Goal: Task Accomplishment & Management: Manage account settings

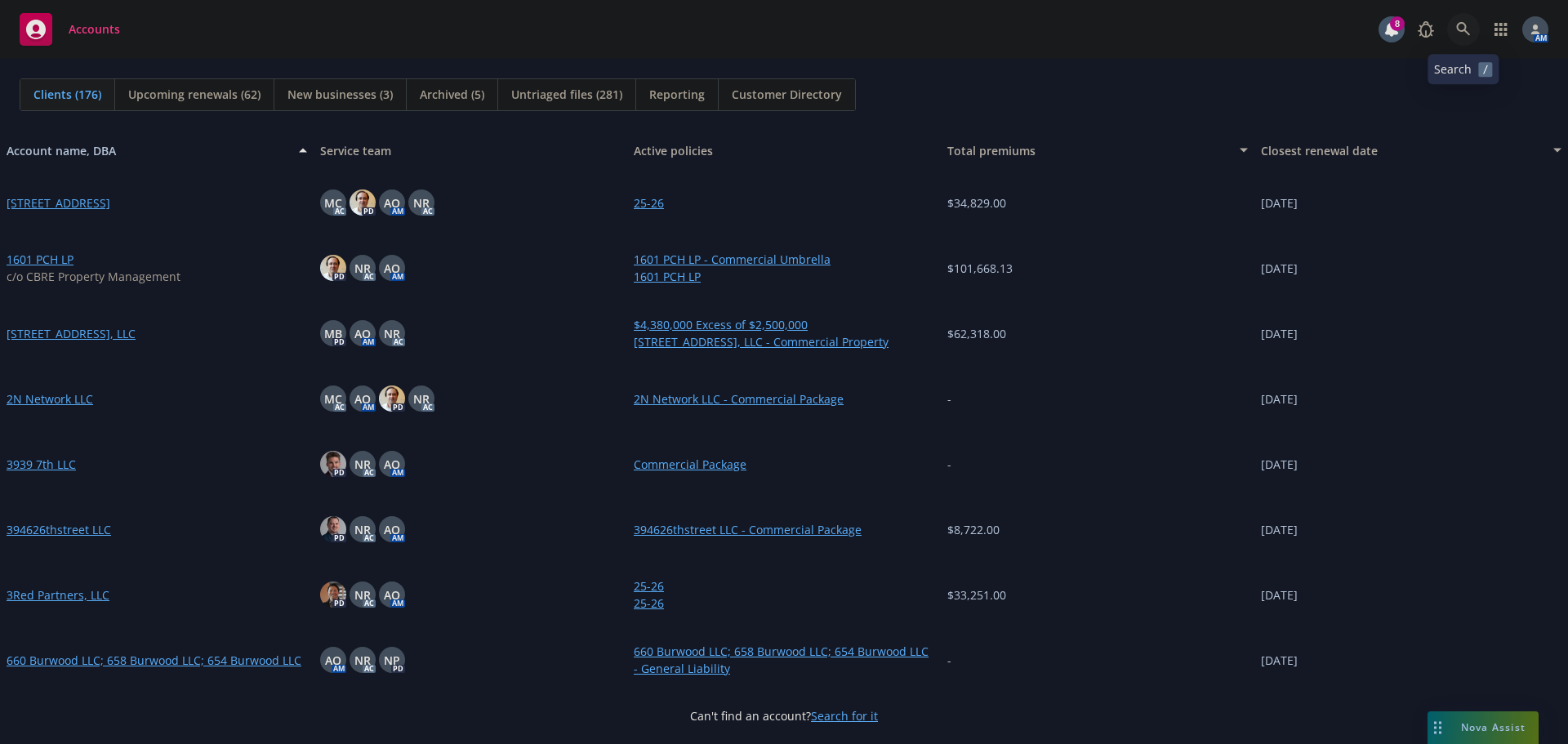
click at [1457, 35] on icon at bounding box center [1464, 29] width 15 height 15
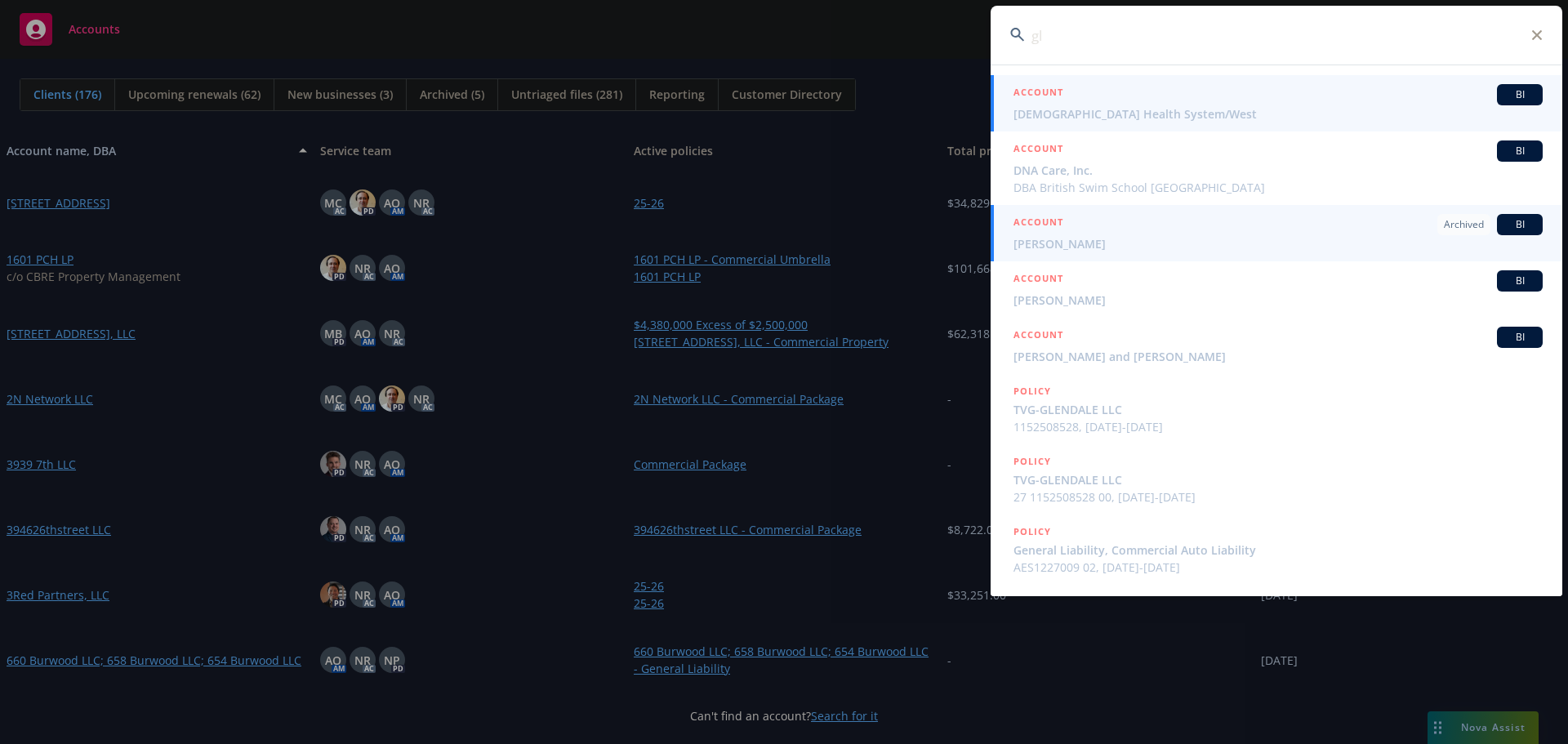
type input "g"
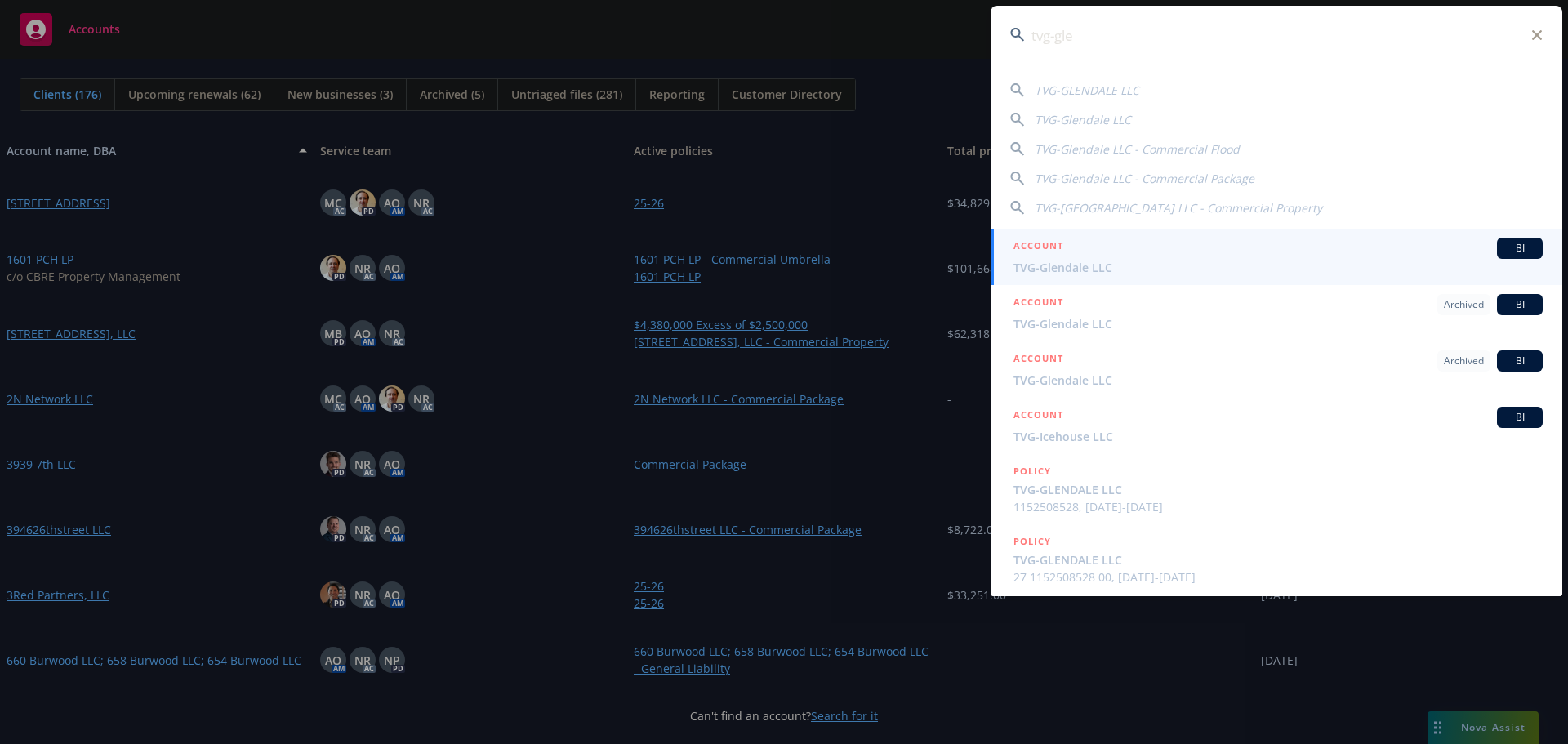
type input "tvg-gle"
click at [1068, 262] on span "TVG-Glendale LLC" at bounding box center [1278, 267] width 529 height 17
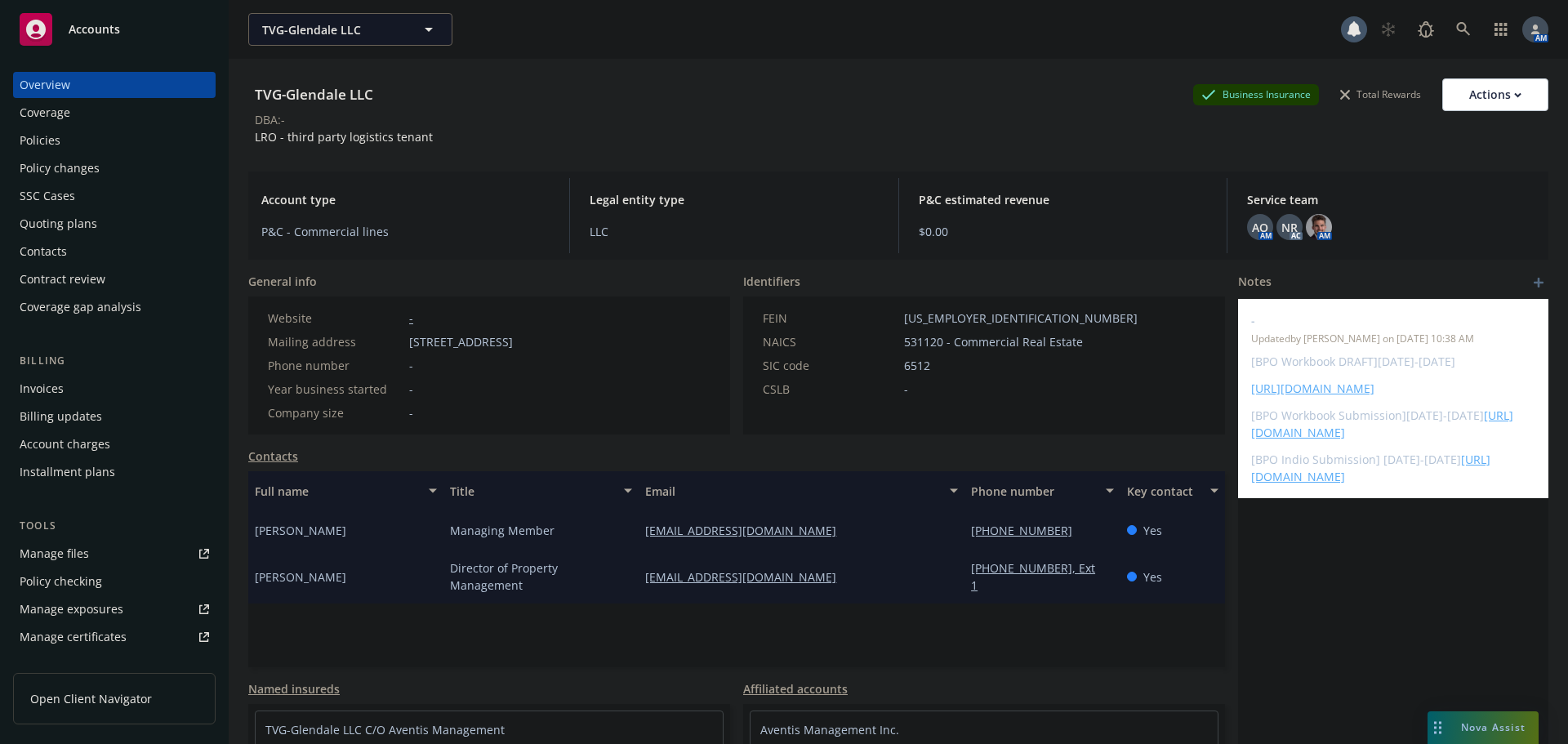
click at [98, 131] on div "Policies" at bounding box center [114, 140] width 189 height 26
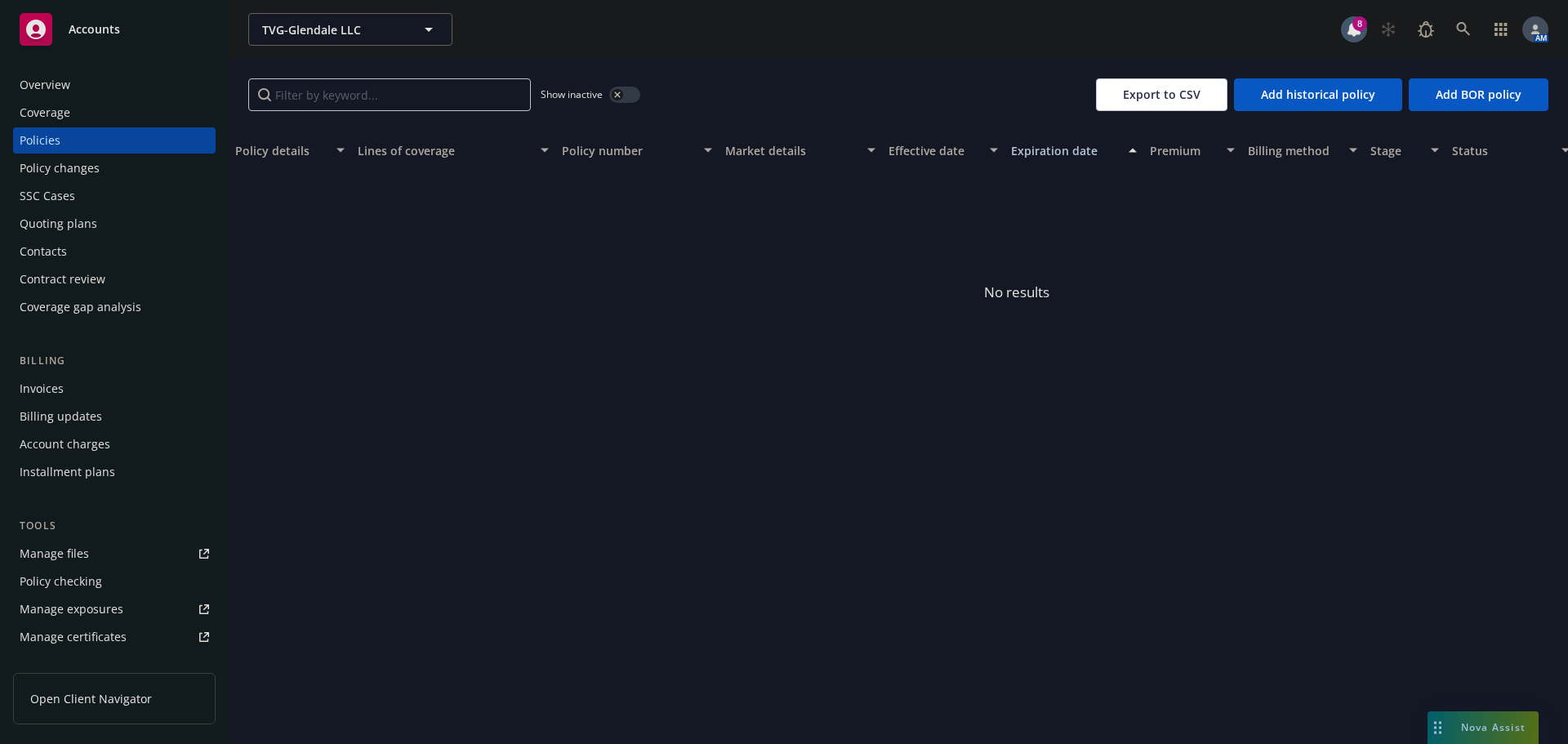
click at [619, 100] on div "button" at bounding box center [618, 95] width 12 height 12
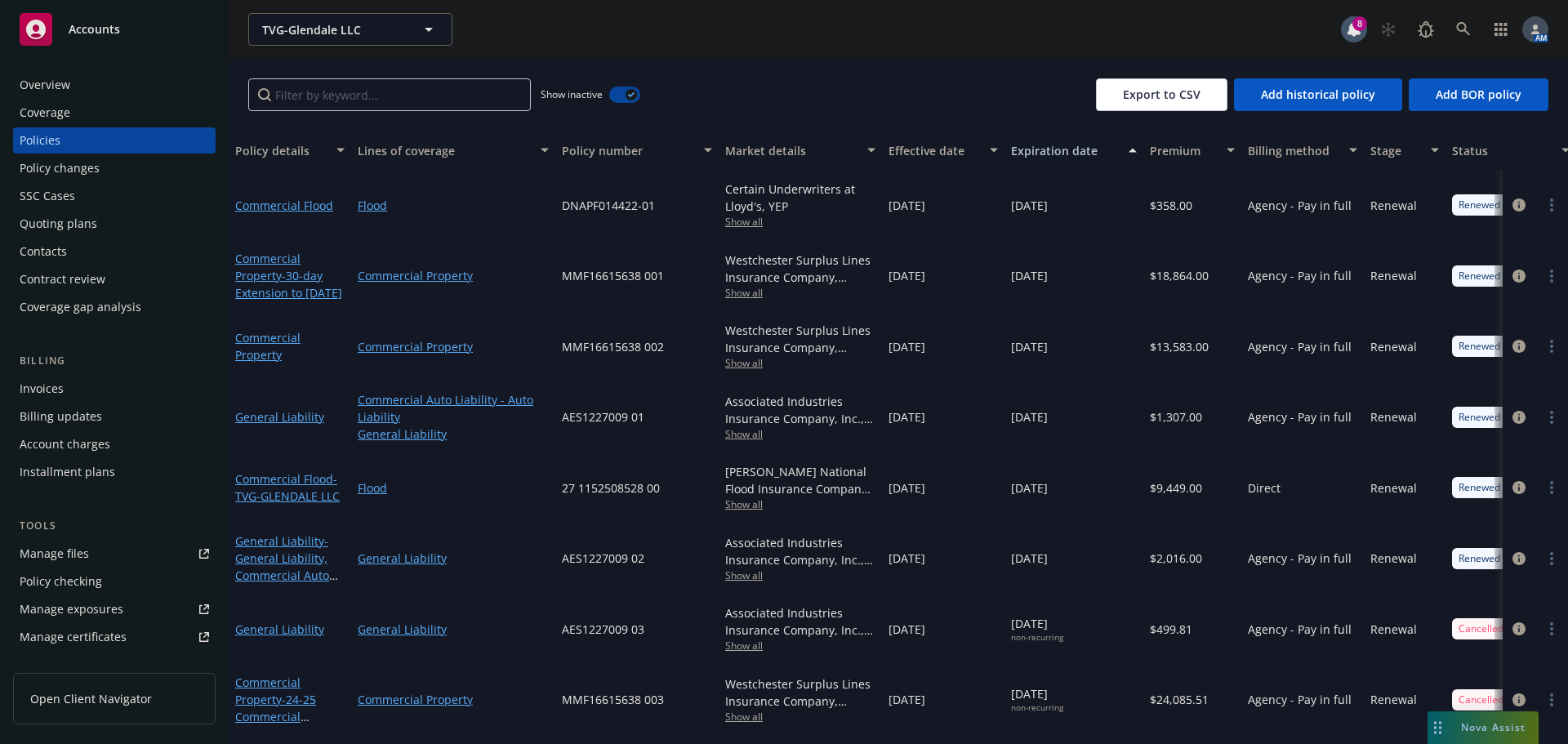
scroll to position [400, 0]
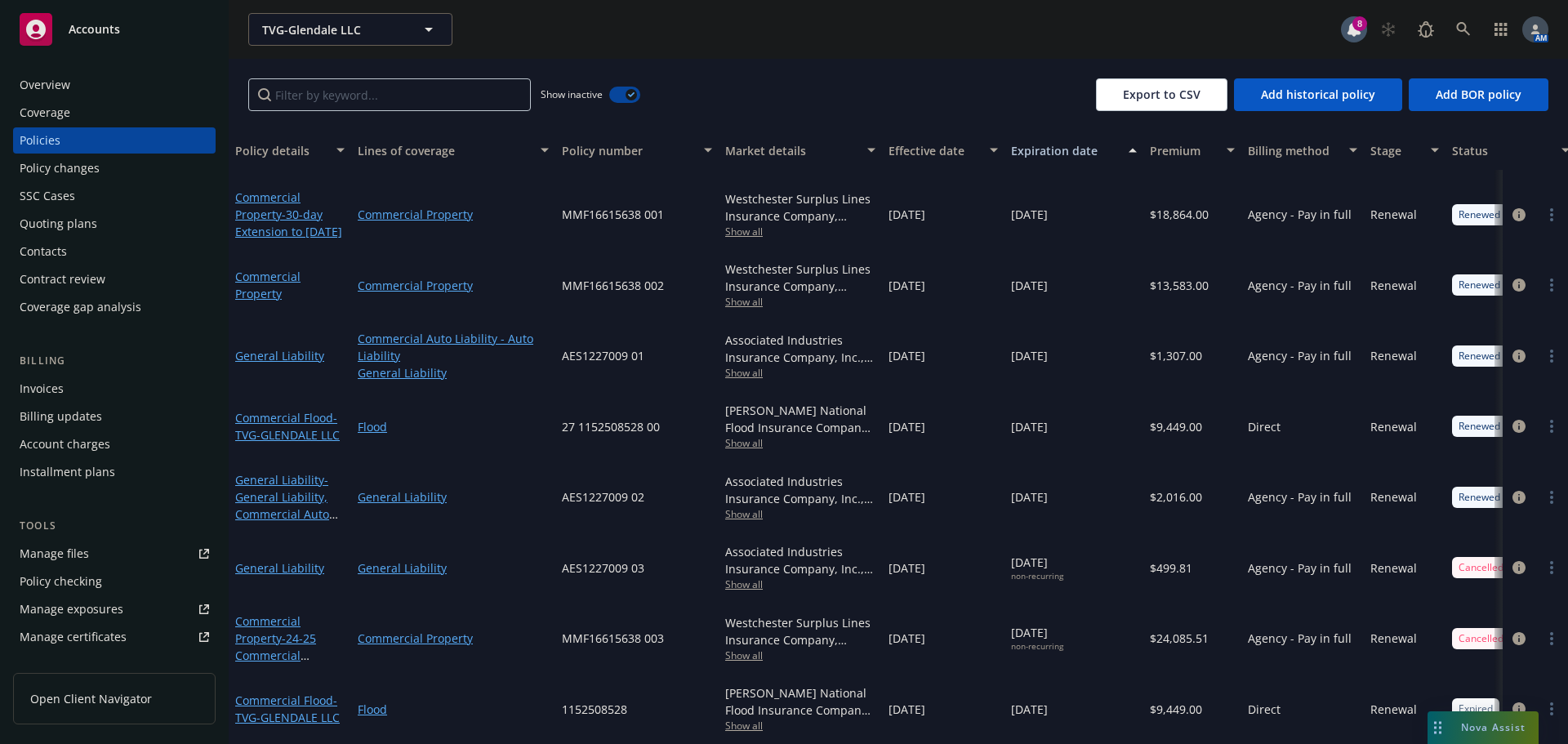
click at [593, 701] on span "1152508528" at bounding box center [594, 709] width 65 height 17
copy span "1152508528"
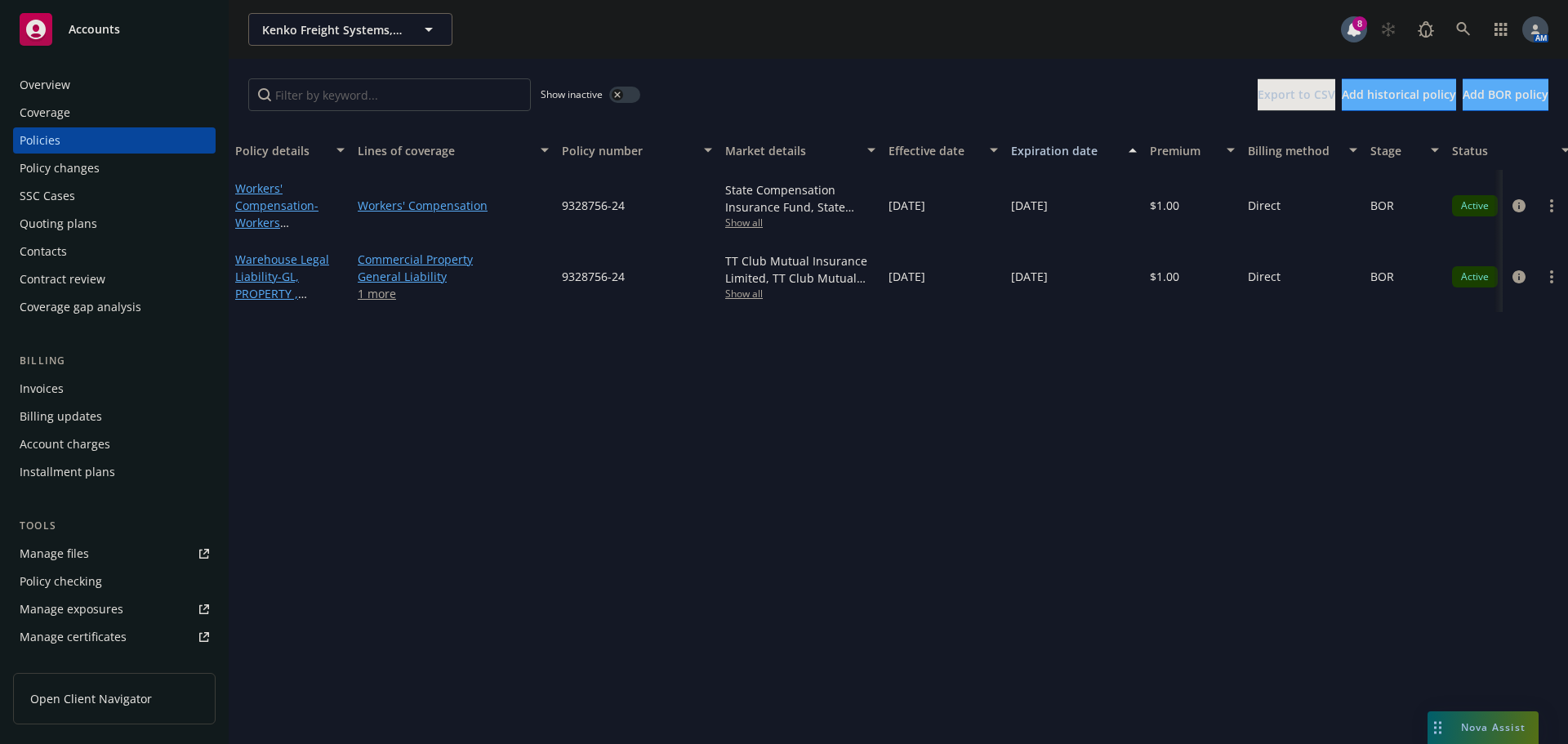
click at [63, 224] on div "Quoting plans" at bounding box center [58, 223] width 78 height 26
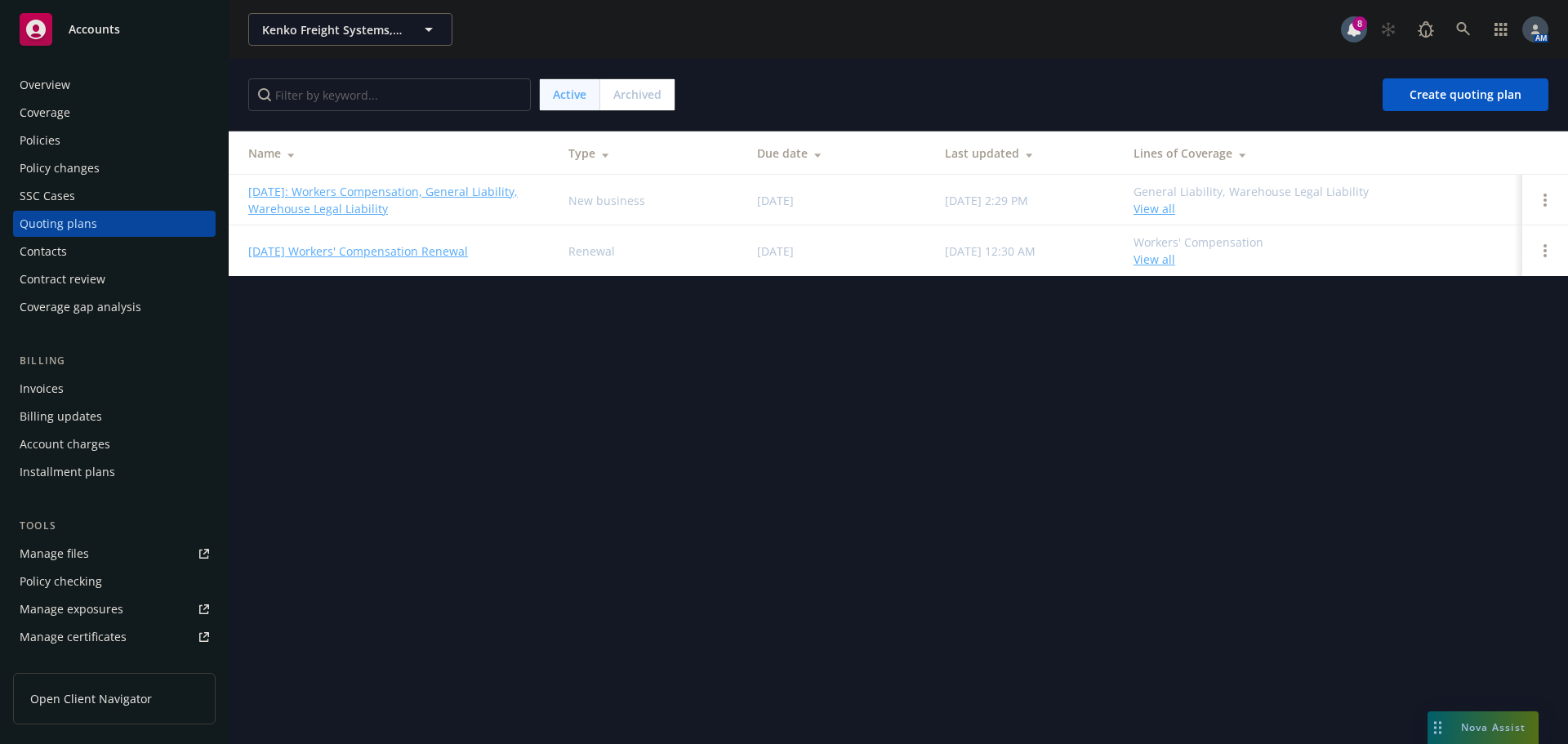
click at [614, 97] on span "Archived" at bounding box center [638, 94] width 48 height 17
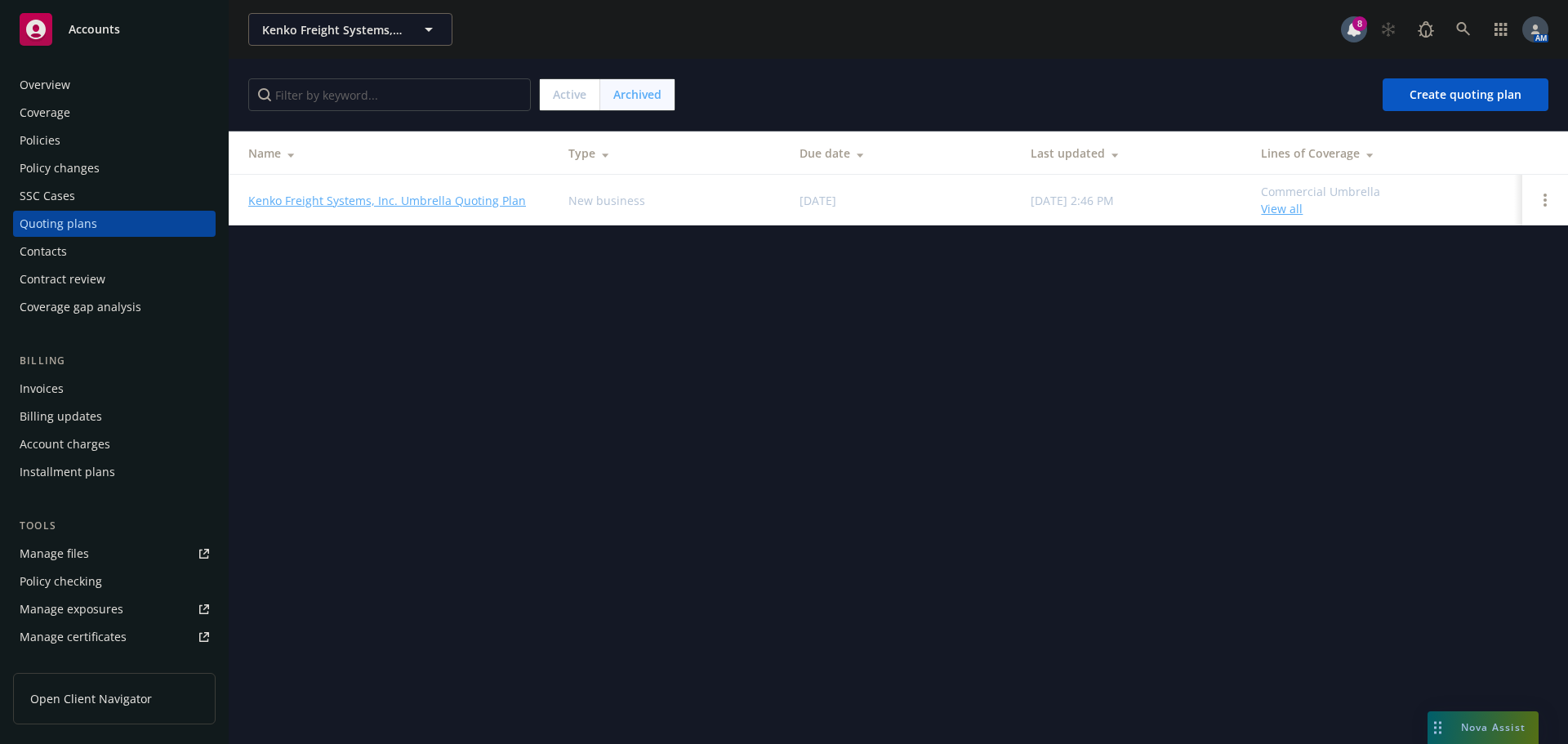
click at [376, 202] on link "Kenko Freight Systems, Inc. Umbrella Quoting Plan" at bounding box center [387, 200] width 278 height 17
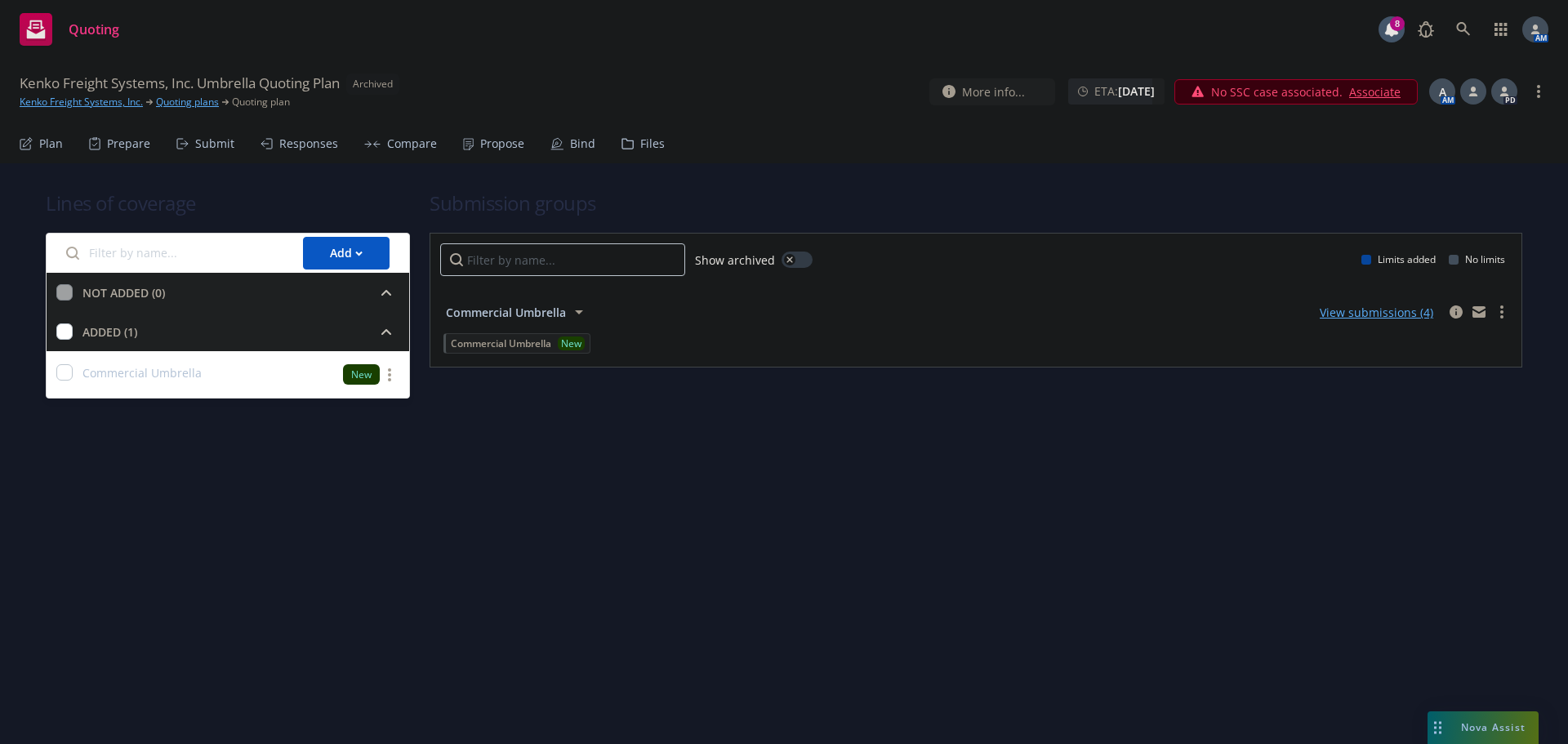
click at [203, 142] on div "Submit" at bounding box center [214, 144] width 39 height 13
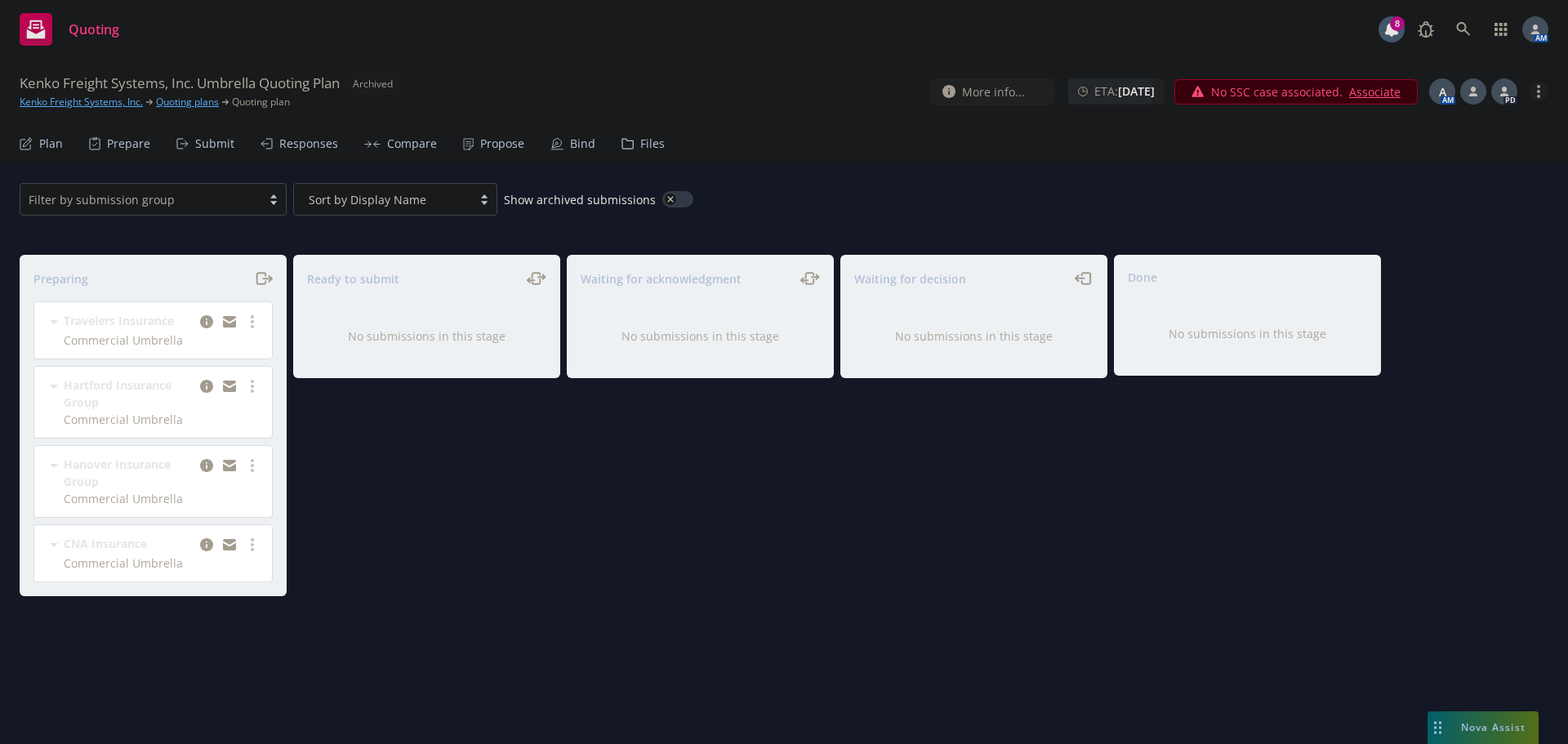
click at [1545, 97] on link "more" at bounding box center [1539, 92] width 20 height 20
click at [1470, 187] on link "Unarchive quoting plan" at bounding box center [1457, 190] width 182 height 32
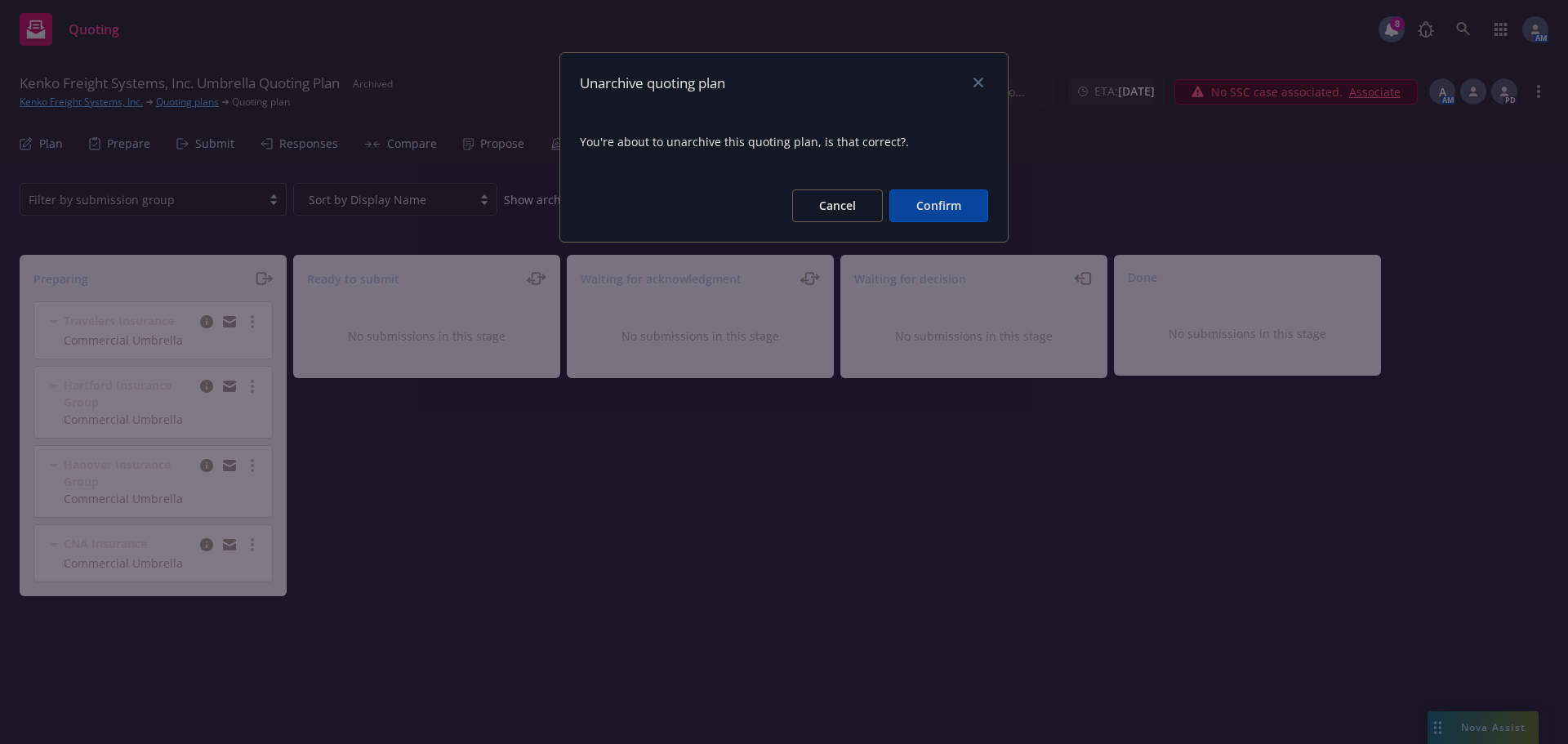
click at [937, 202] on button "Confirm" at bounding box center [939, 205] width 99 height 32
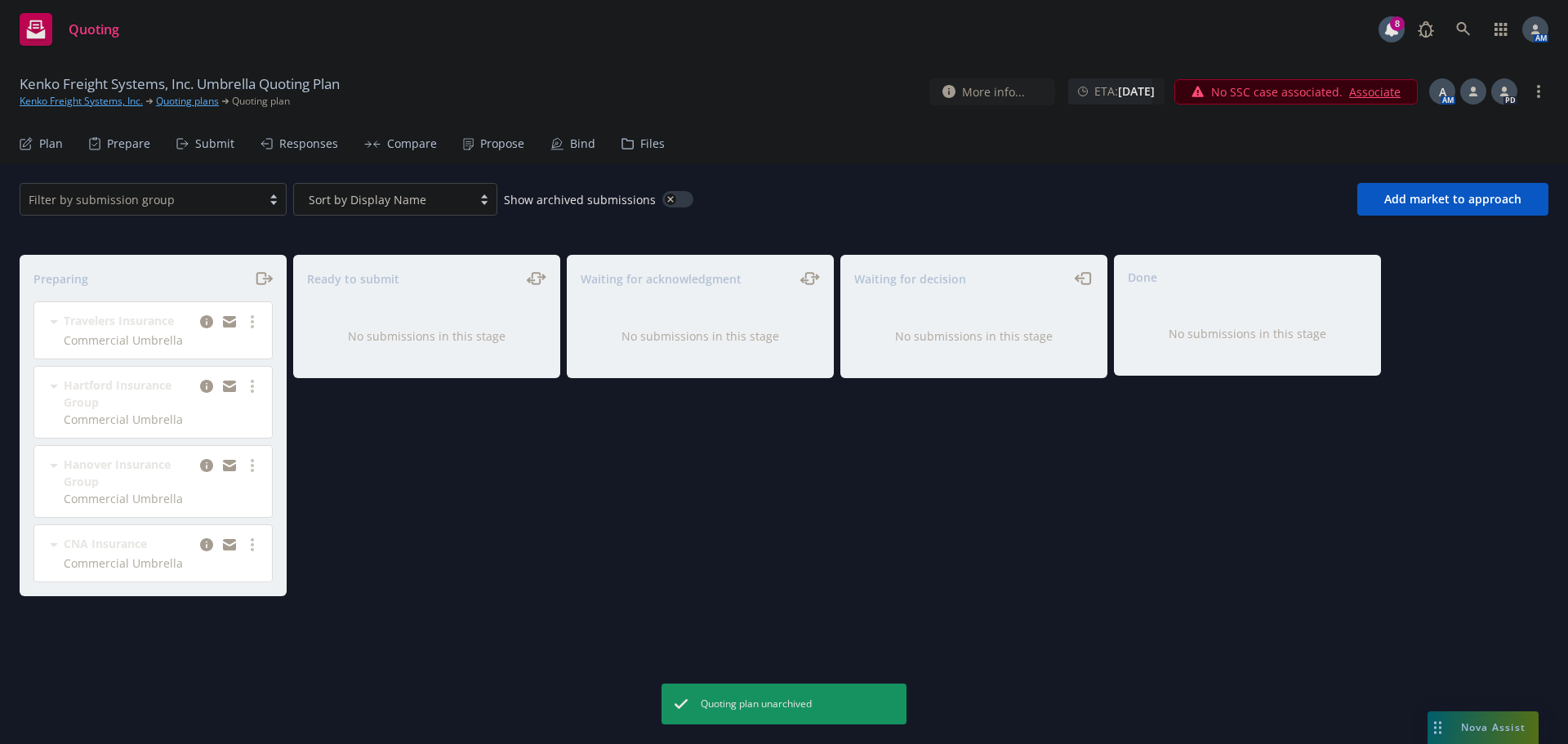
click at [1369, 95] on link "Associate" at bounding box center [1375, 92] width 52 height 17
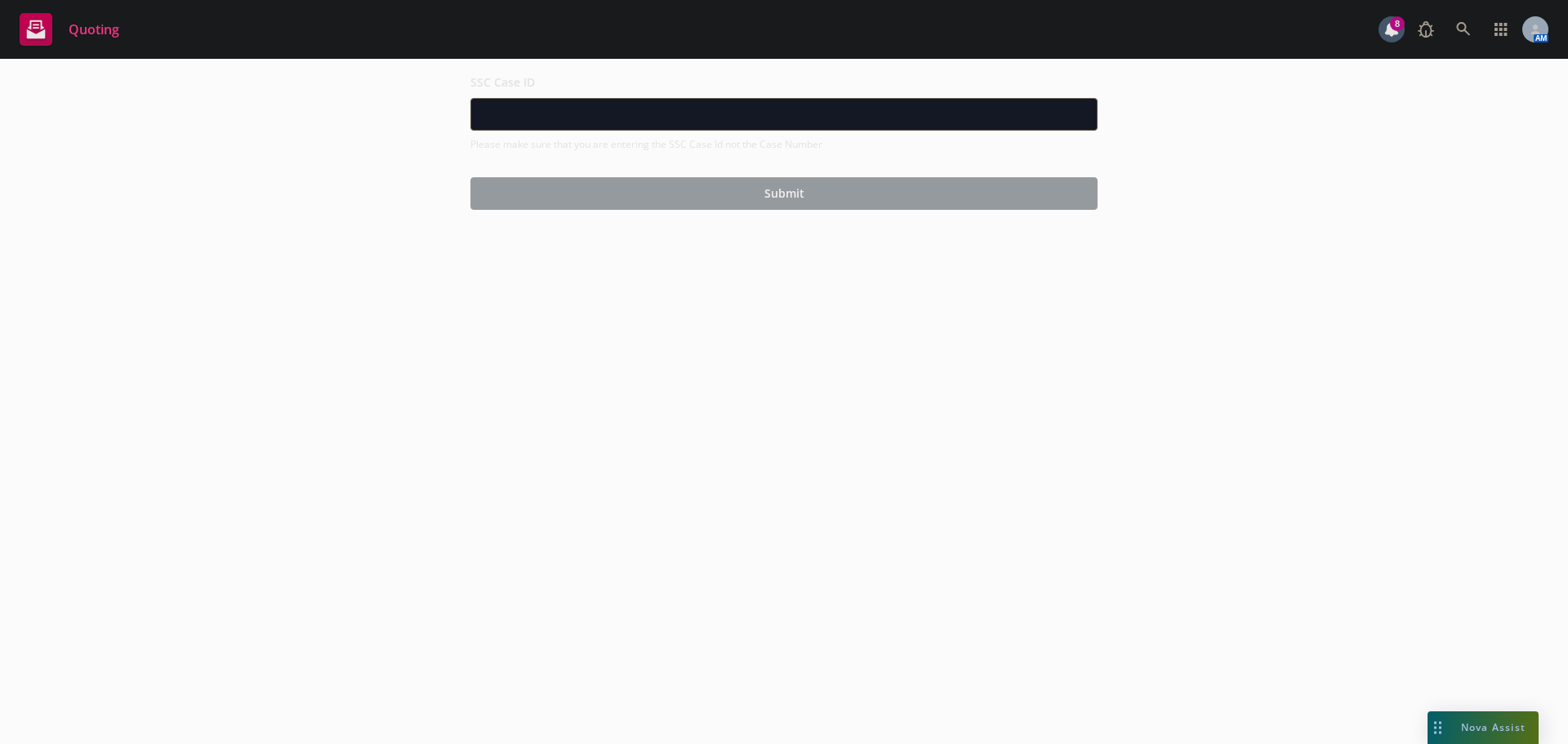
drag, startPoint x: 664, startPoint y: 97, endPoint x: 653, endPoint y: 116, distance: 22.0
click at [663, 100] on div "SSC Case ID Please make sure that you are entering the SSC Case Id not the Case…" at bounding box center [784, 111] width 628 height 79
click at [652, 116] on input "SSC Case ID" at bounding box center [784, 114] width 626 height 31
paste input "500Vz00000SSIgRIAX"
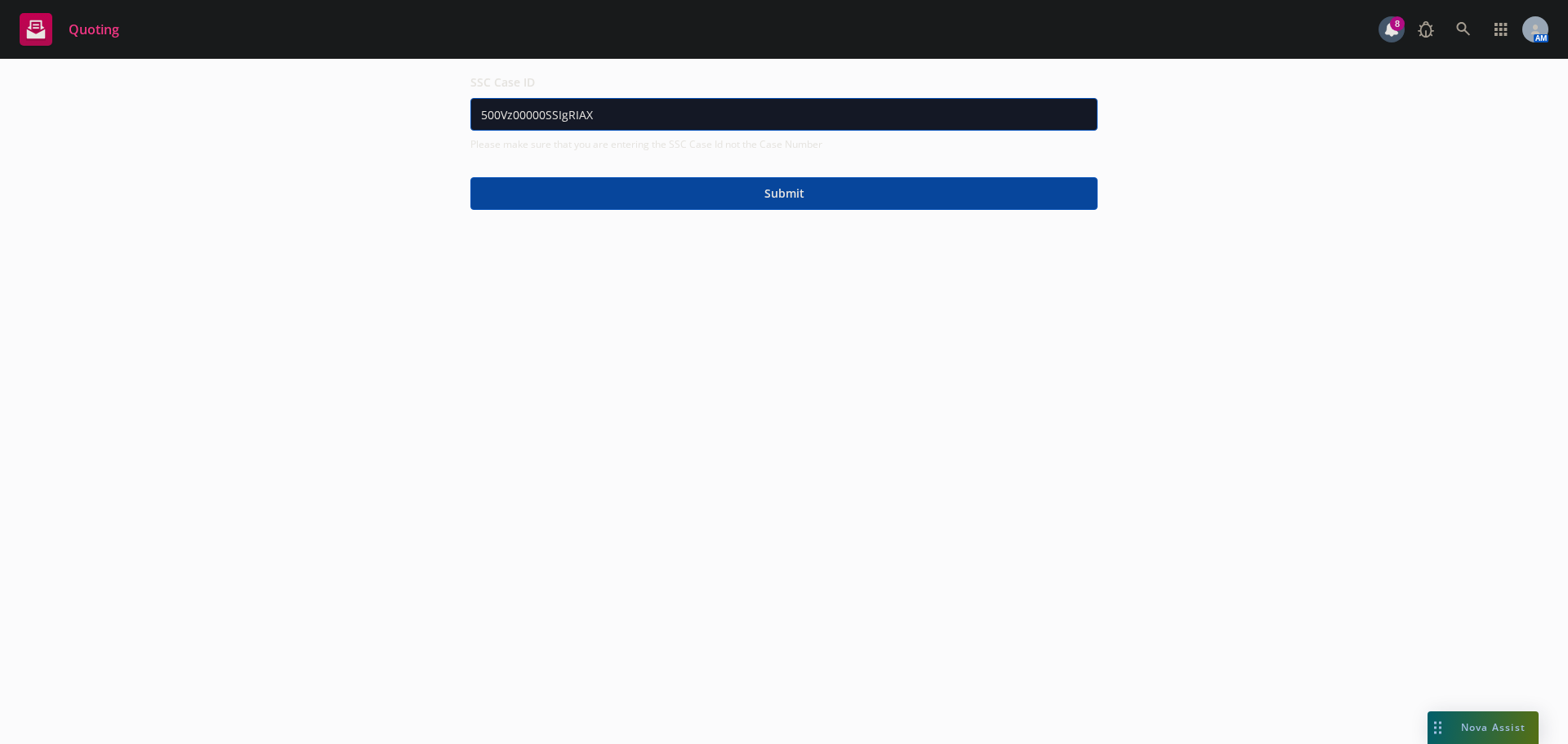
type input "500Vz00000SSIgRIAX"
click at [685, 182] on button "Submit" at bounding box center [784, 193] width 628 height 32
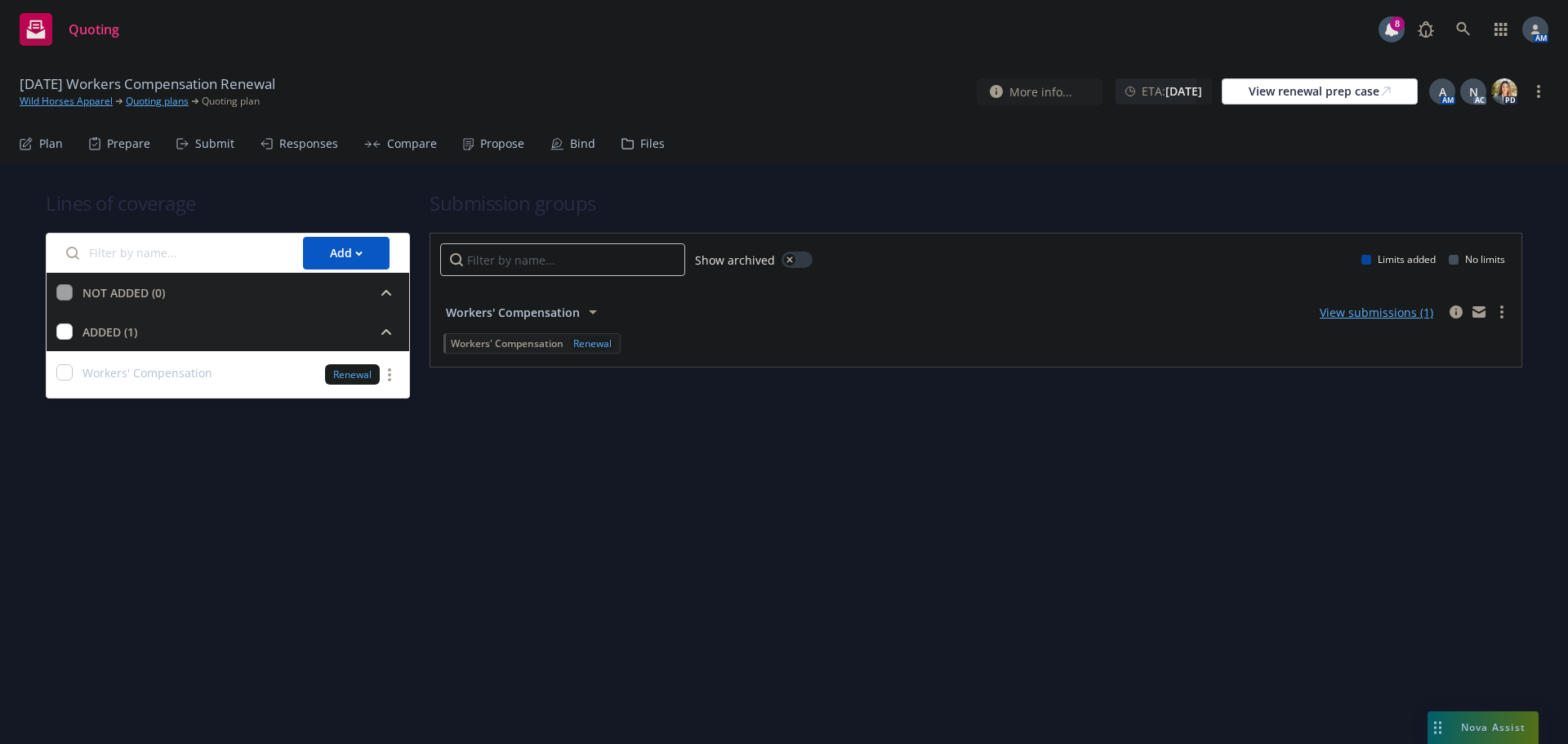
click at [480, 135] on div "Propose" at bounding box center [493, 143] width 61 height 39
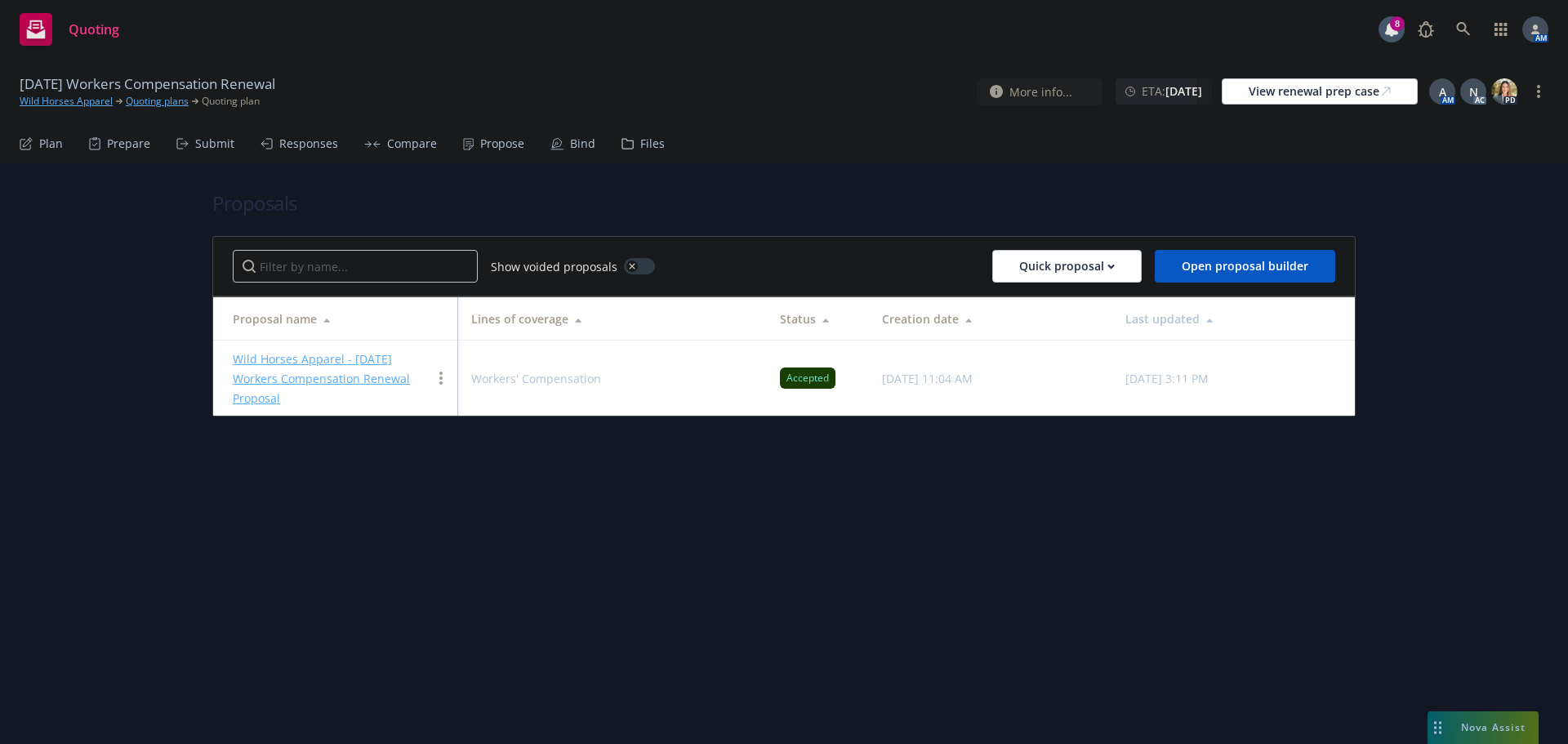
click at [357, 352] on link "Wild Horses Apparel - 10/1/2025 Workers Compensation Renewal Proposal" at bounding box center [321, 378] width 178 height 55
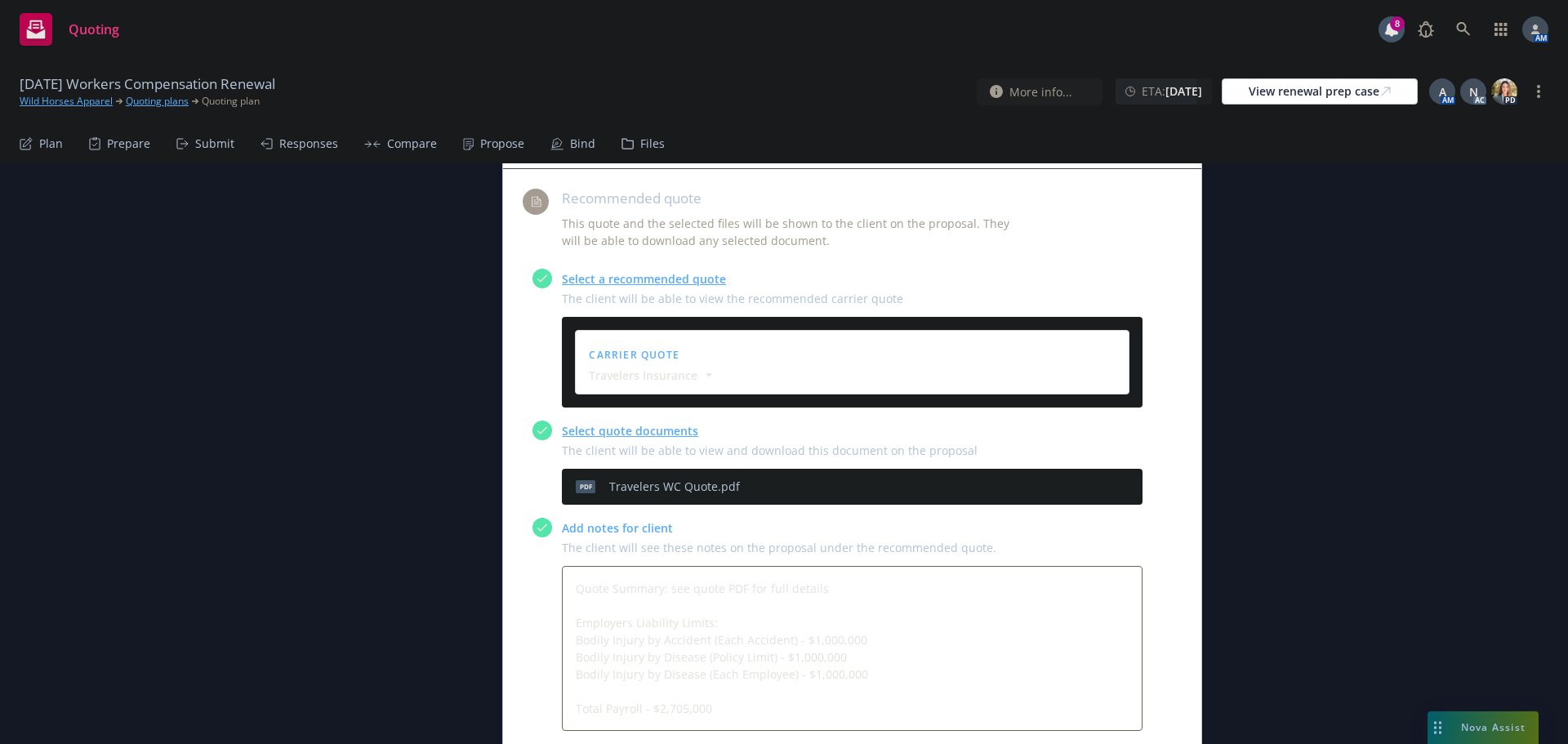
scroll to position [653, 0]
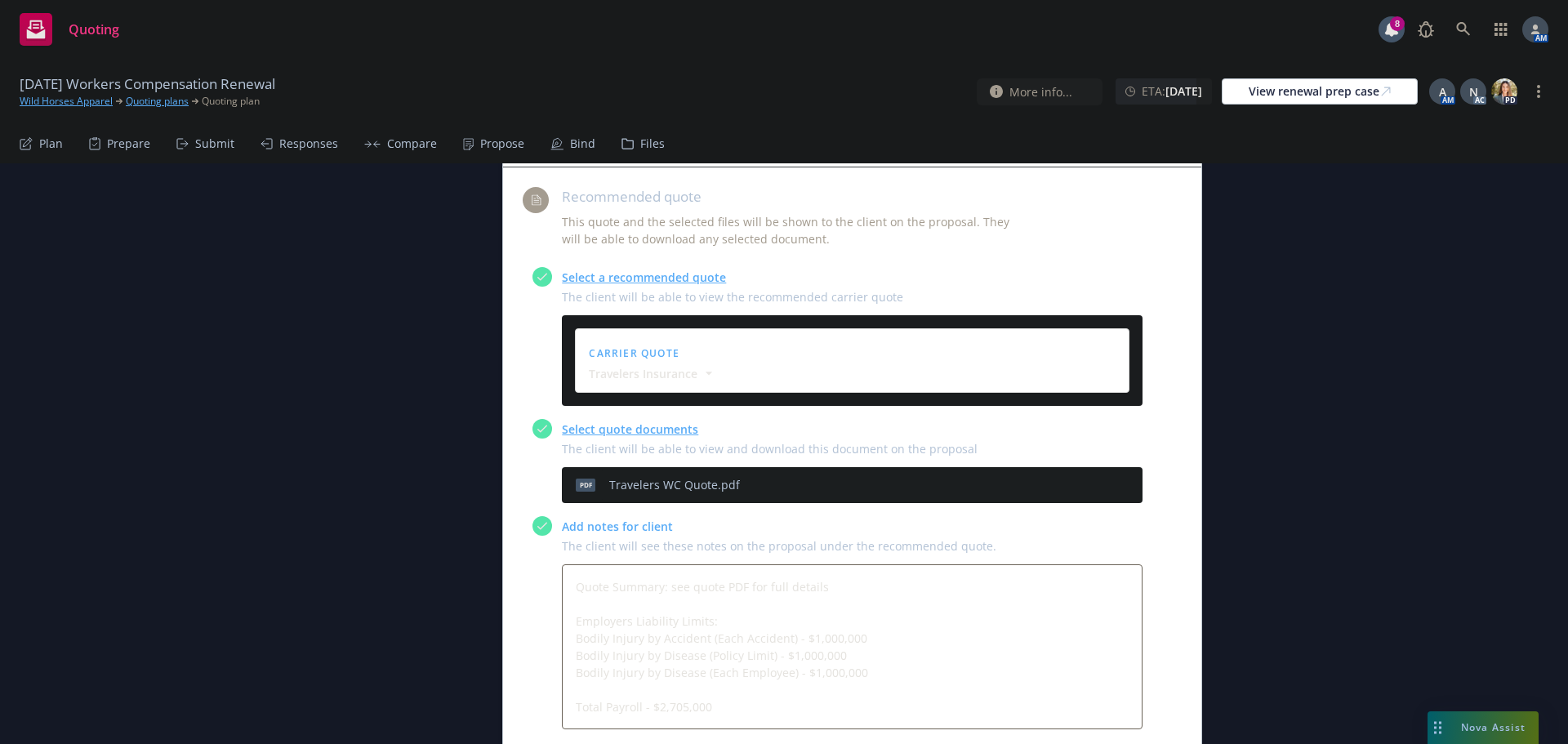
click at [1096, 484] on icon "preview file" at bounding box center [1101, 484] width 15 height 12
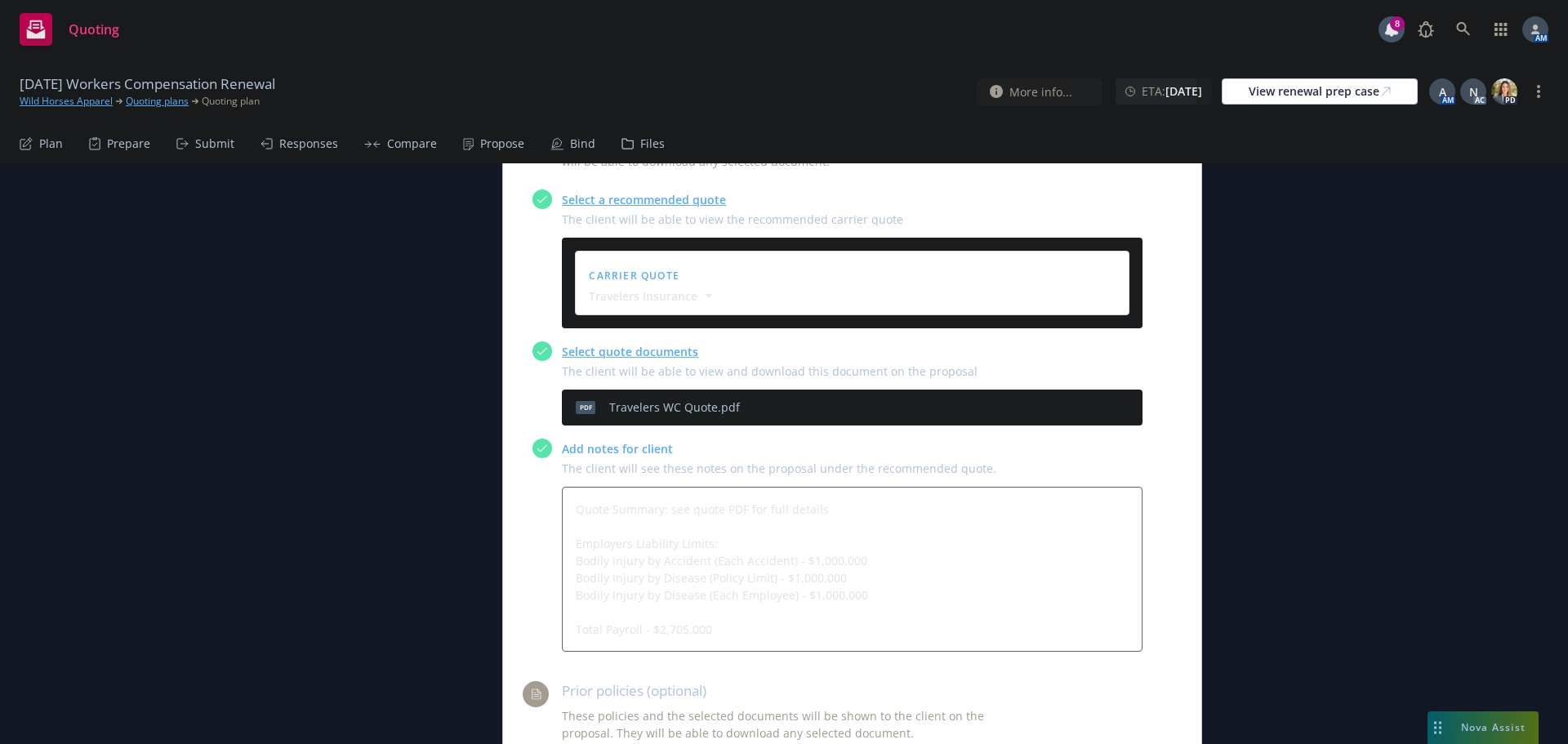
scroll to position [572, 0]
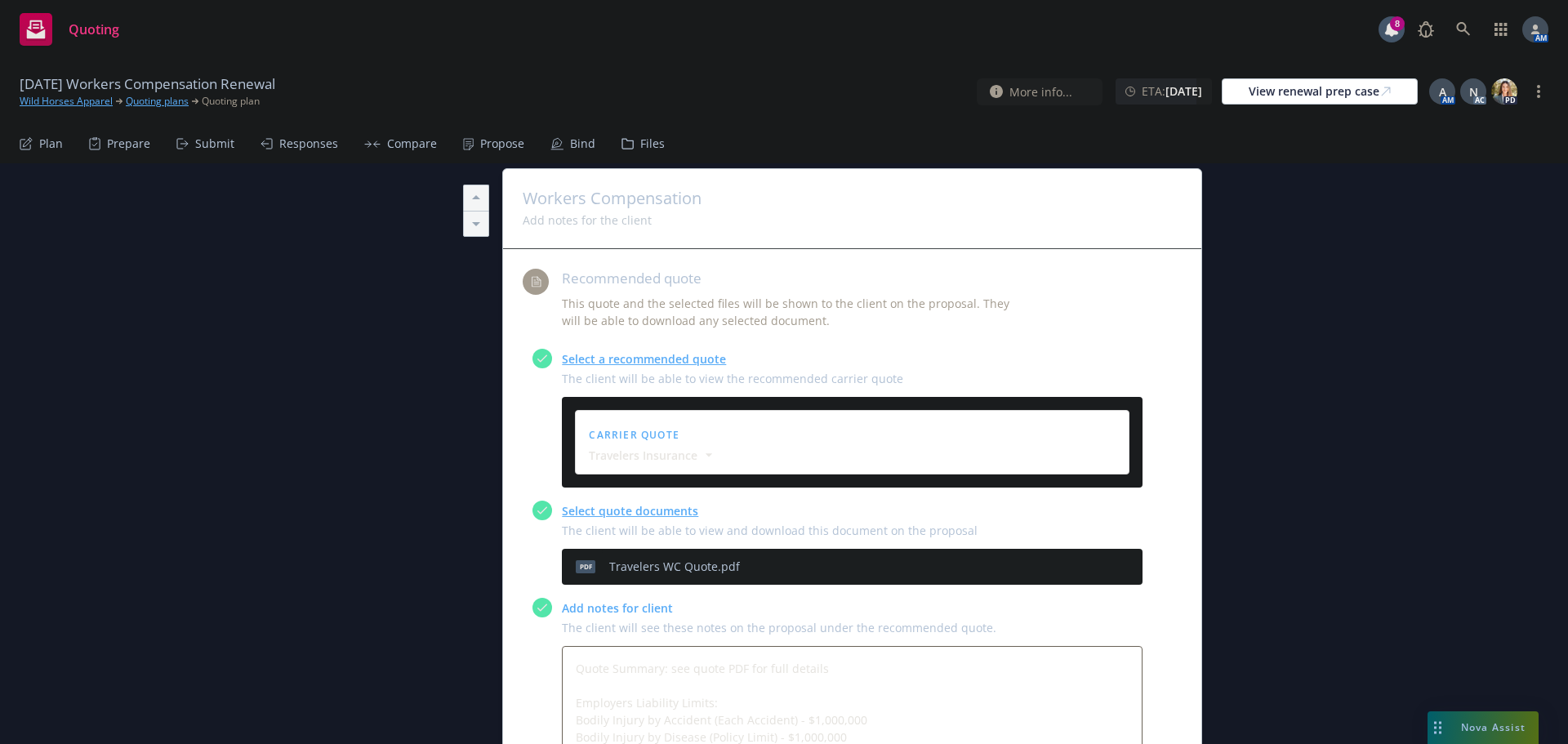
click at [557, 142] on icon at bounding box center [557, 143] width 10 height 10
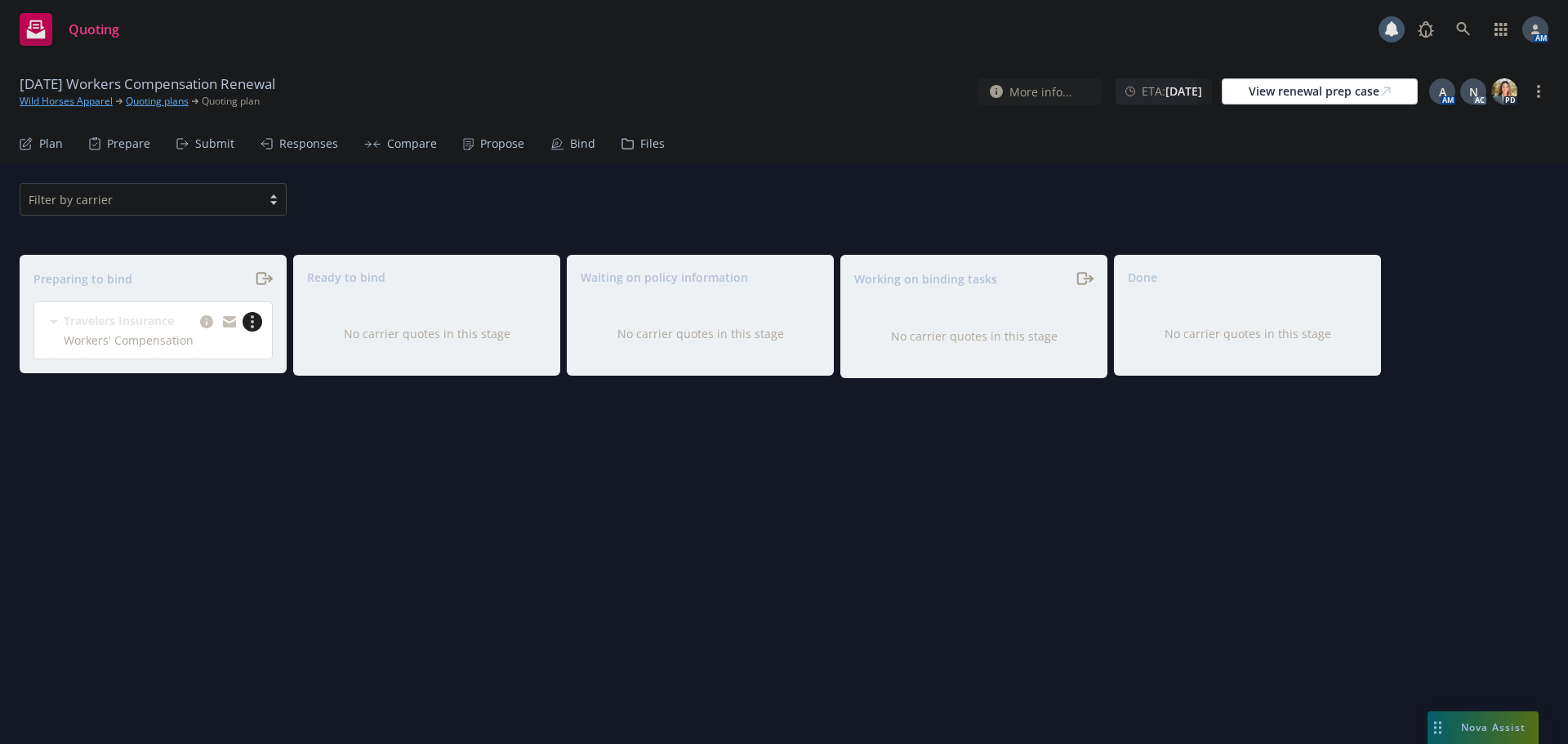
click at [253, 320] on icon "more" at bounding box center [253, 322] width 3 height 13
click at [182, 357] on span "Complete preparation" at bounding box center [182, 354] width 160 height 16
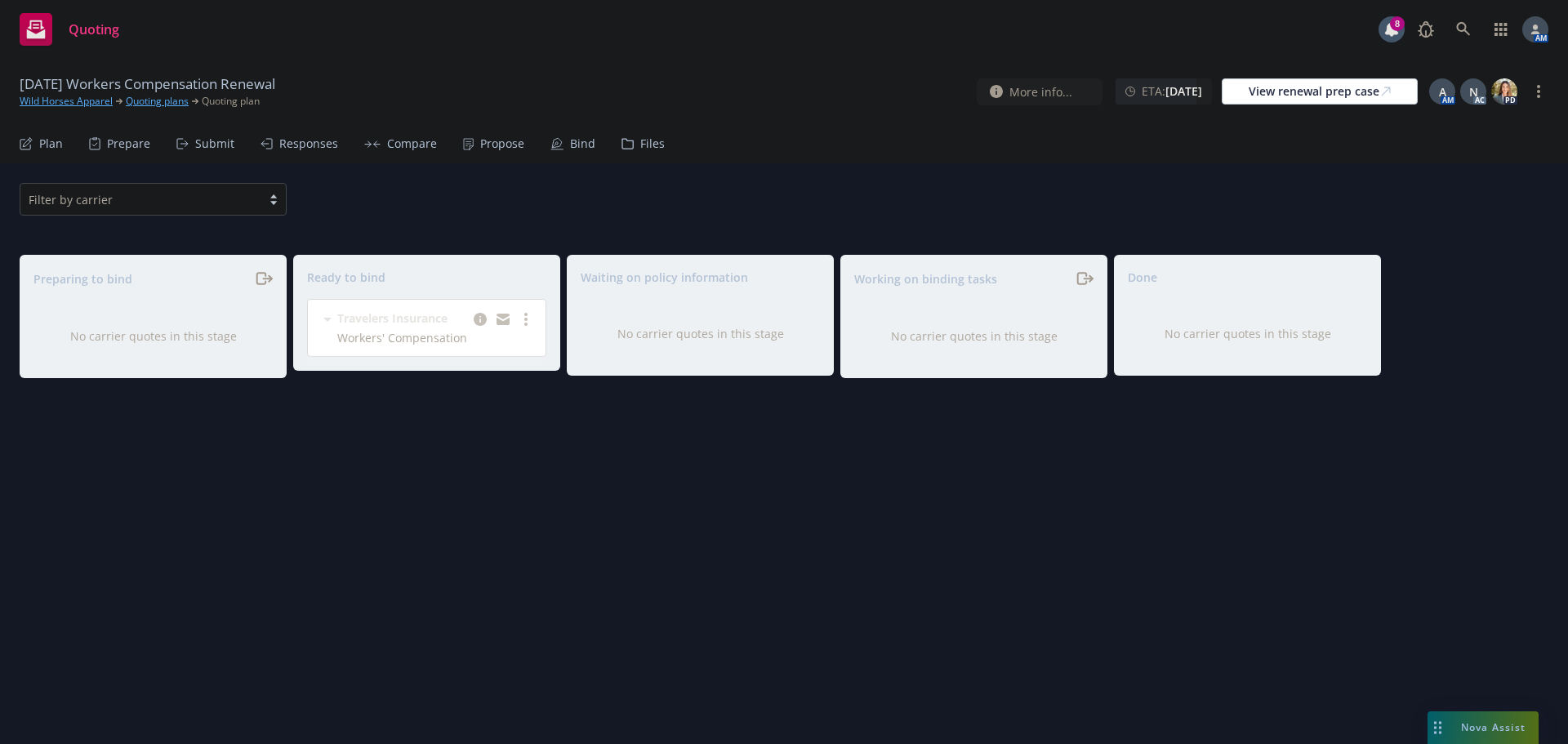
click at [492, 132] on div "Propose" at bounding box center [493, 143] width 61 height 39
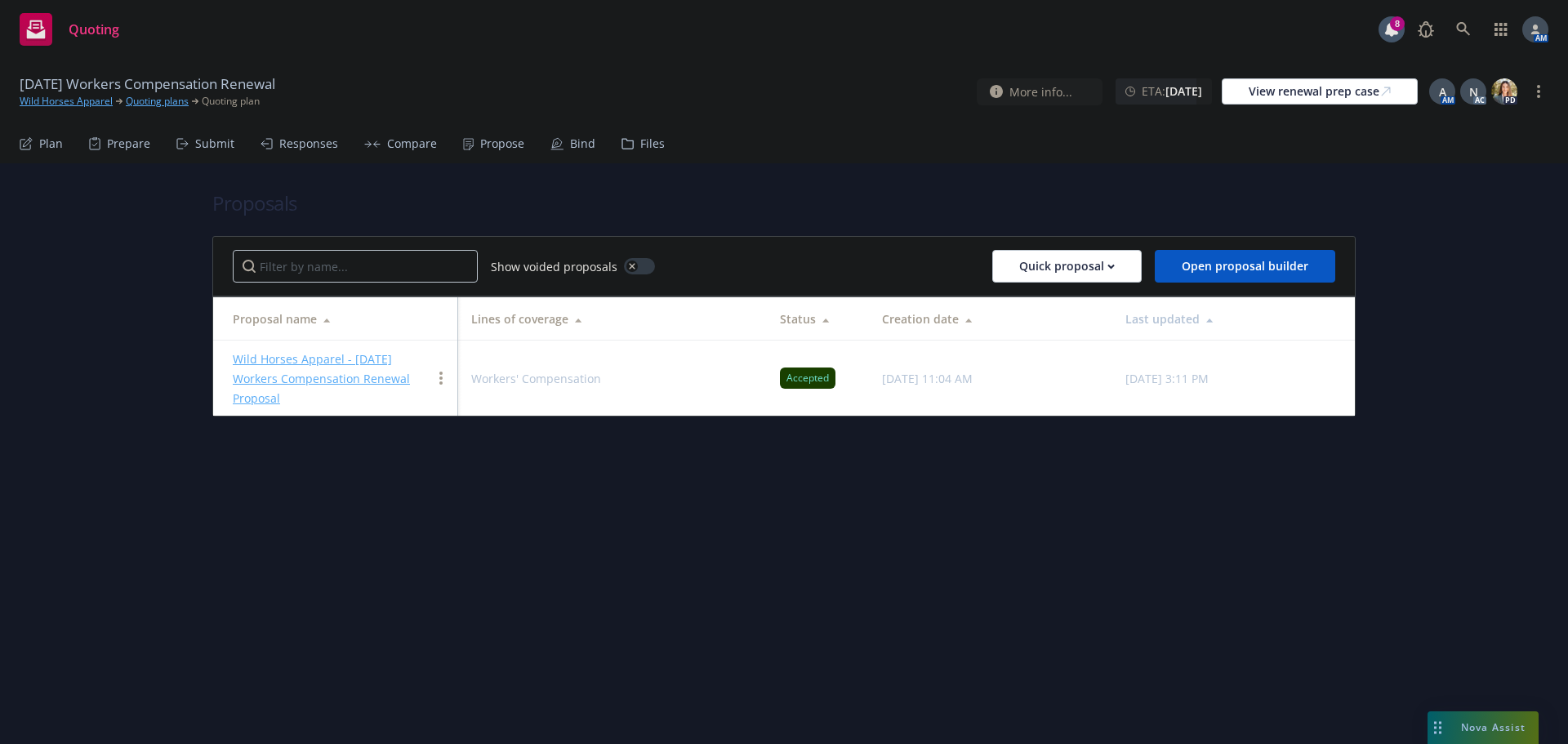
click at [315, 355] on link "Wild Horses Apparel - 10/1/2025 Workers Compensation Renewal Proposal" at bounding box center [321, 378] width 178 height 55
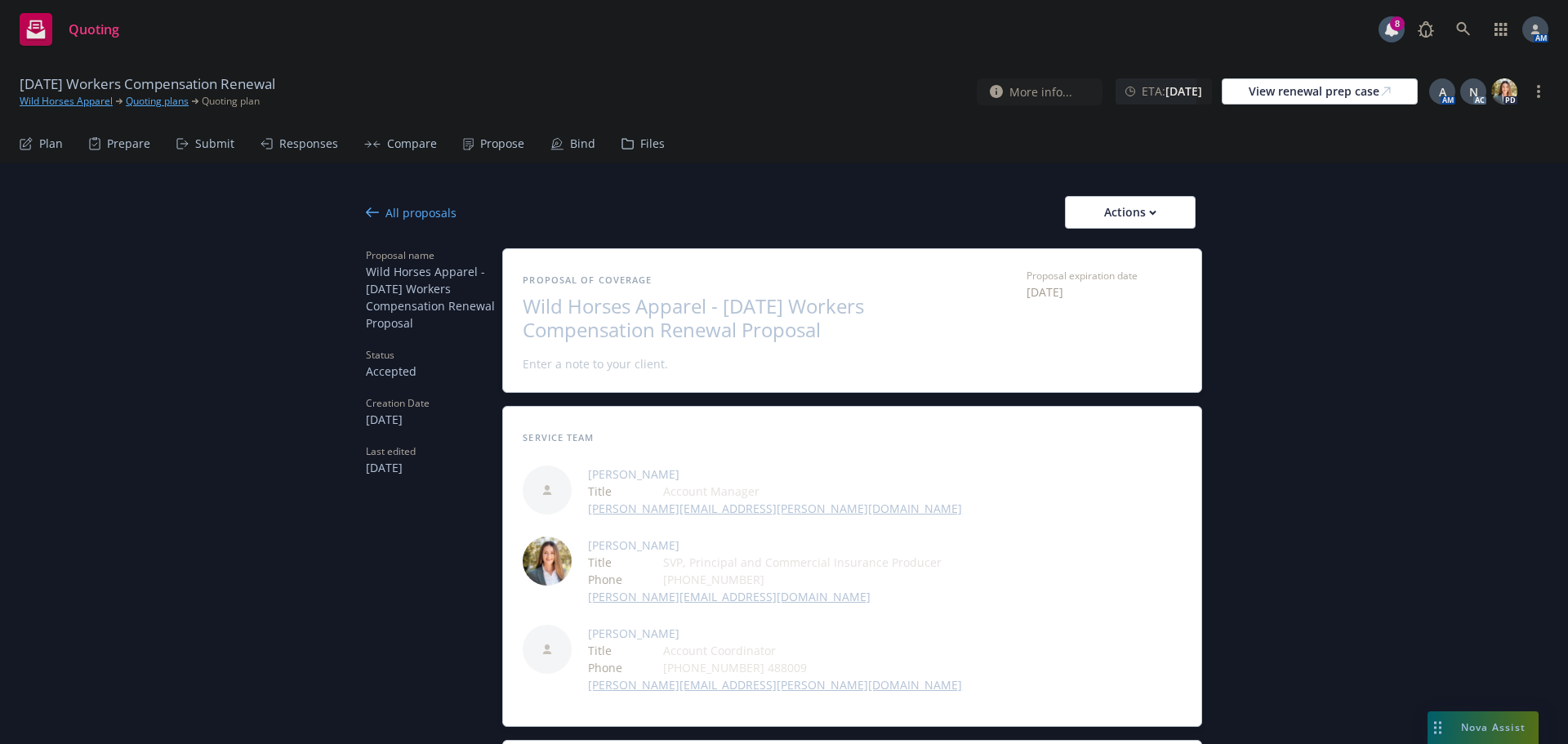
click at [1141, 204] on div "Actions" at bounding box center [1130, 212] width 77 height 31
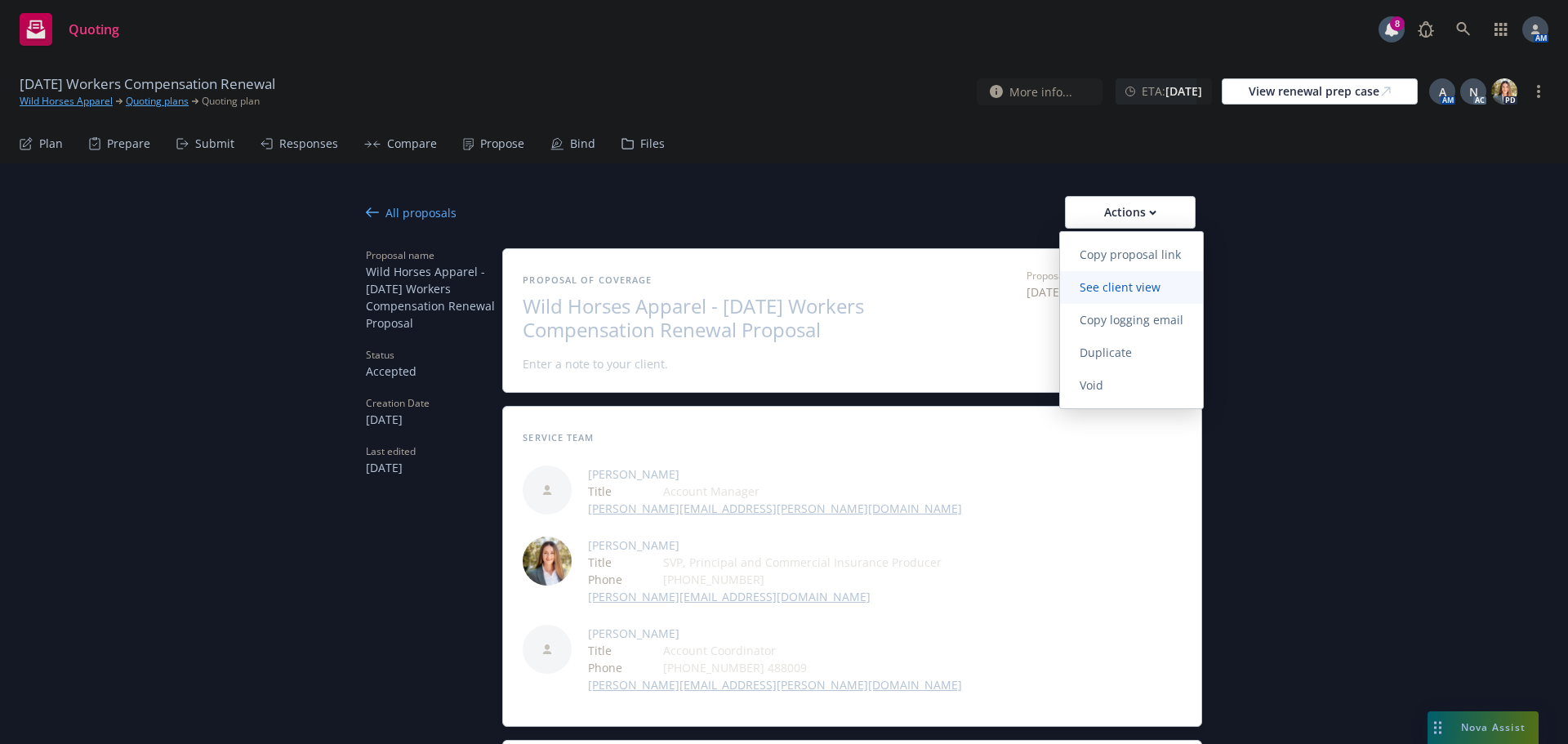
click at [1101, 292] on span "See client view" at bounding box center [1120, 287] width 120 height 16
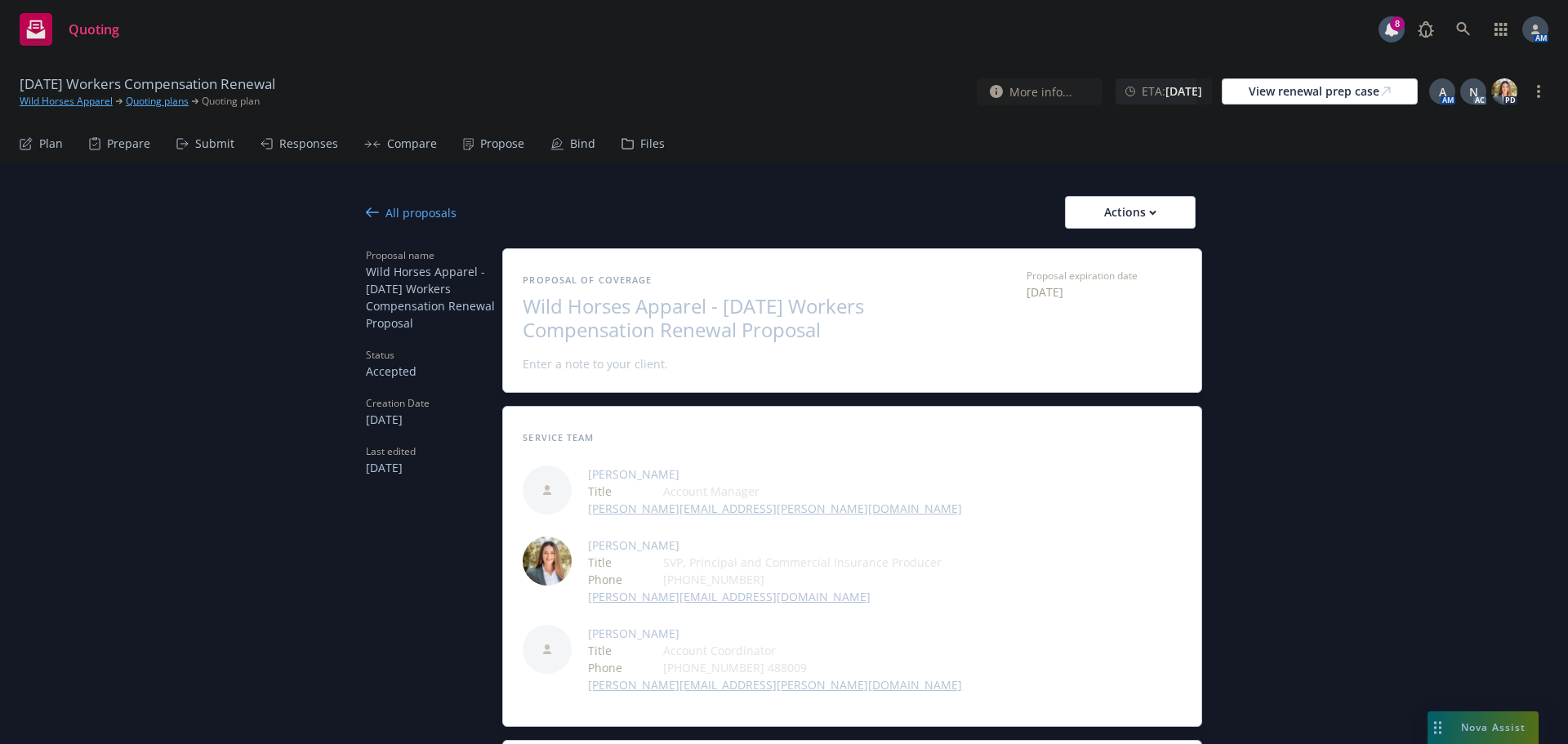
click at [550, 142] on icon at bounding box center [557, 144] width 13 height 13
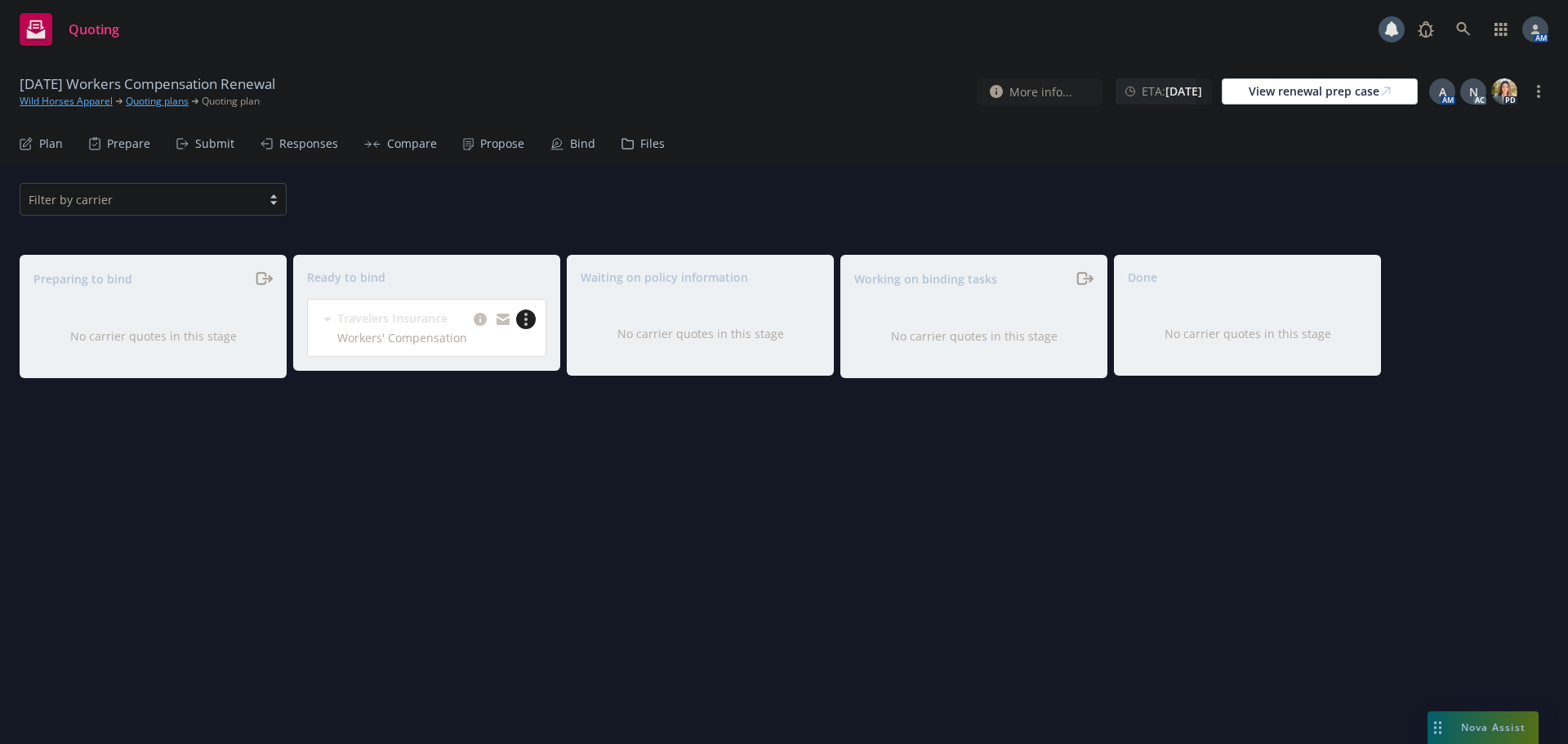
click at [518, 317] on link "more" at bounding box center [526, 319] width 20 height 20
click at [467, 348] on span "Log bind order" at bounding box center [447, 352] width 120 height 16
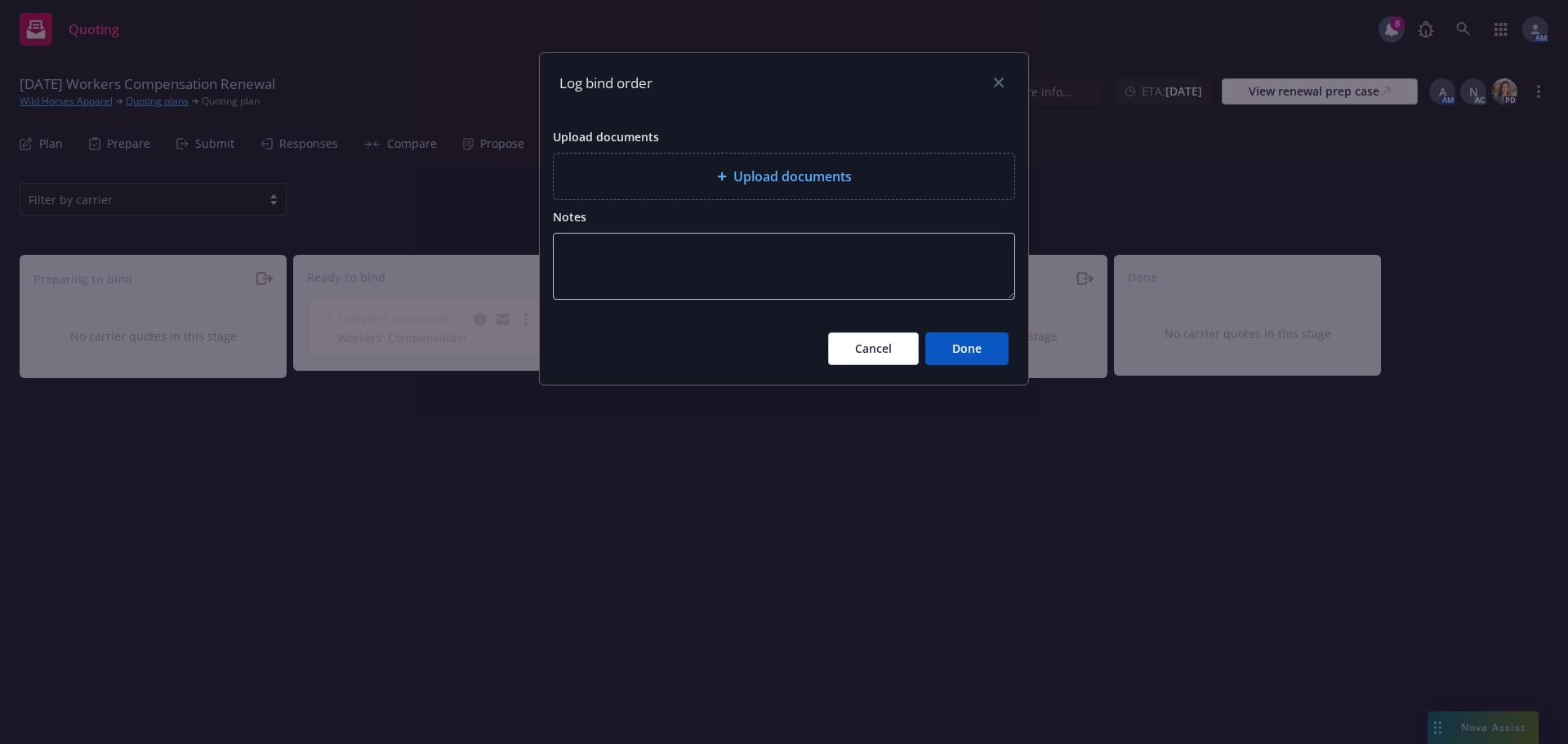
click at [737, 170] on span "Upload documents" at bounding box center [793, 177] width 118 height 20
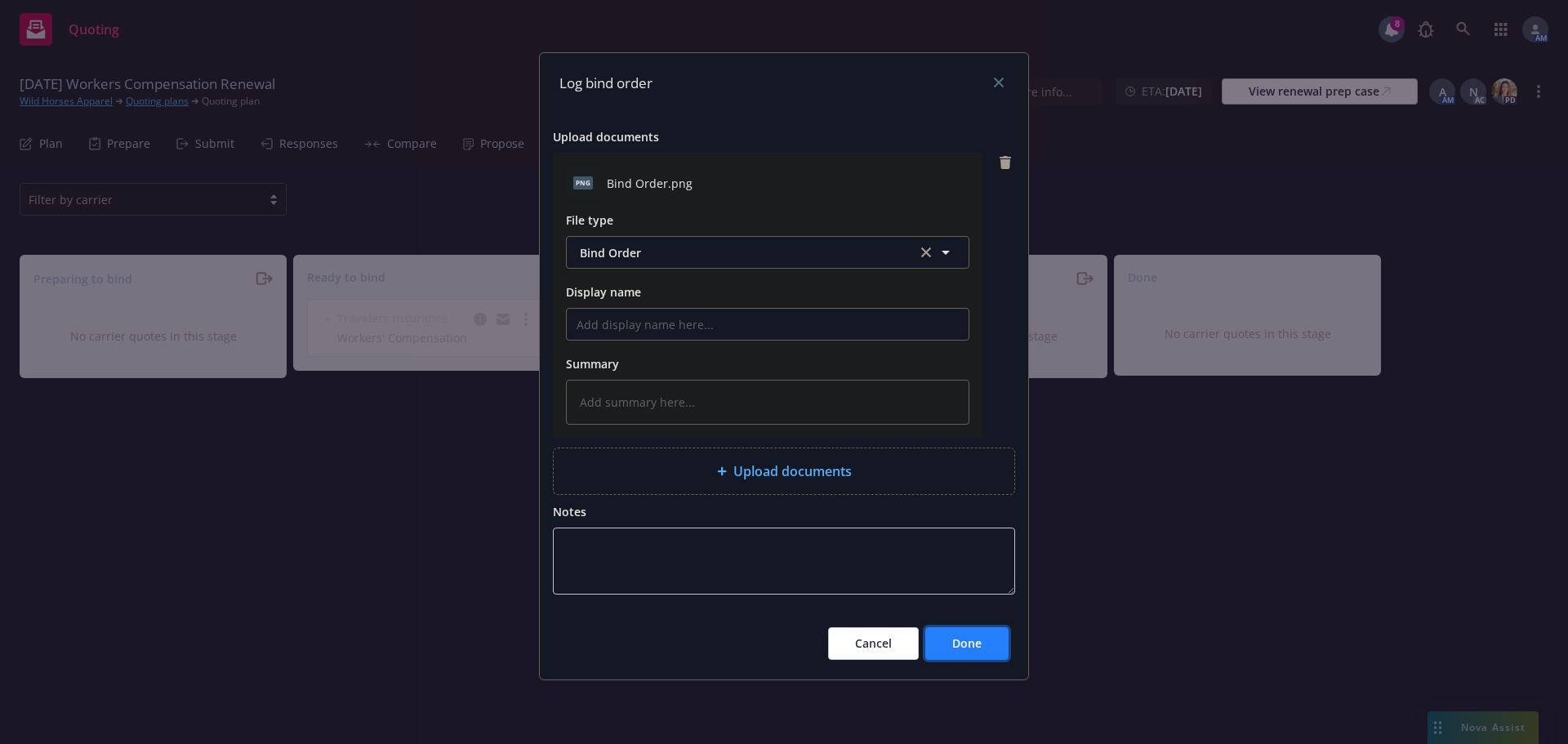
click at [960, 632] on button "Done" at bounding box center [967, 643] width 83 height 32
type textarea "x"
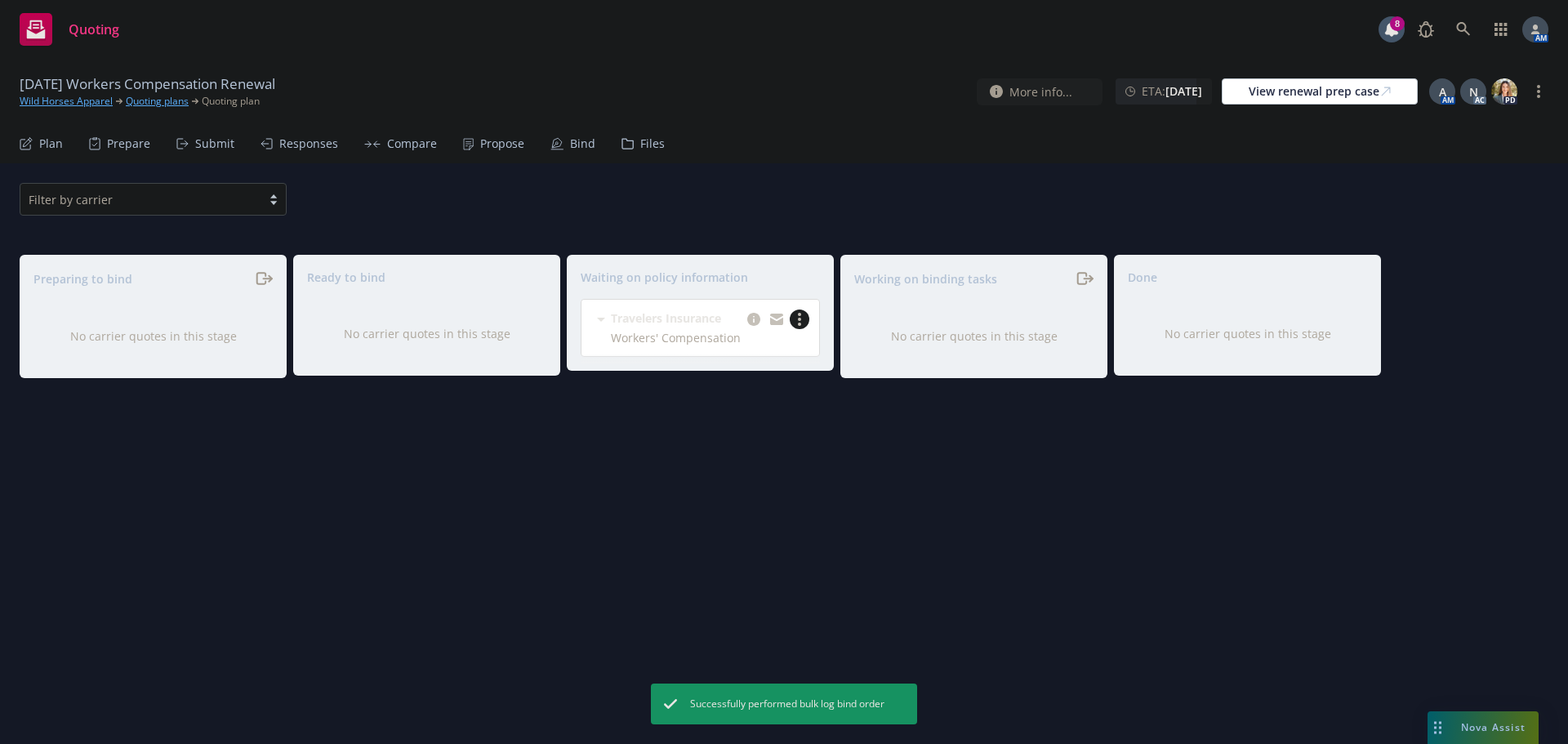
click at [807, 316] on link "more" at bounding box center [800, 319] width 20 height 20
click at [733, 357] on span "Create policies" at bounding box center [721, 352] width 120 height 16
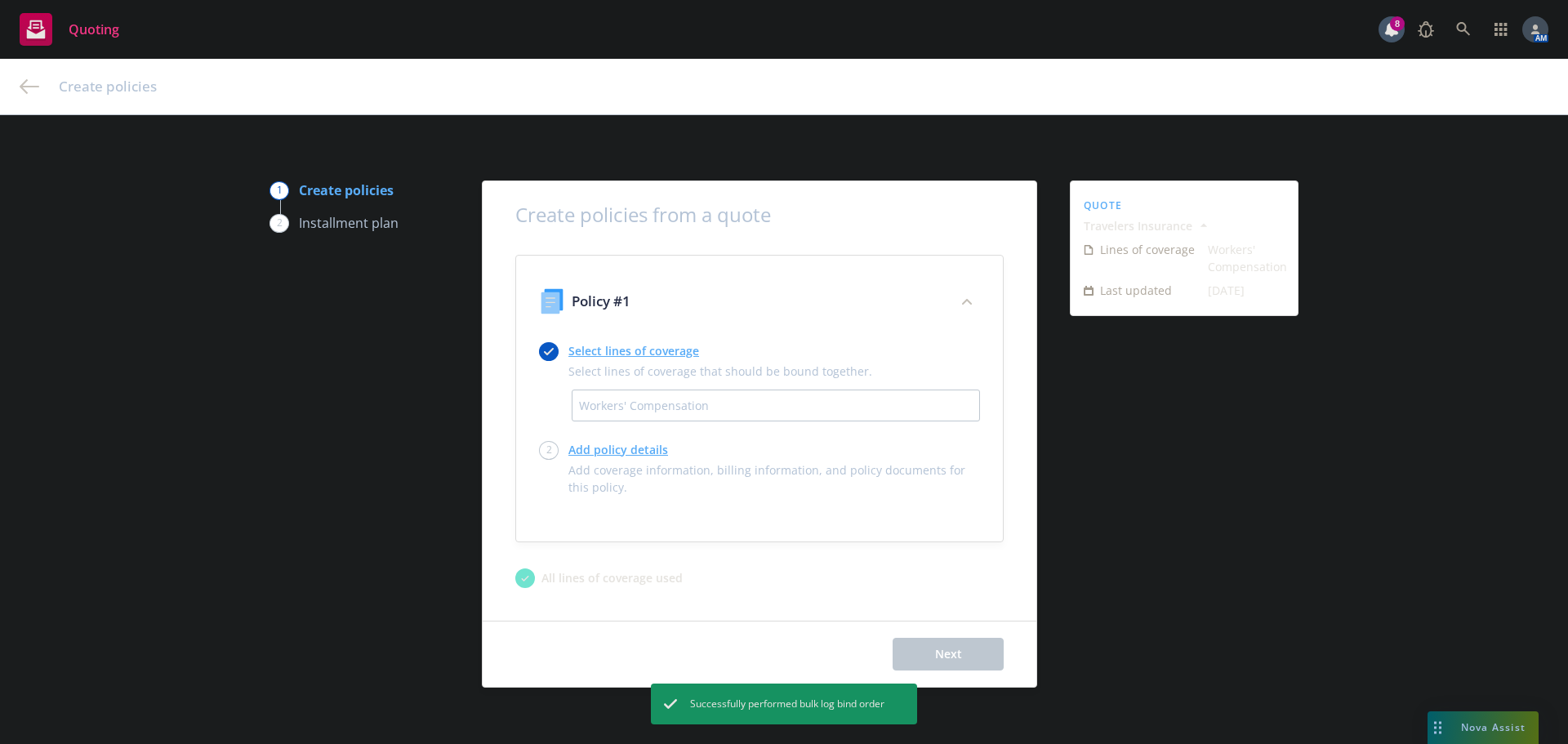
click at [644, 345] on link "Select lines of coverage" at bounding box center [720, 351] width 304 height 17
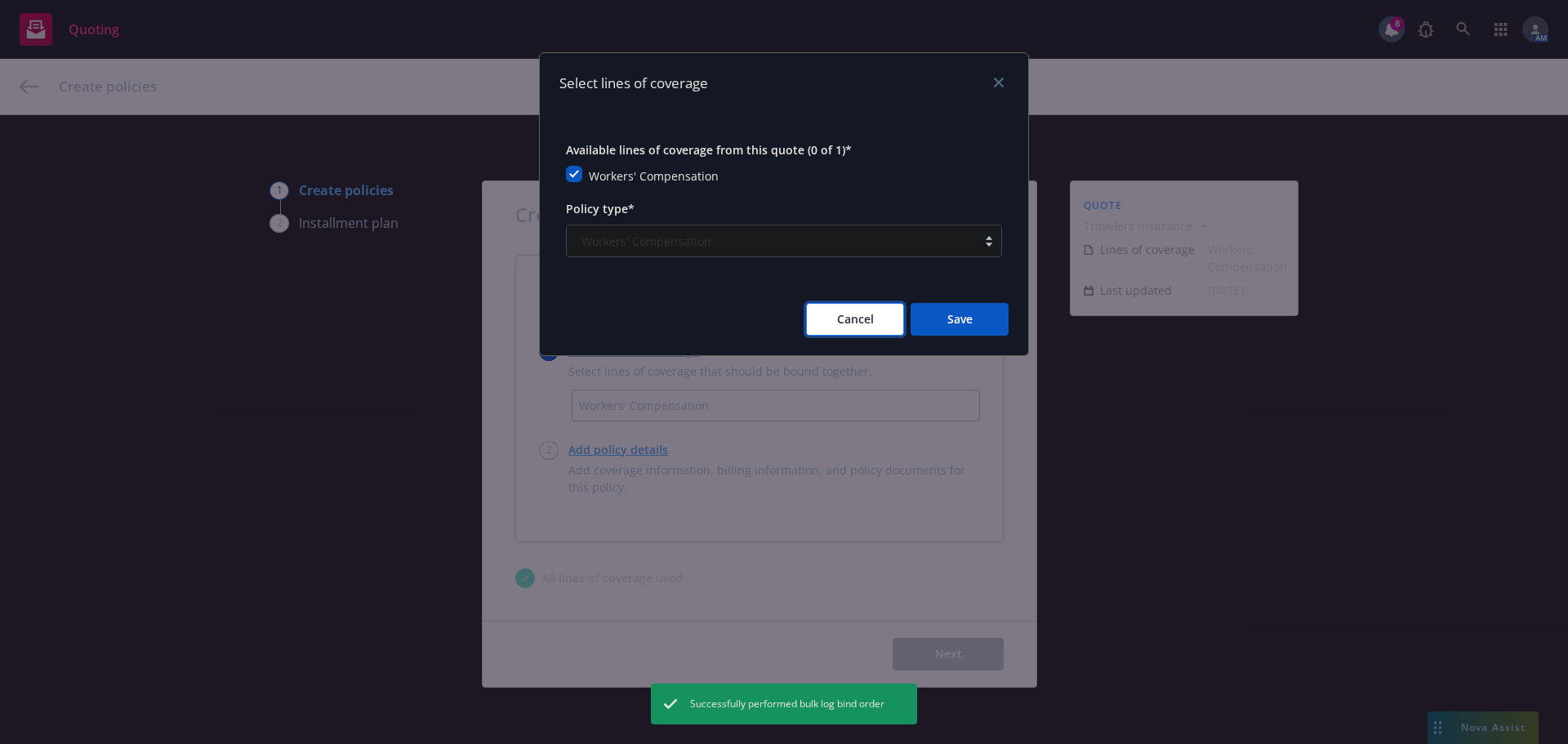
click at [845, 312] on span "Cancel" at bounding box center [855, 318] width 37 height 16
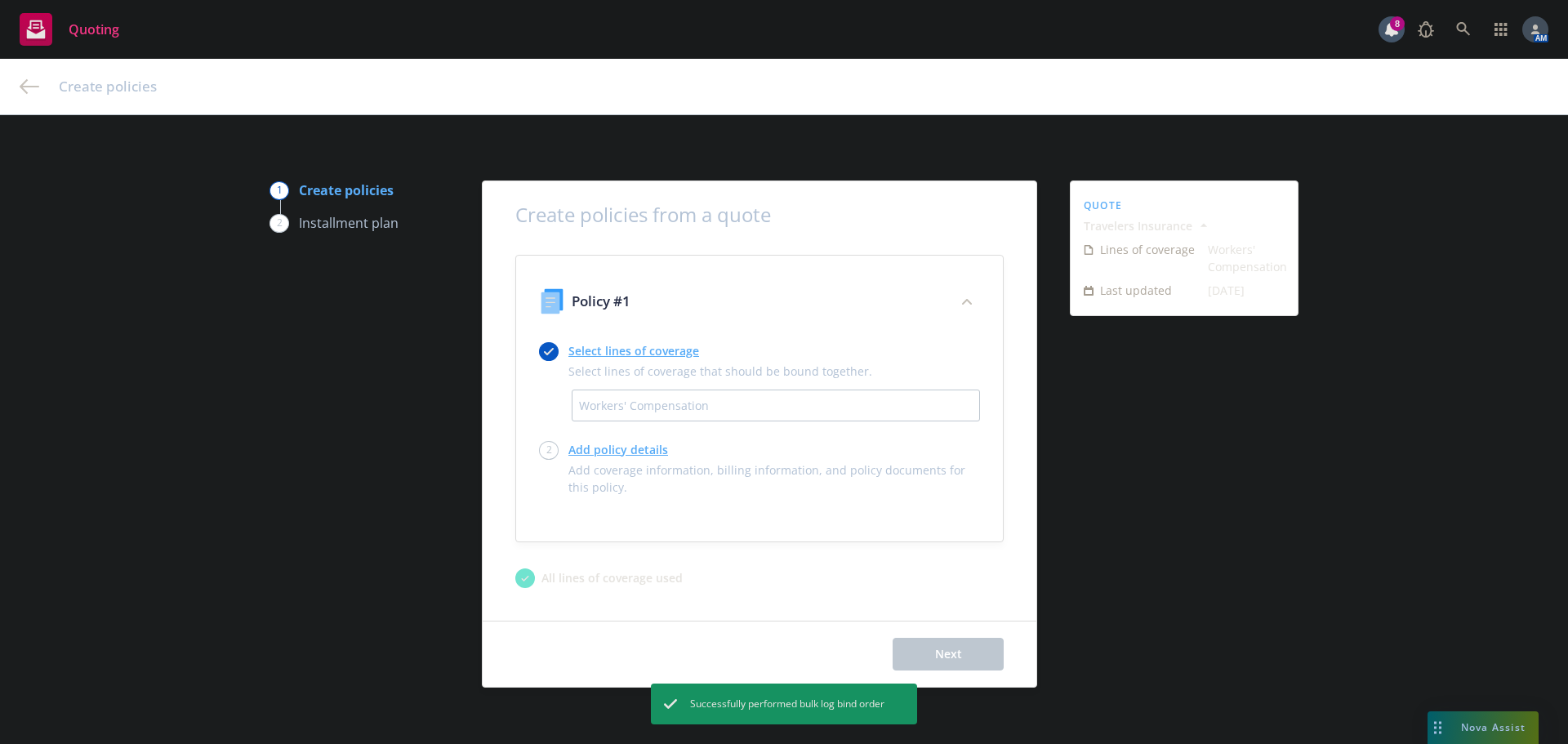
click at [634, 444] on link "Add policy details" at bounding box center [774, 449] width 412 height 17
select select "12"
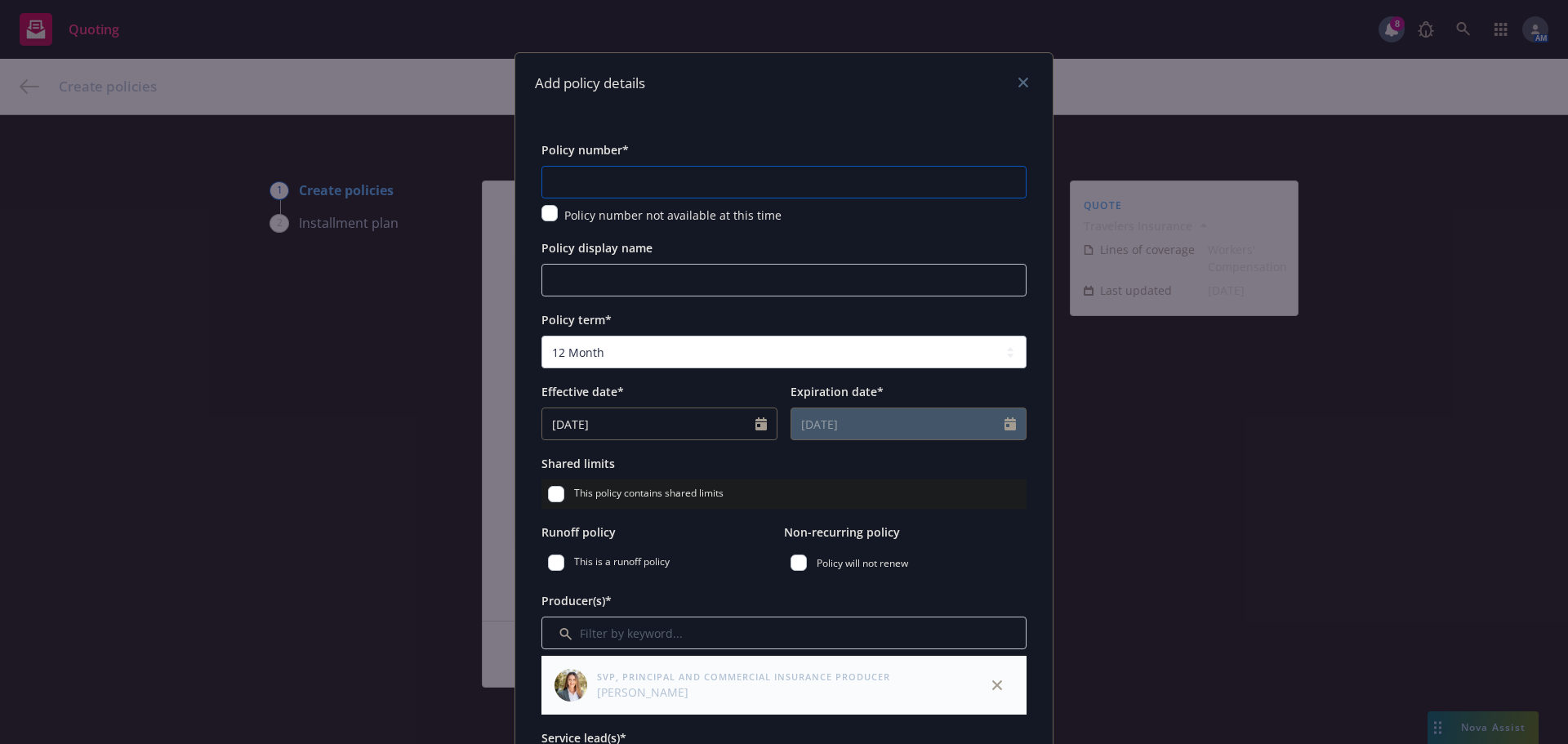
click at [624, 193] on input "text" at bounding box center [784, 182] width 485 height 32
paste input "UB-1X77855A-25-14-G"
type input "UB-1X77855A-25-14-G"
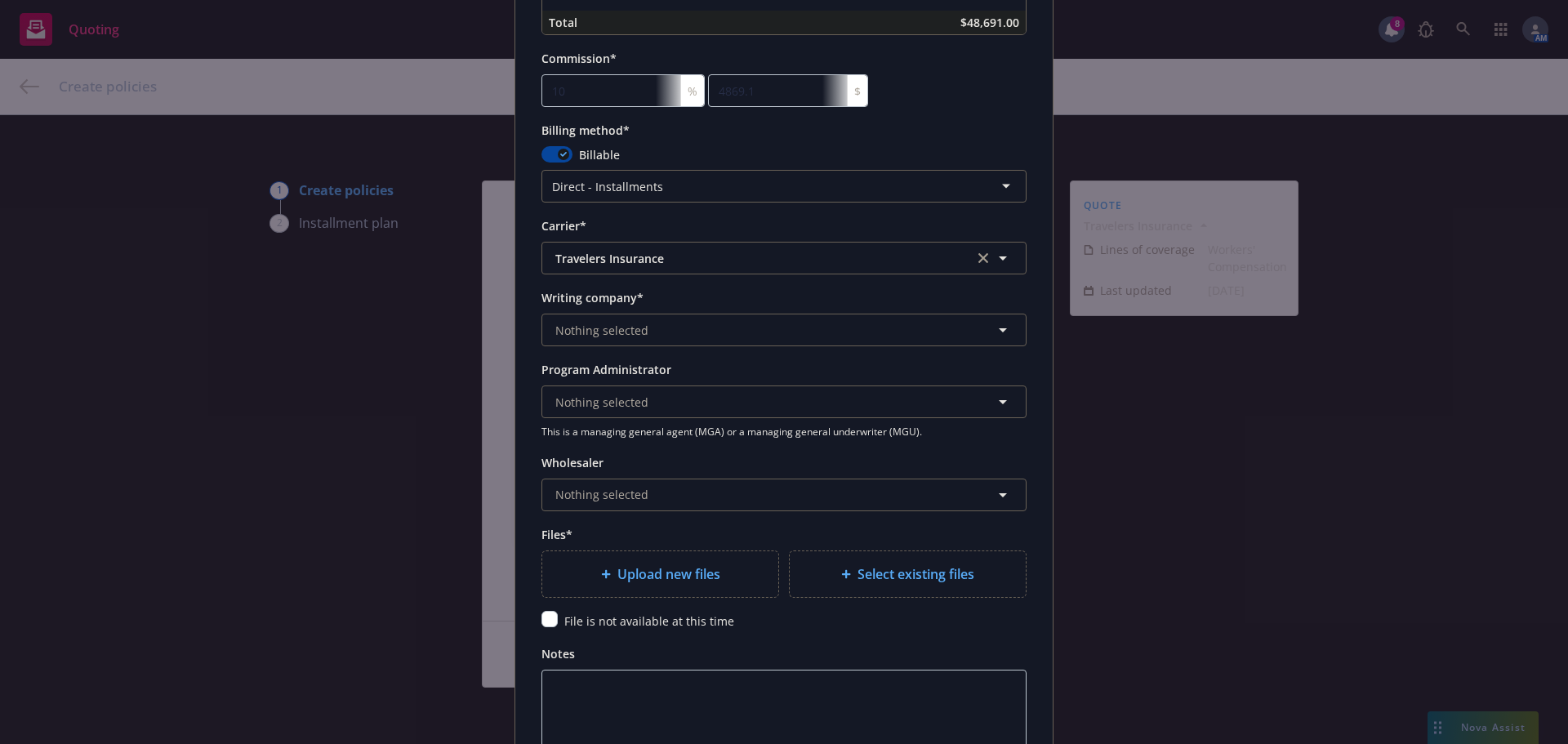
scroll to position [1470, 0]
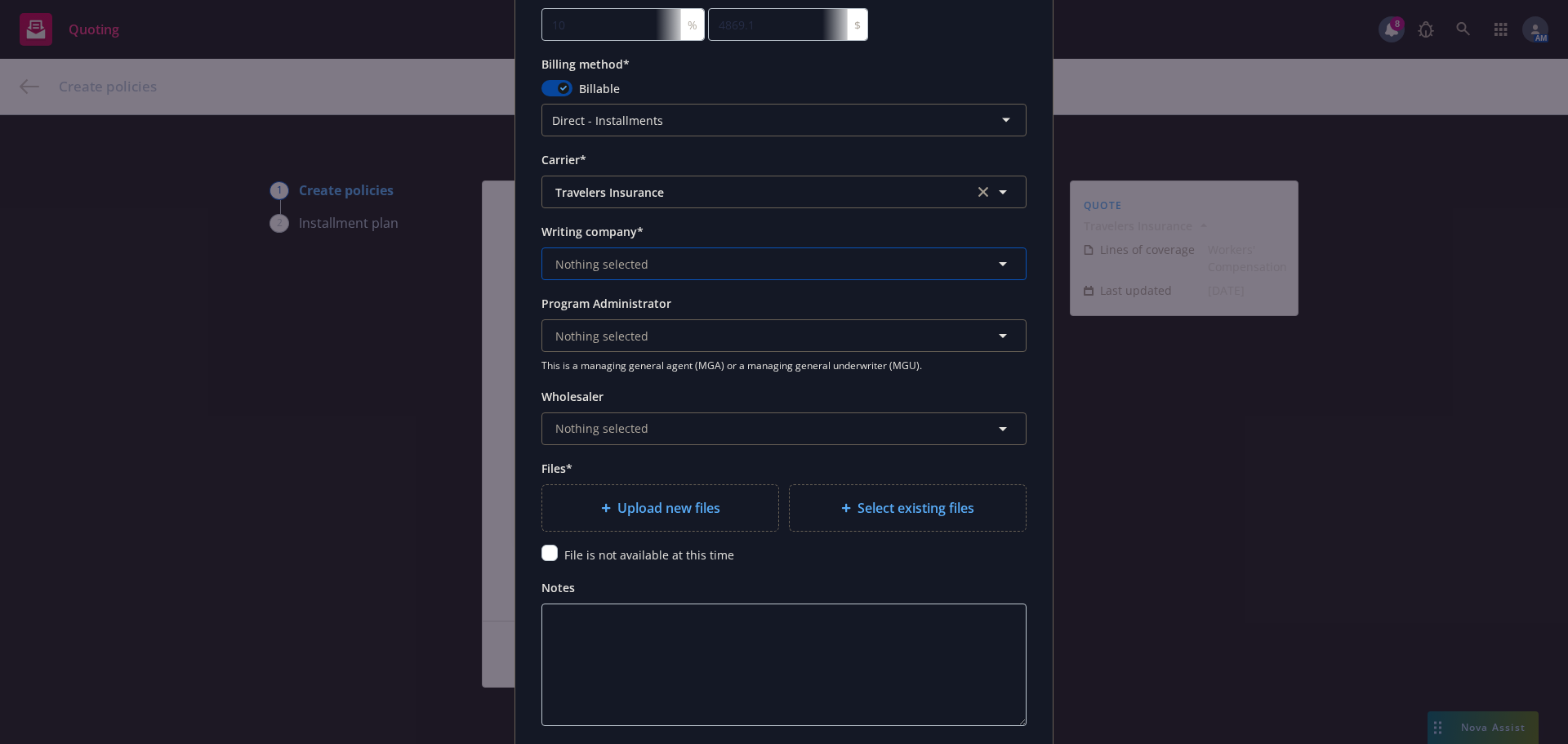
click at [624, 262] on span "Nothing selected" at bounding box center [602, 264] width 93 height 17
click at [609, 260] on span "Nothing selected" at bounding box center [602, 264] width 93 height 17
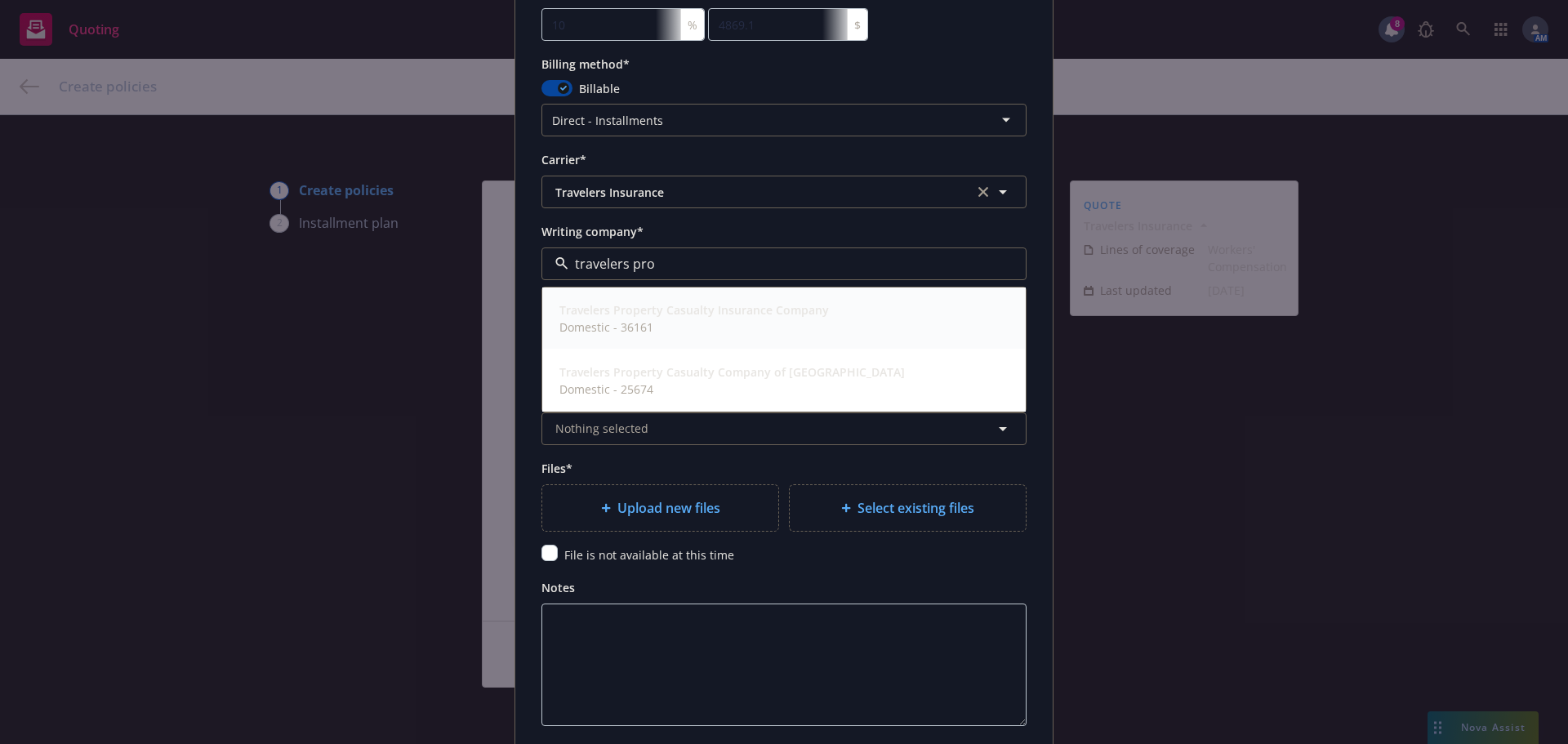
click at [686, 331] on span "Domestic - 36161" at bounding box center [694, 327] width 269 height 17
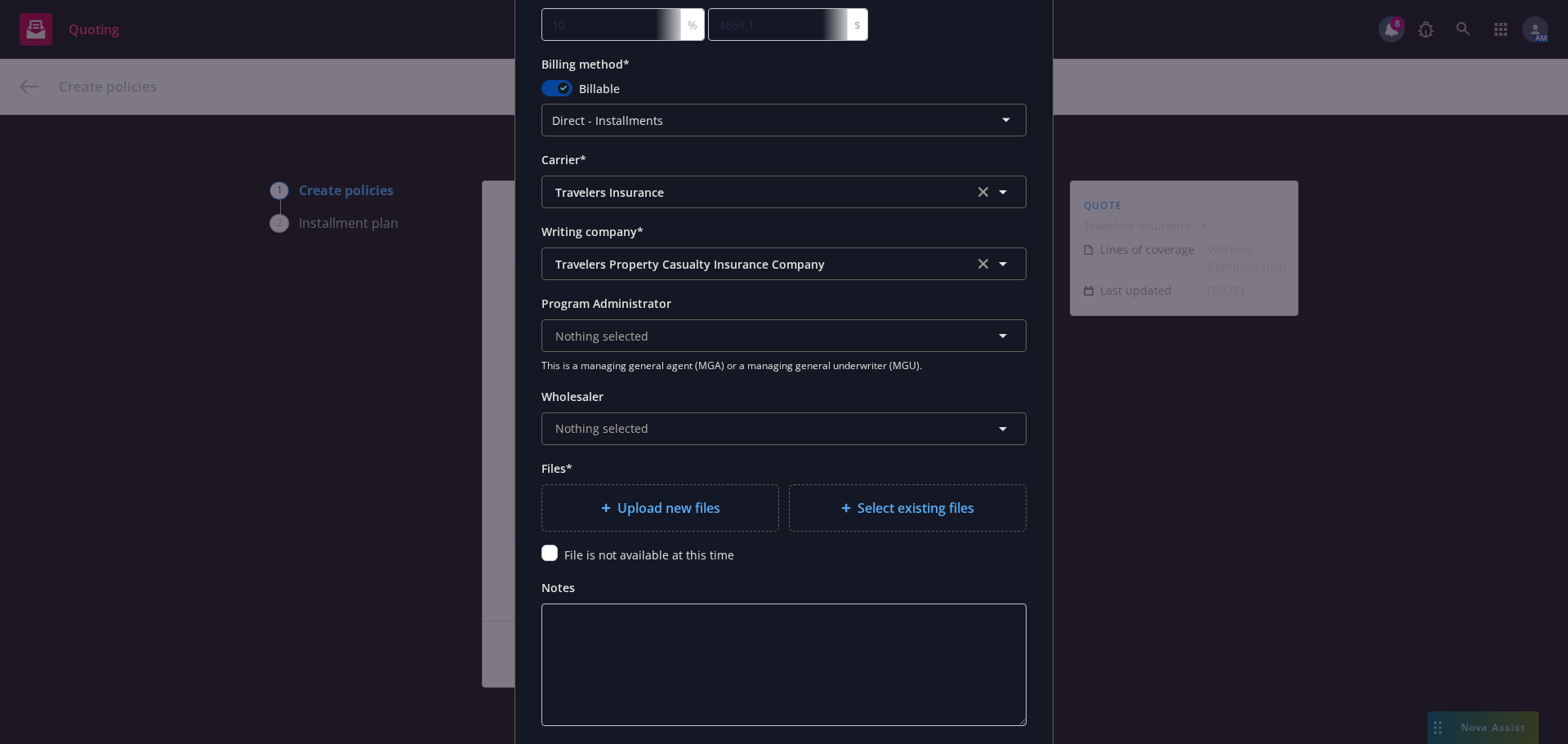
drag, startPoint x: 715, startPoint y: 245, endPoint x: 718, endPoint y: 260, distance: 15.3
click at [716, 246] on div "Writing company* Travelers Property Casualty Insurance Company" at bounding box center [784, 251] width 485 height 59
click at [718, 260] on span "Travelers Property Casualty Insurance Company" at bounding box center [752, 264] width 393 height 17
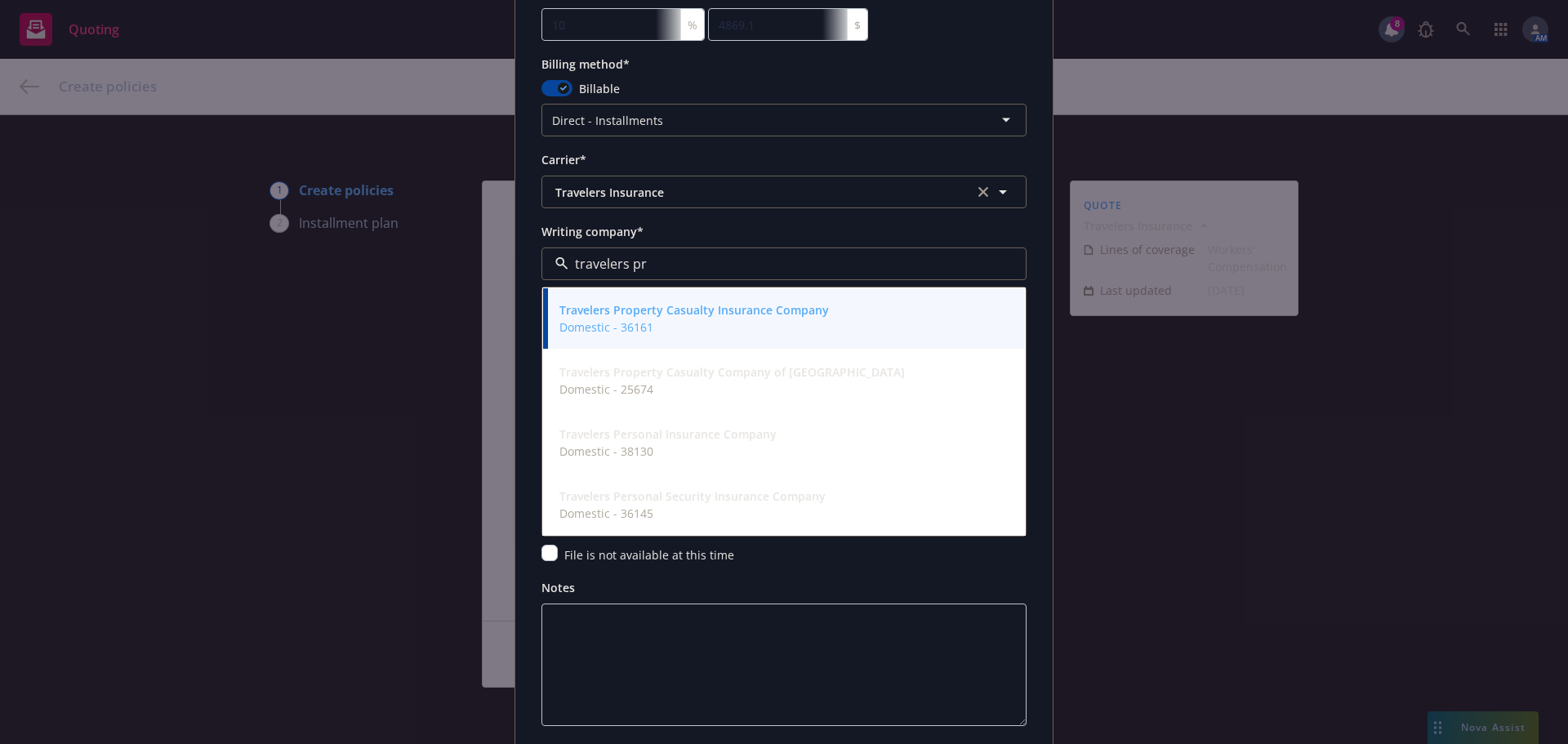
type input "travelers pro"
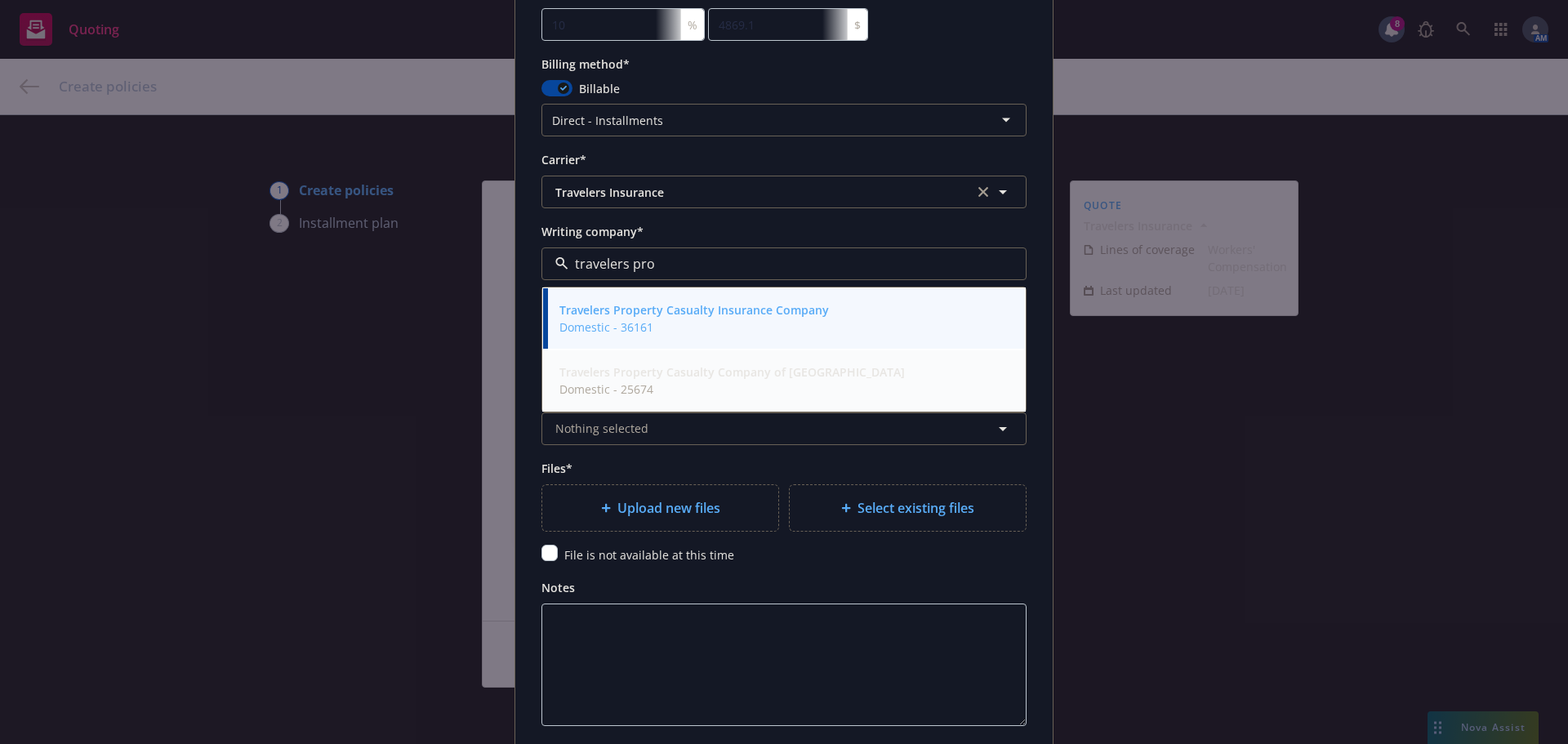
click at [755, 387] on span "Domestic - 25674" at bounding box center [732, 389] width 345 height 17
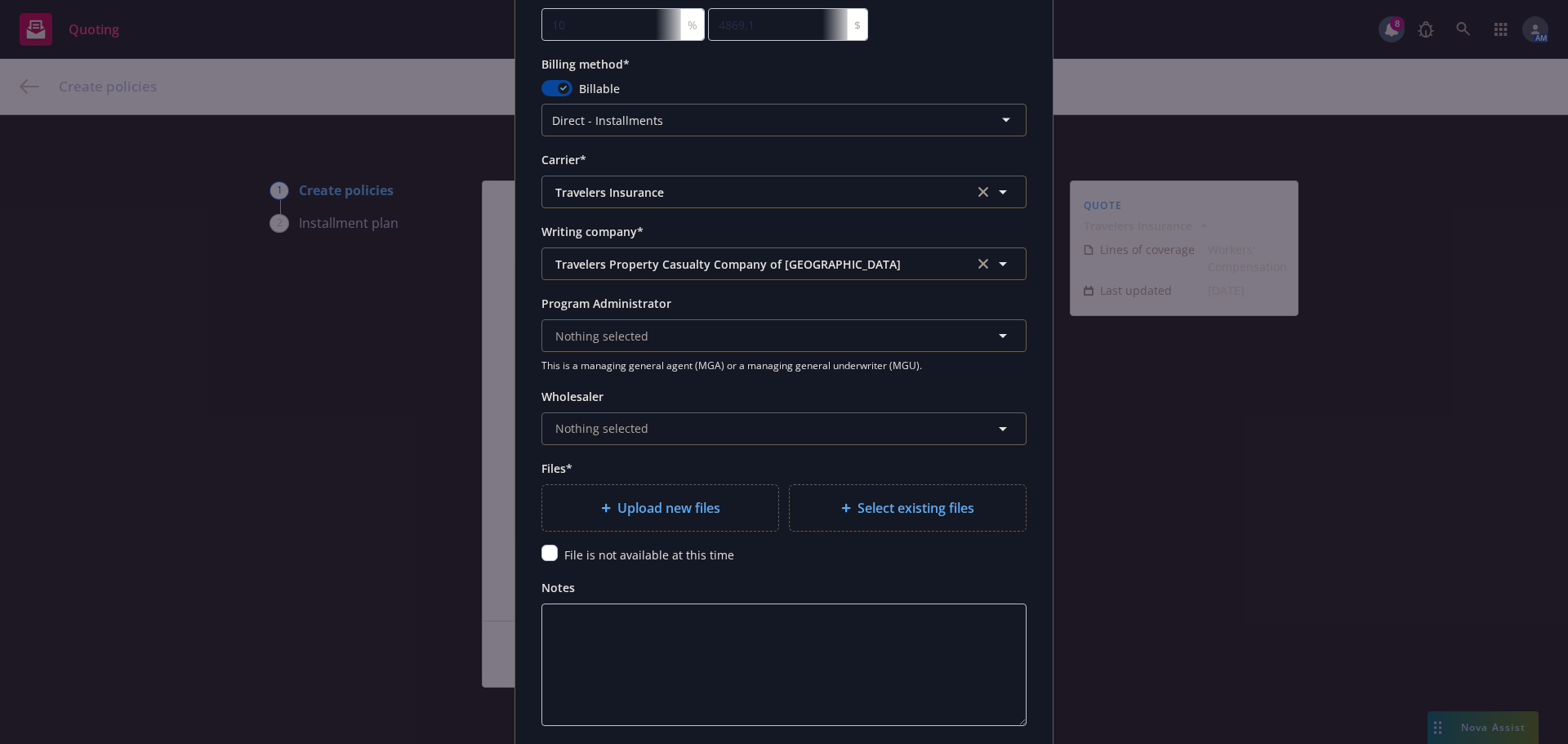
click at [661, 505] on span "Upload new files" at bounding box center [669, 508] width 103 height 20
click at [604, 510] on icon at bounding box center [606, 508] width 10 height 10
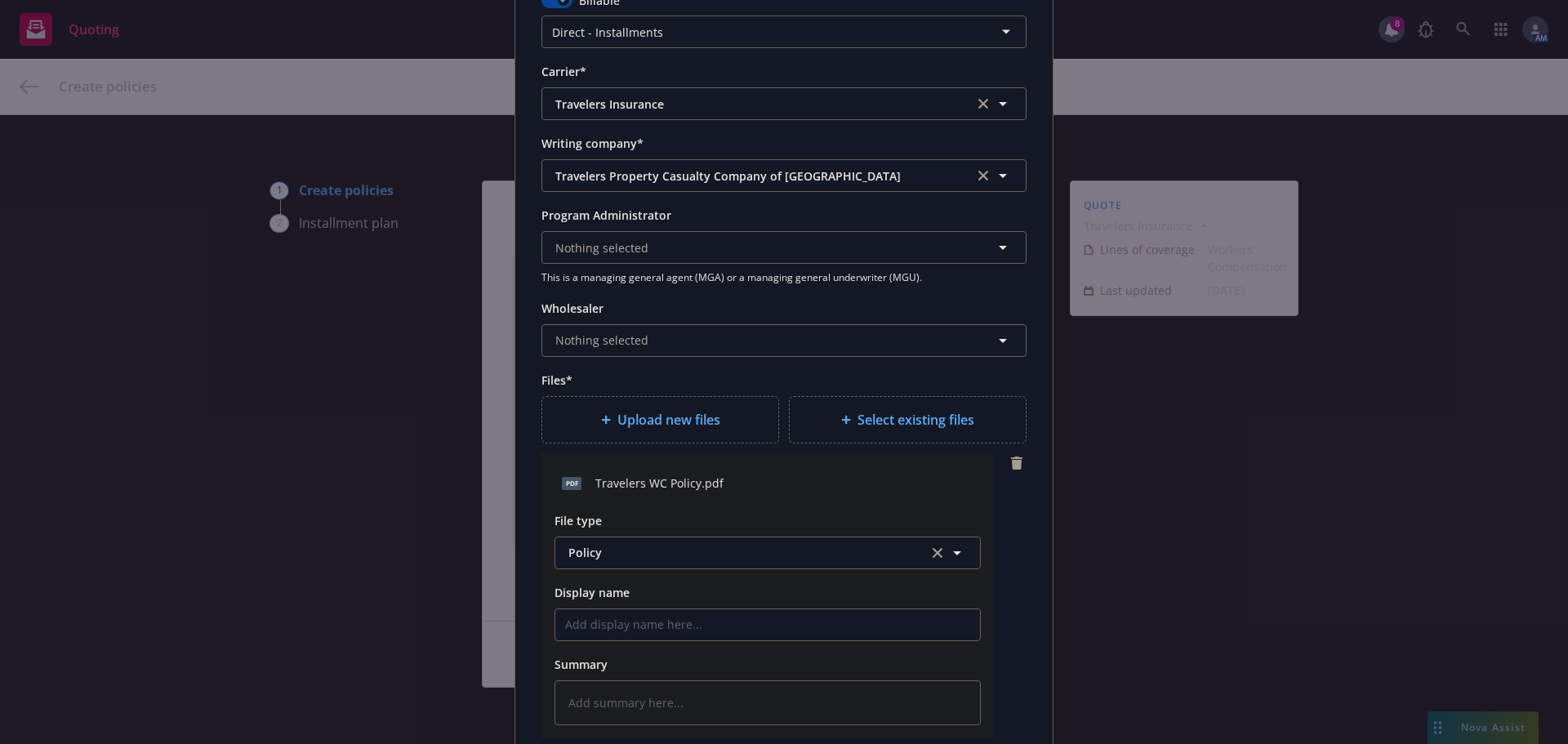
scroll to position [1878, 0]
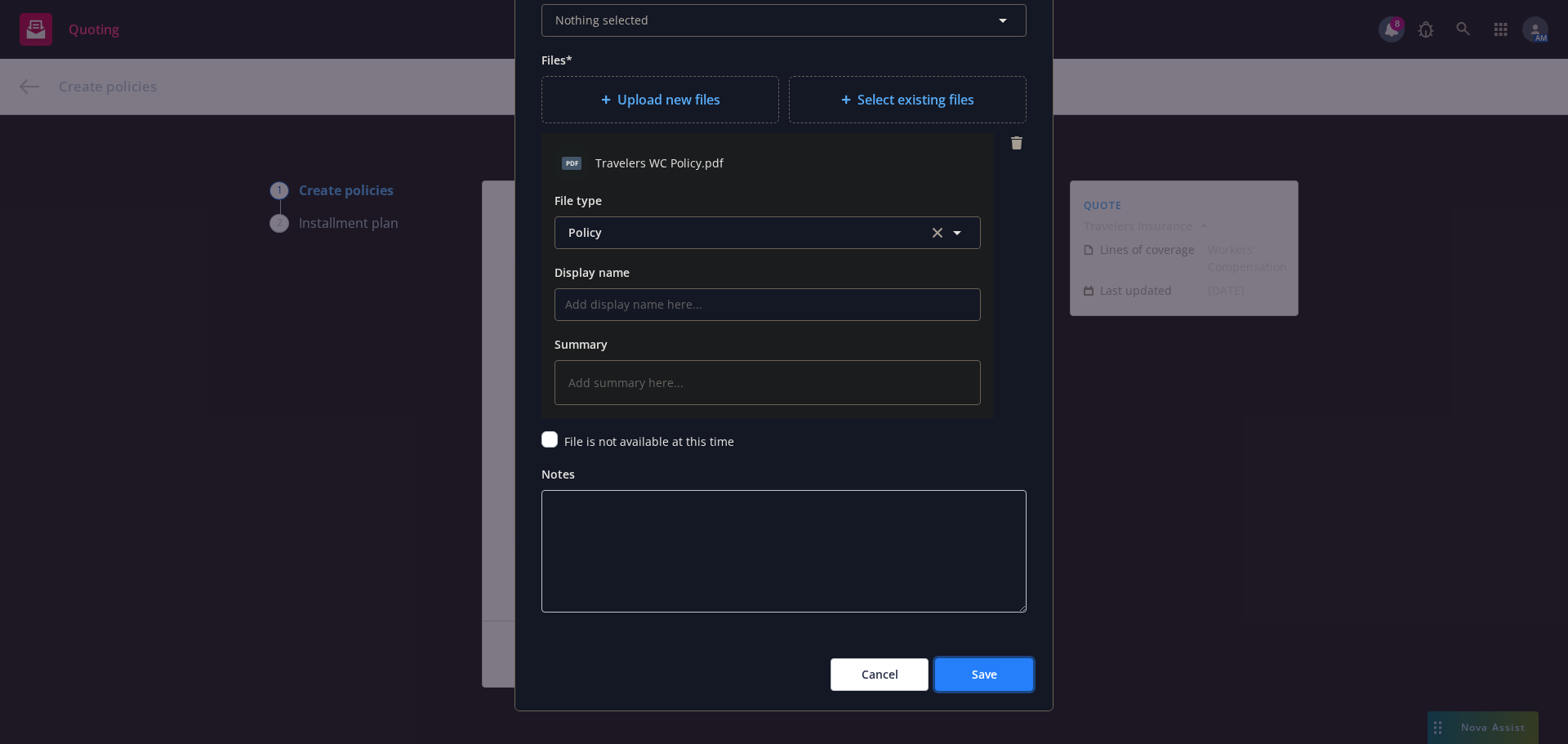
click at [972, 667] on span "Save" at bounding box center [984, 674] width 25 height 16
type textarea "x"
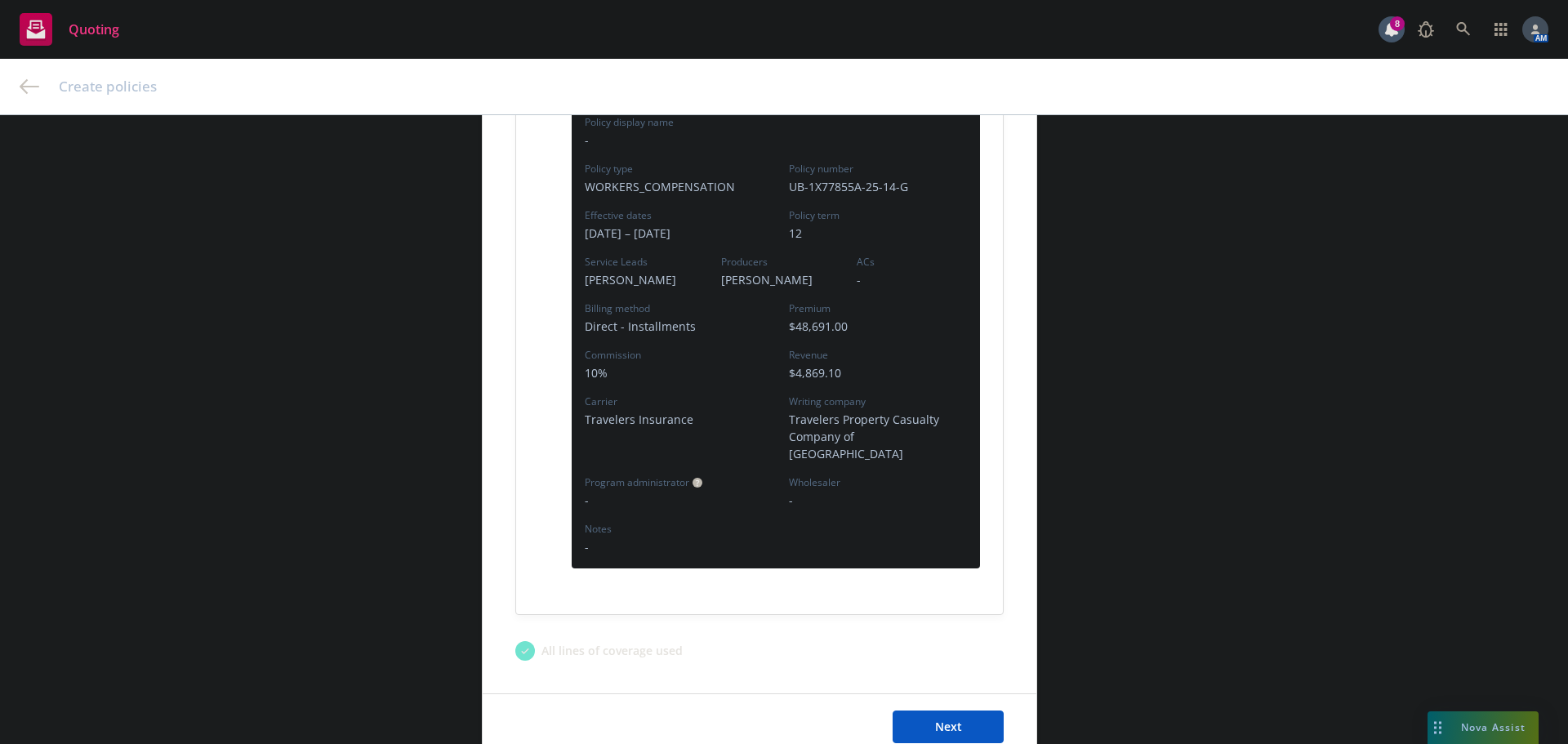
scroll to position [408, 0]
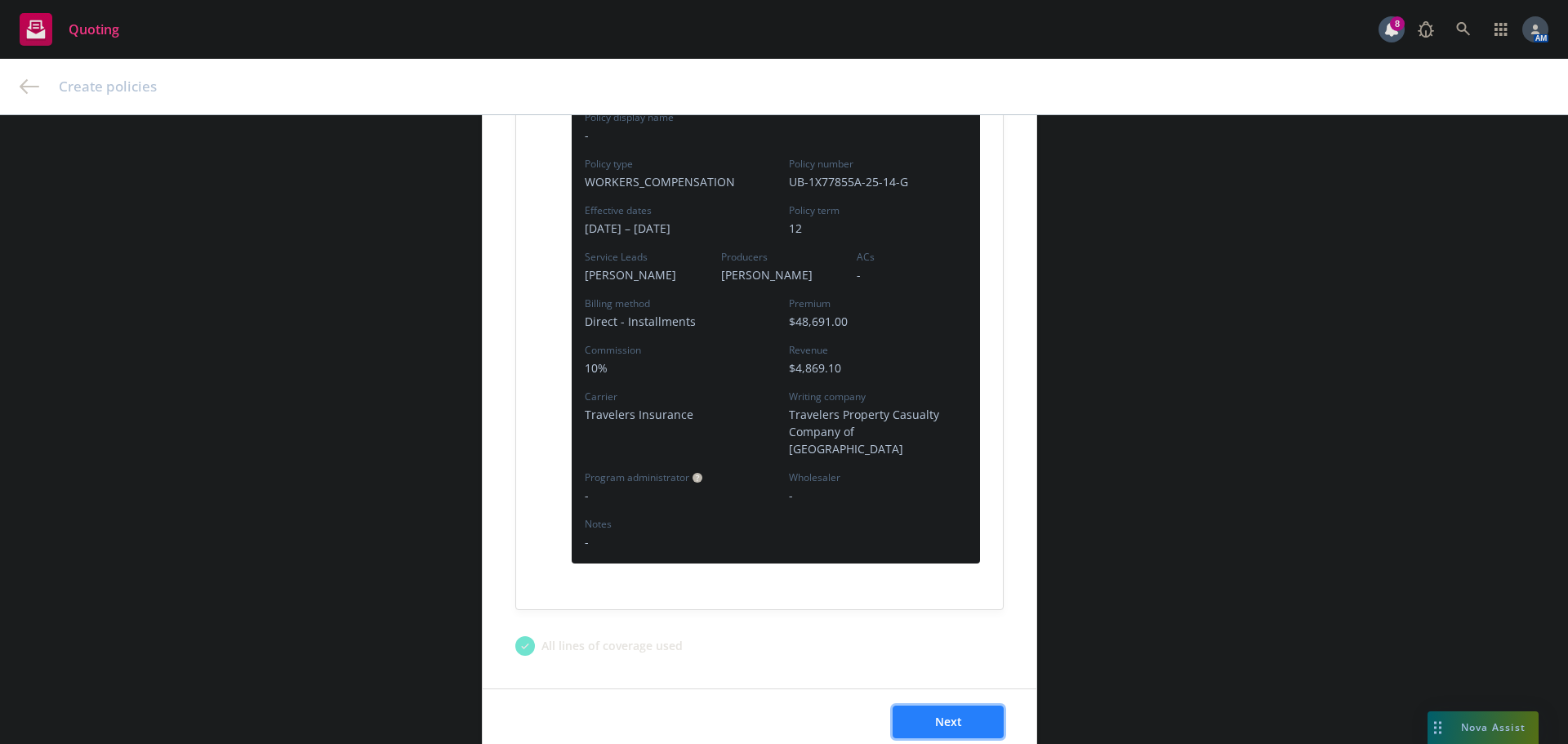
click at [956, 706] on button "Next" at bounding box center [948, 722] width 111 height 32
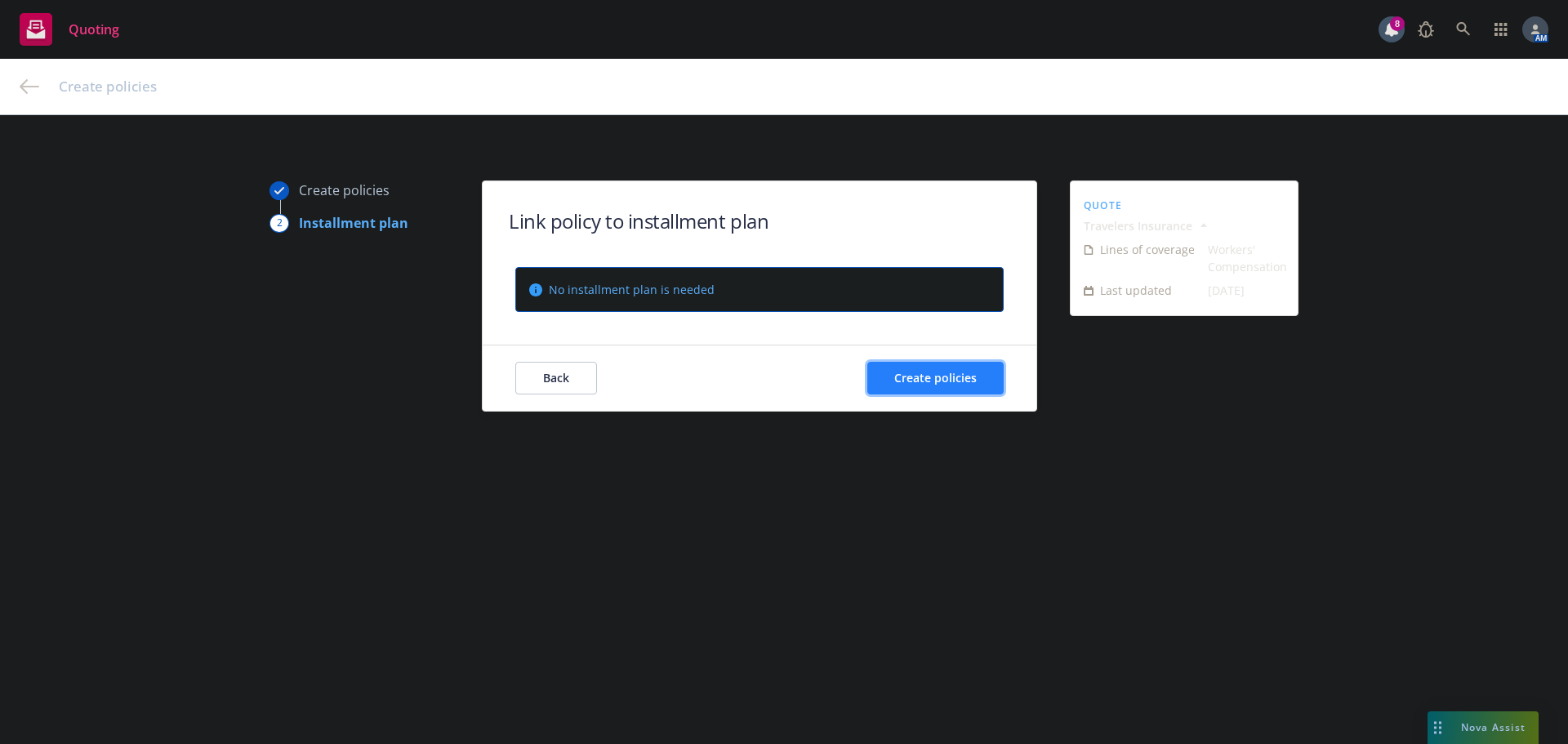
click at [954, 377] on span "Create policies" at bounding box center [935, 377] width 83 height 16
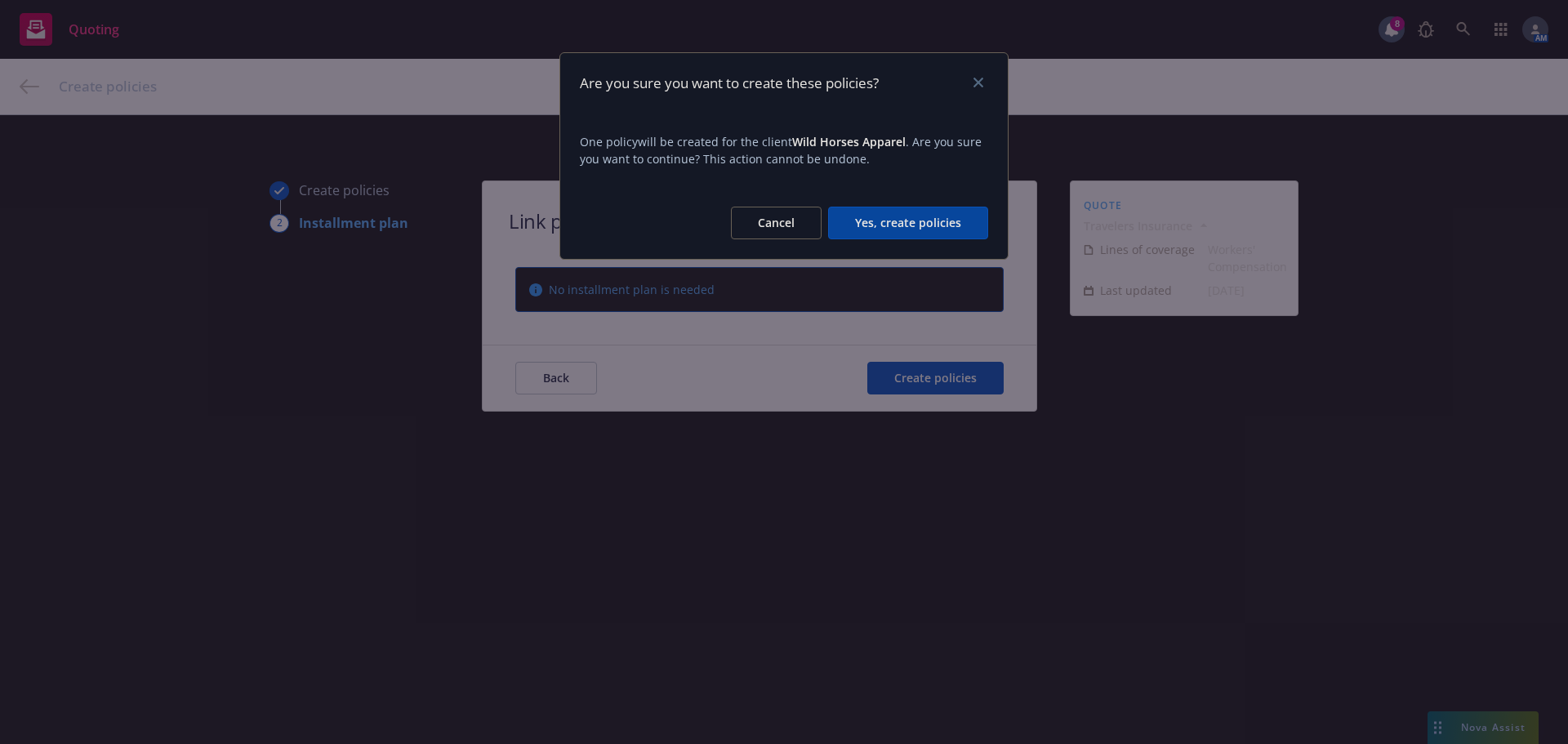
click at [918, 227] on button "Yes, create policies" at bounding box center [909, 222] width 160 height 32
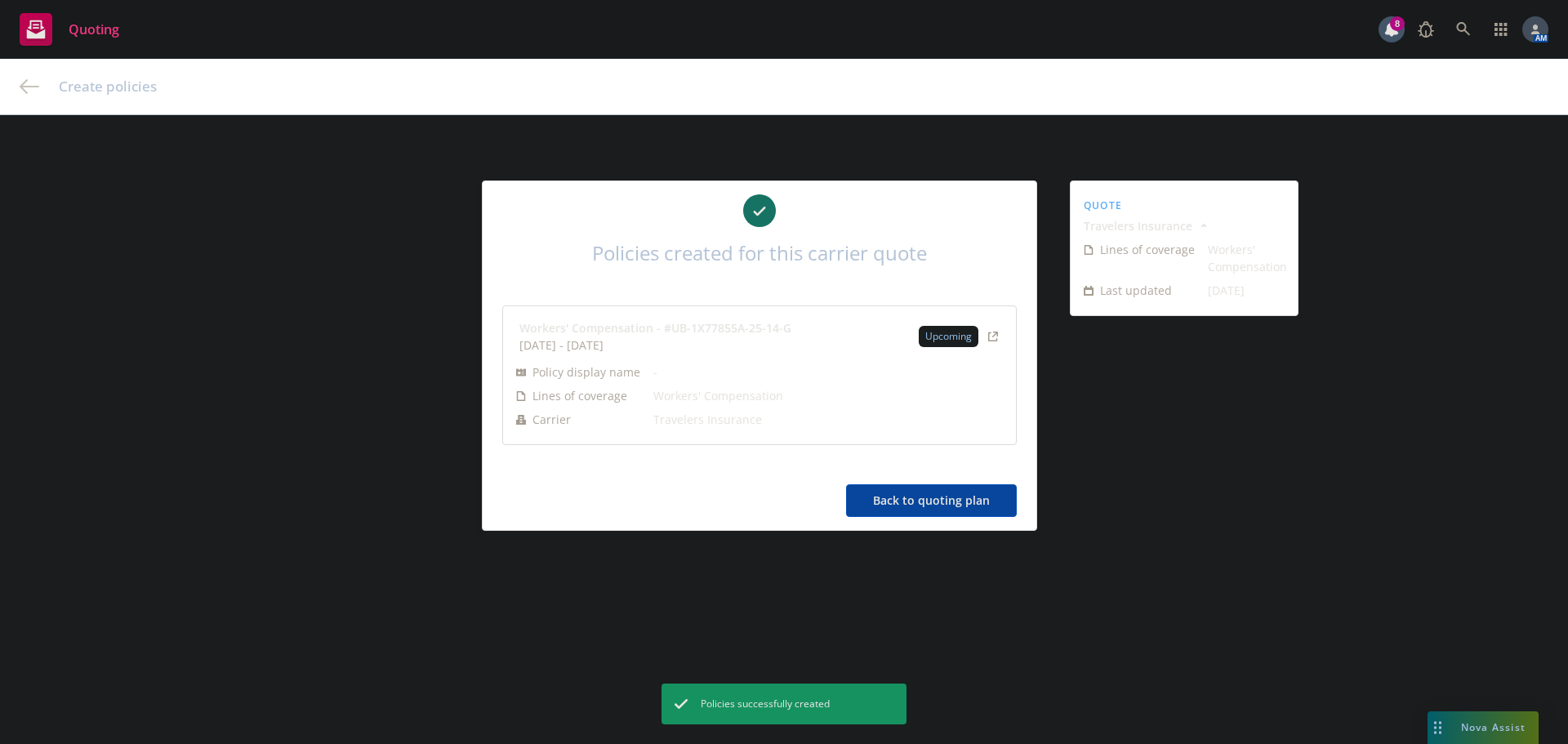
click at [918, 494] on button "Back to quoting plan" at bounding box center [931, 500] width 171 height 32
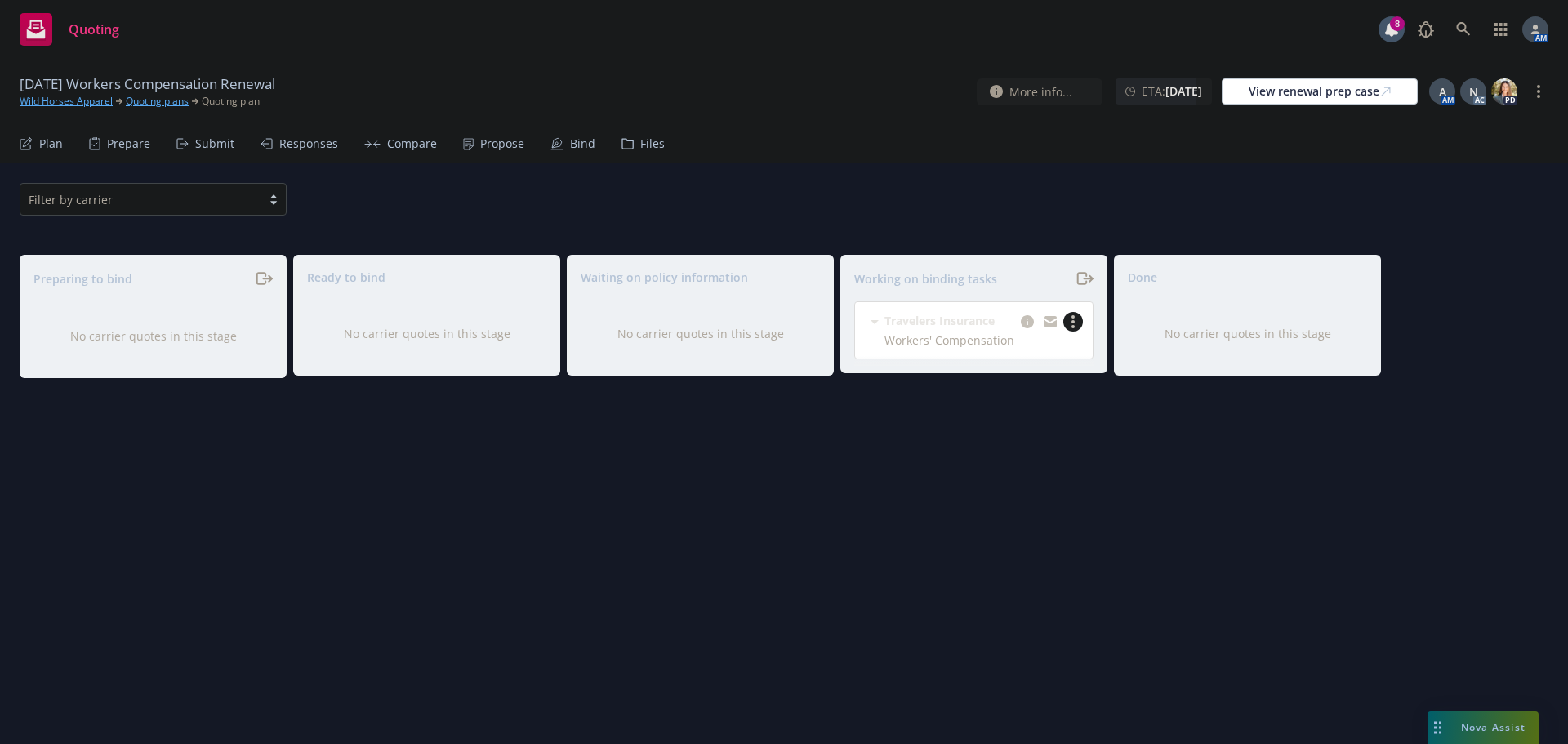
click at [1070, 322] on link "more" at bounding box center [1074, 322] width 20 height 20
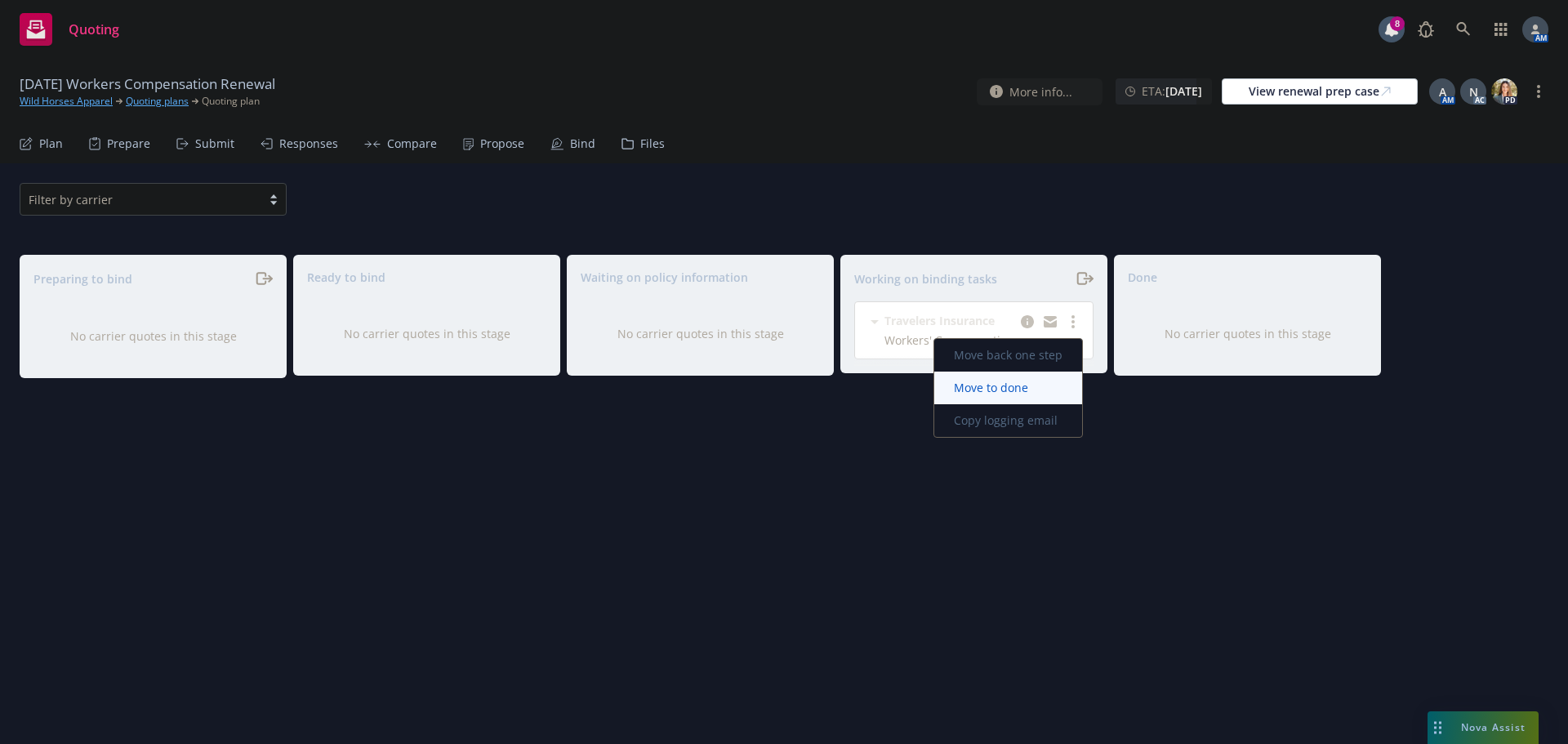
click at [1007, 381] on span "Move to done" at bounding box center [991, 387] width 113 height 16
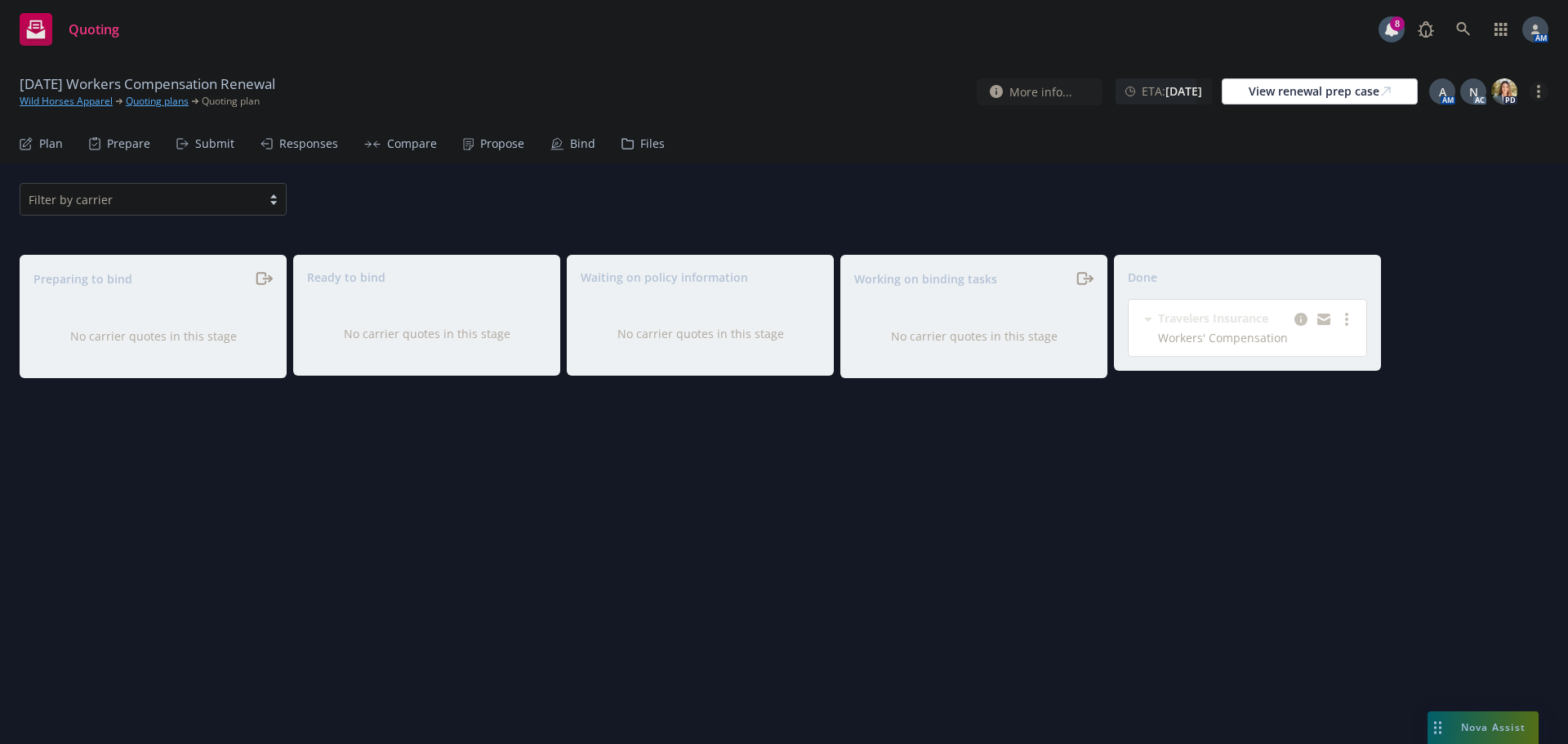
click at [1540, 92] on link "more" at bounding box center [1539, 92] width 20 height 20
click at [1452, 255] on link "Archive quoting plan" at bounding box center [1456, 255] width 183 height 32
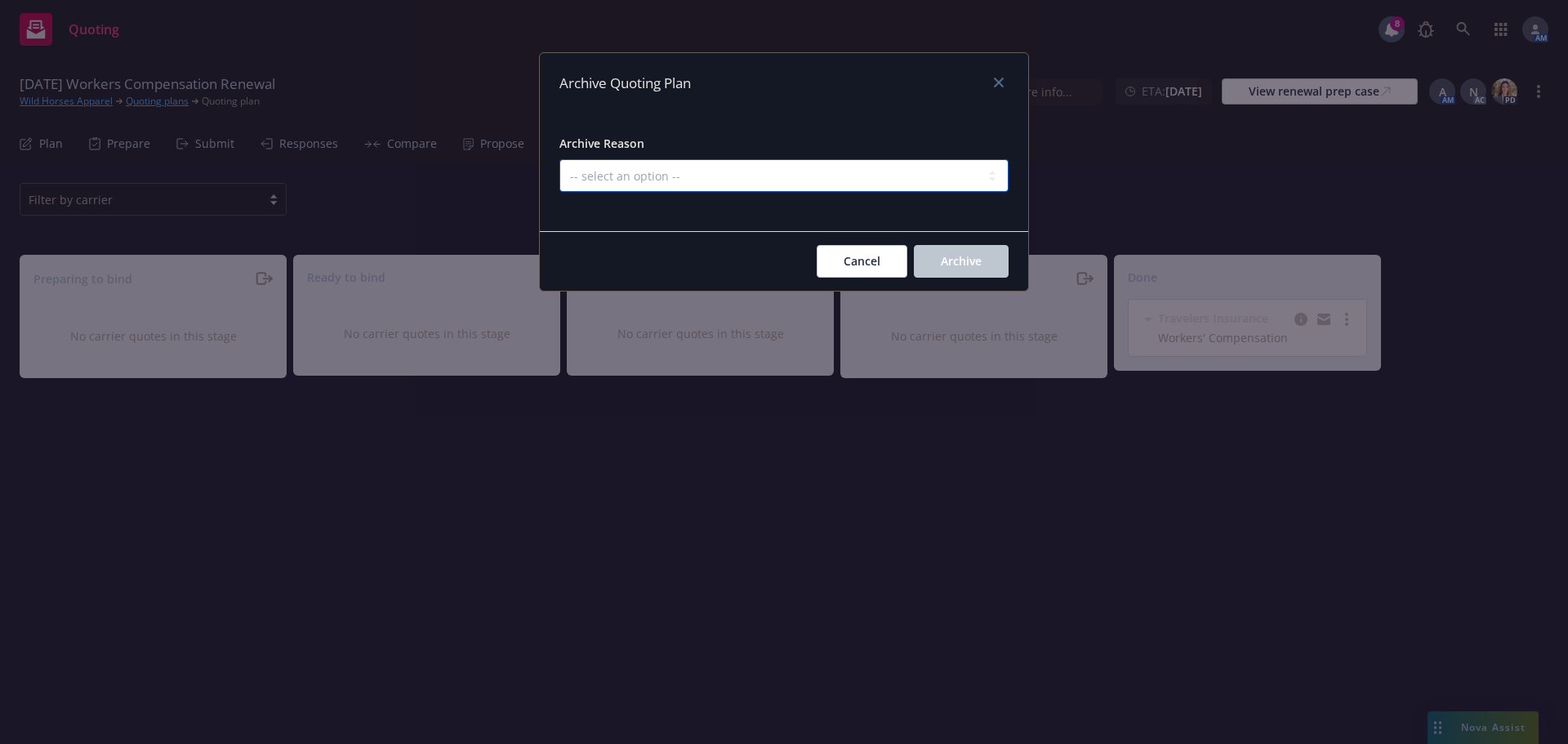
click at [844, 168] on select "-- select an option -- All policies in this renewal plan are auto-renewed Creat…" at bounding box center [784, 175] width 449 height 32
select select "ARCHIVED_RENEWAL_COMPLETED"
click at [559, 159] on select "-- select an option -- All policies in this renewal plan are auto-renewed Creat…" at bounding box center [784, 175] width 449 height 32
click at [976, 251] on button "Archive" at bounding box center [962, 261] width 95 height 32
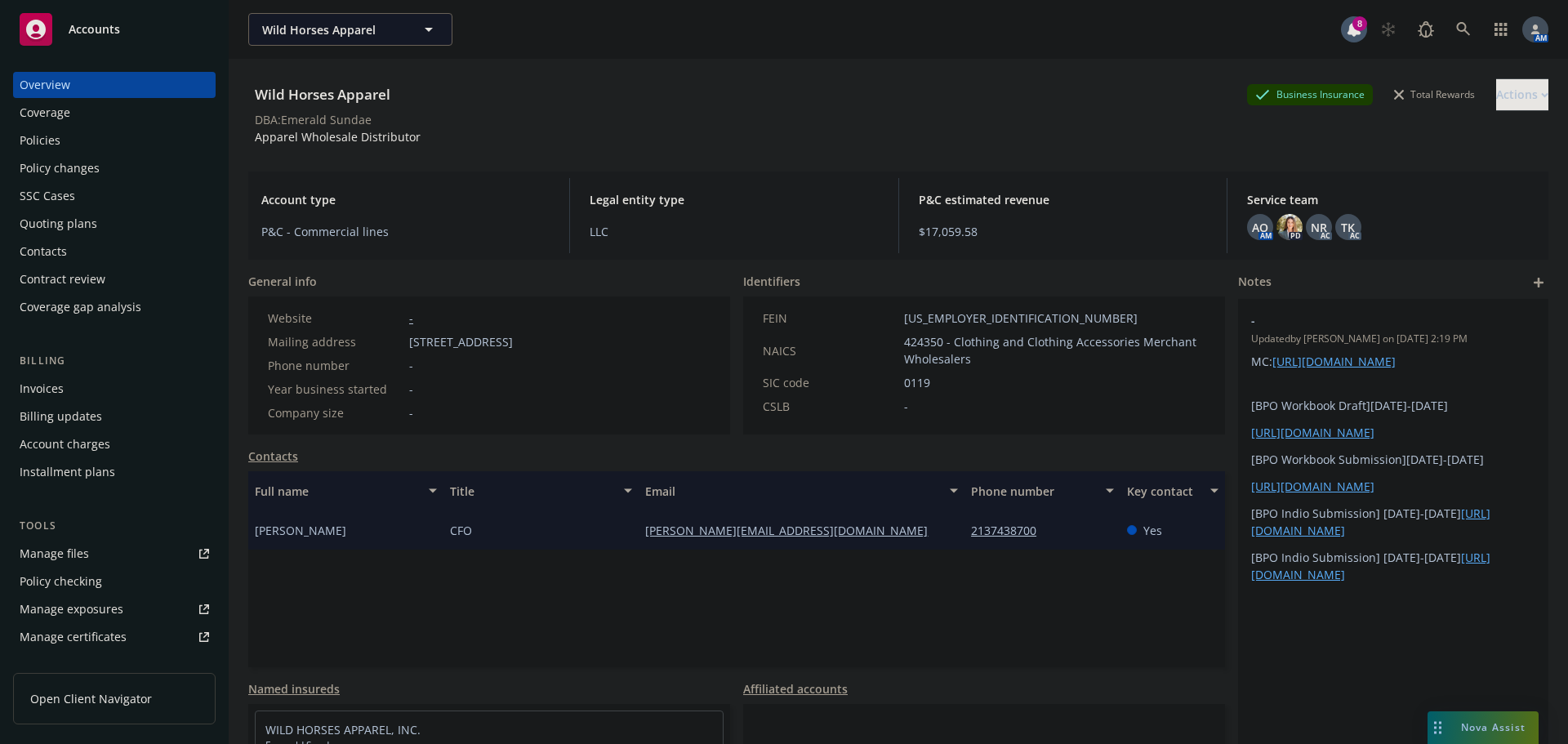
click at [101, 137] on div "Policies" at bounding box center [114, 140] width 189 height 26
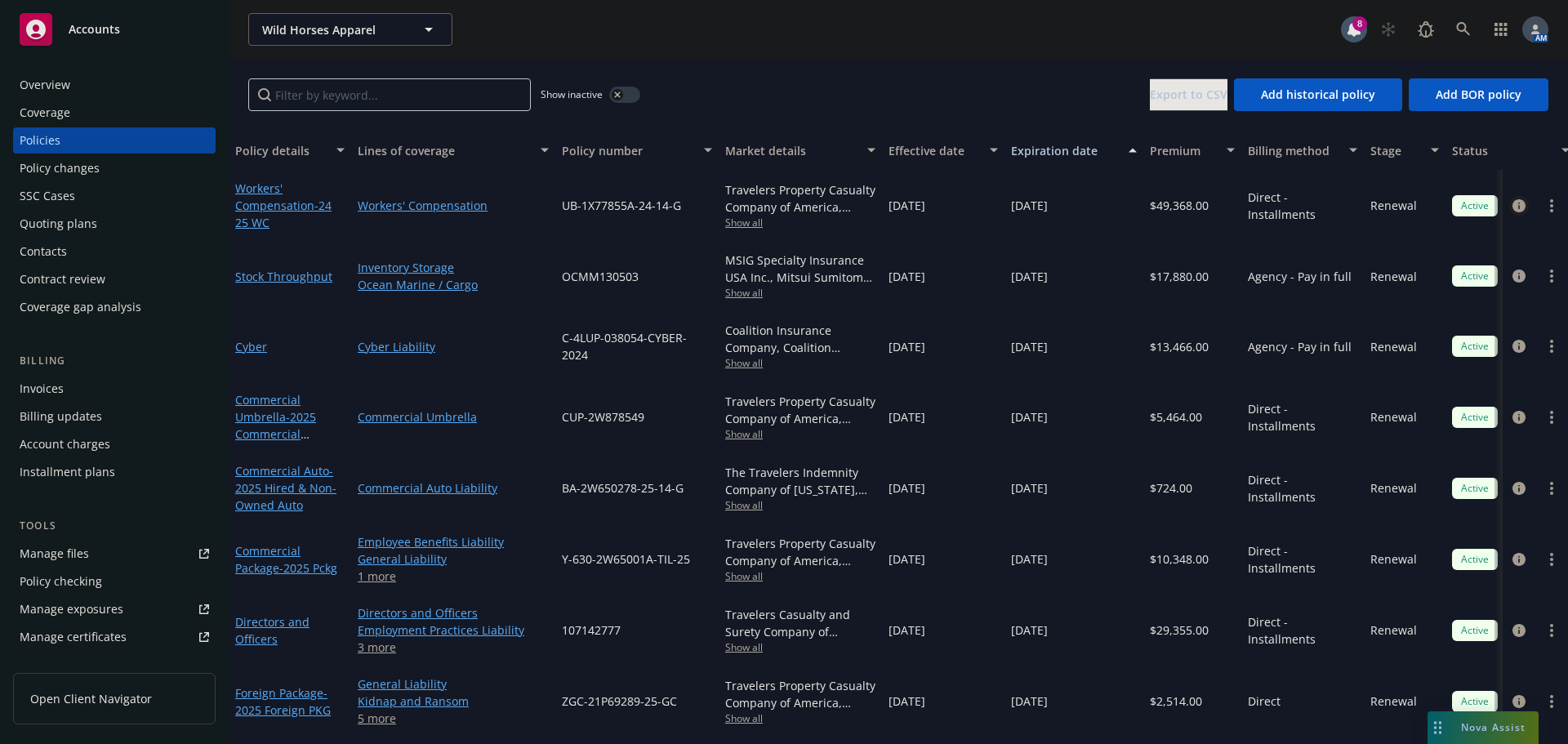
click at [1513, 204] on icon "circleInformation" at bounding box center [1520, 206] width 13 height 13
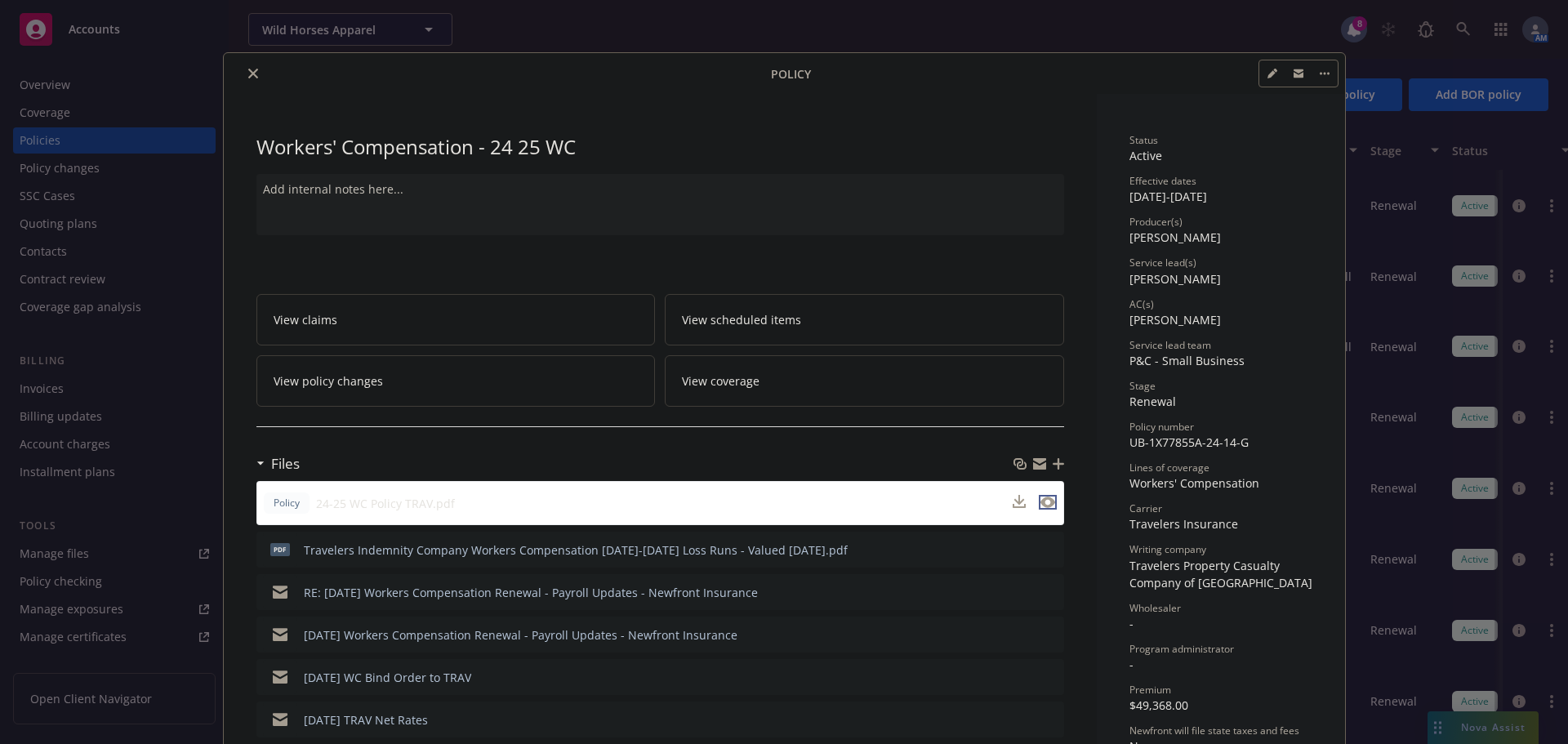
click at [1042, 498] on icon "preview file" at bounding box center [1048, 502] width 15 height 12
click at [248, 72] on icon "close" at bounding box center [253, 73] width 10 height 10
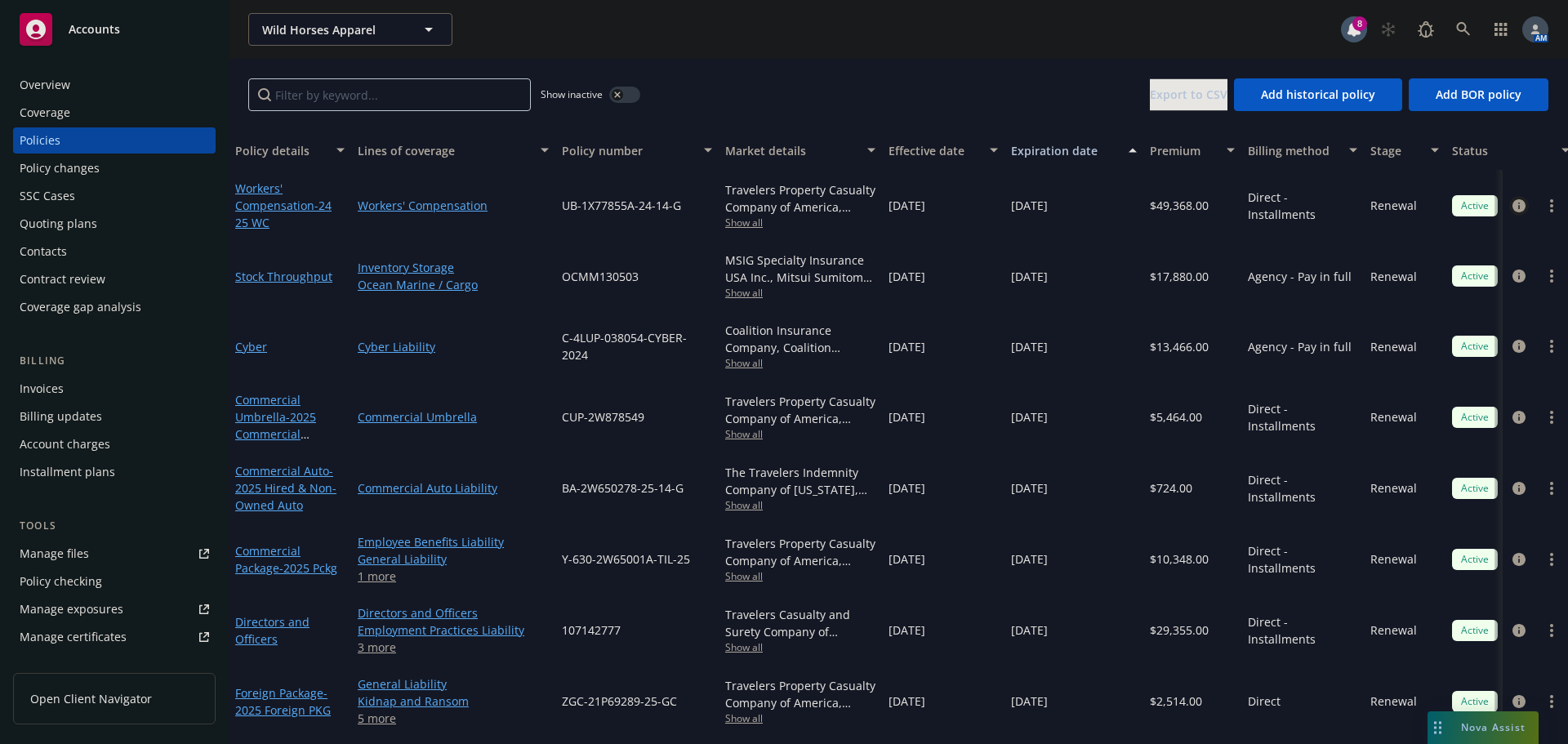
click at [1513, 207] on icon "circleInformation" at bounding box center [1520, 206] width 13 height 13
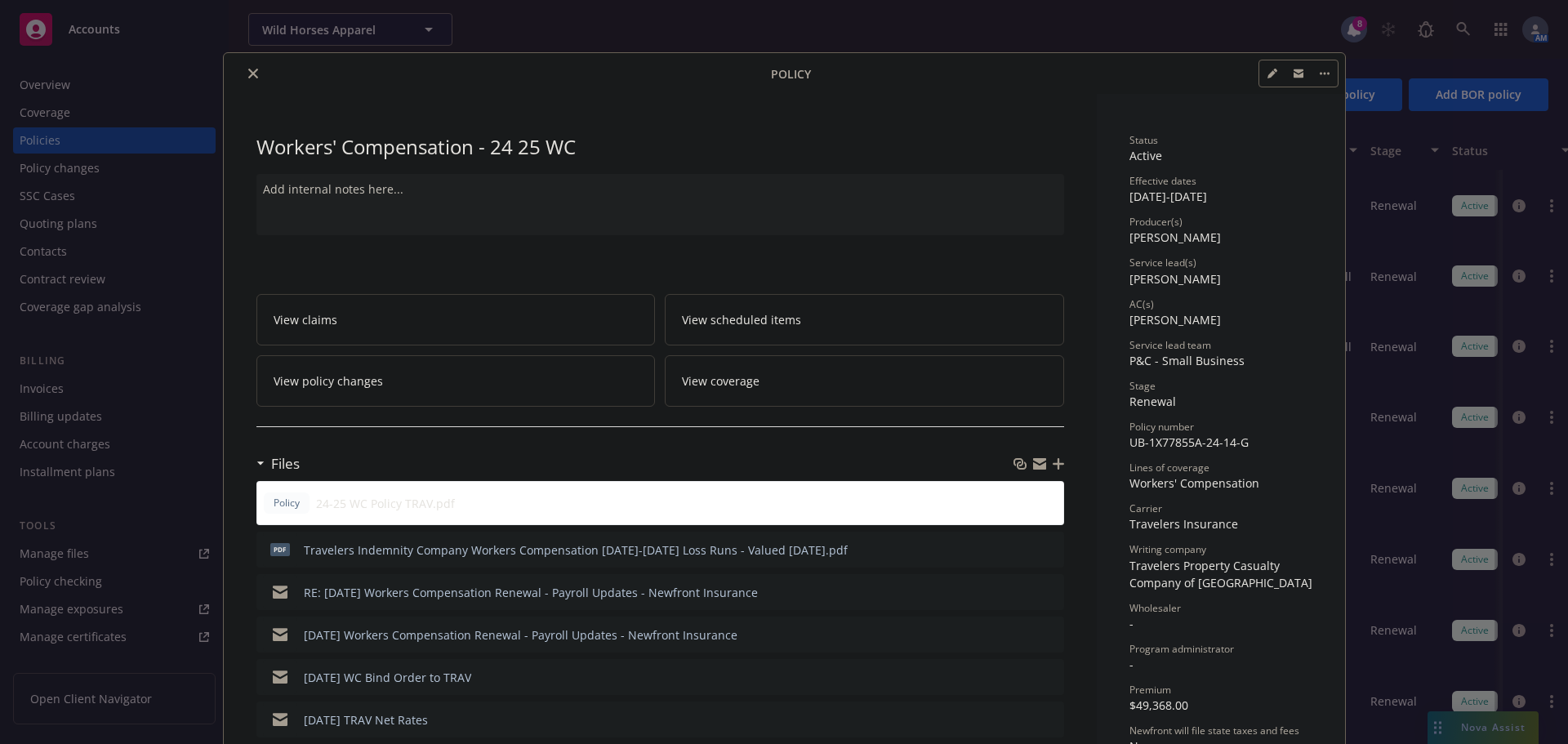
click at [243, 74] on button "close" at bounding box center [253, 73] width 20 height 20
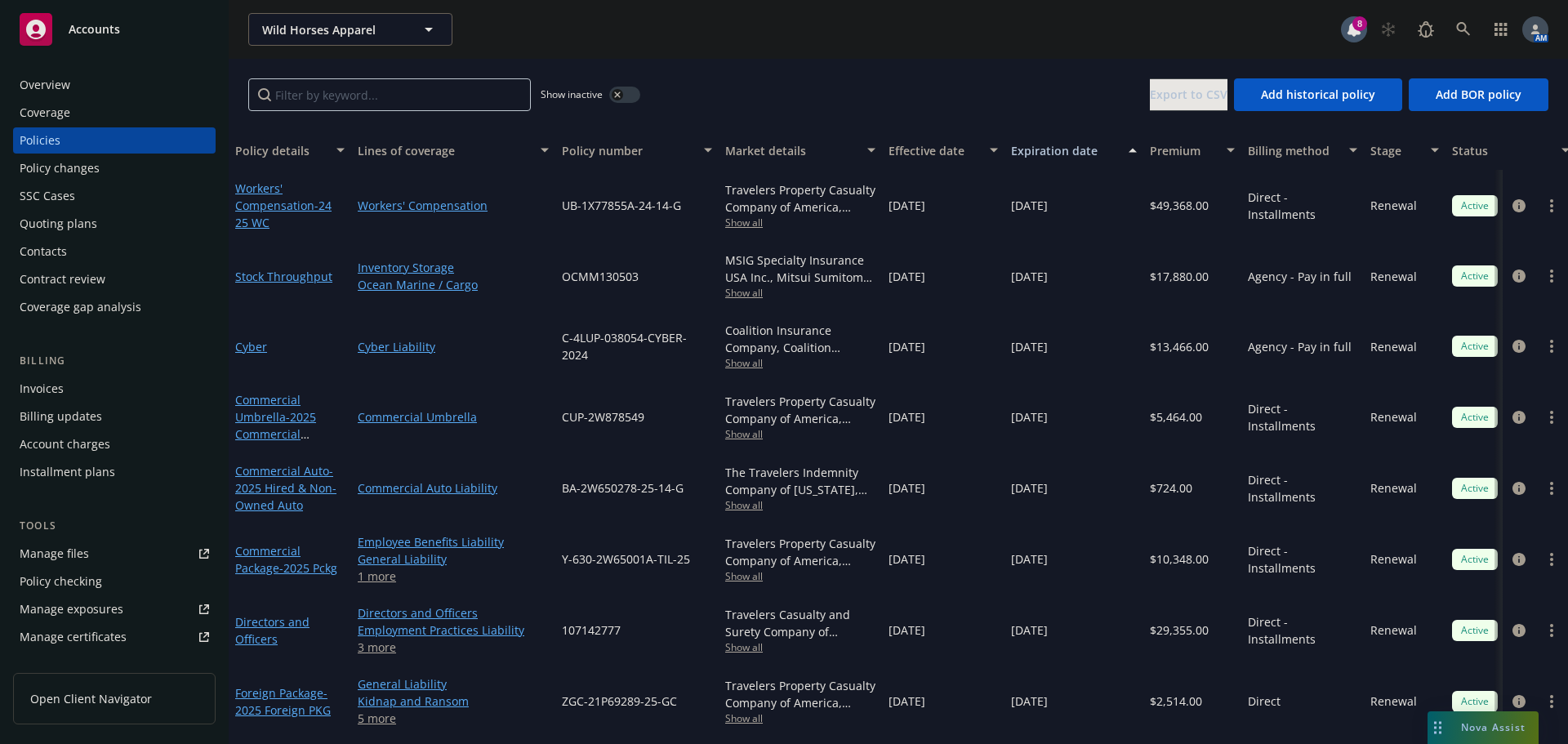
scroll to position [75, 0]
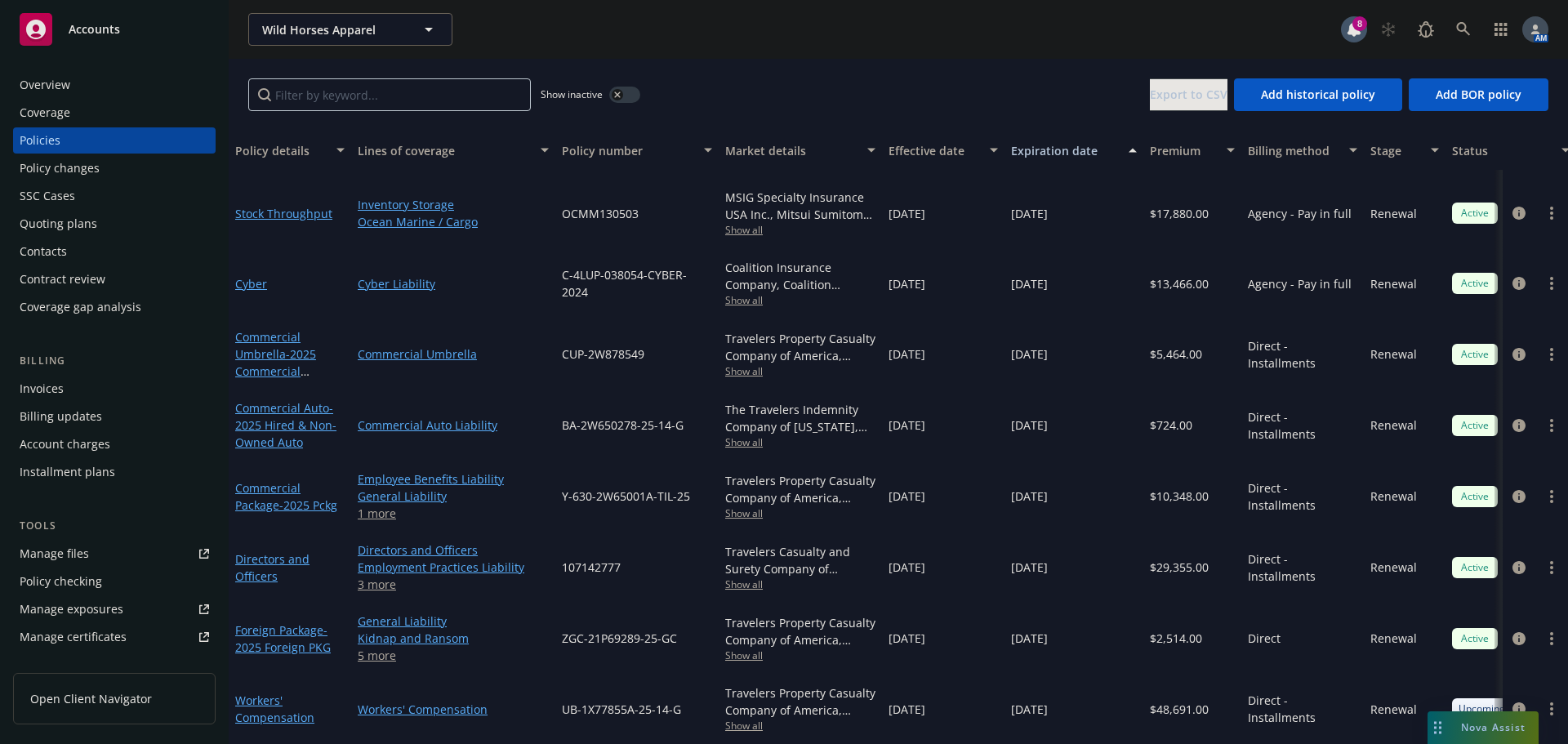
click at [71, 95] on div "Overview" at bounding box center [114, 84] width 189 height 26
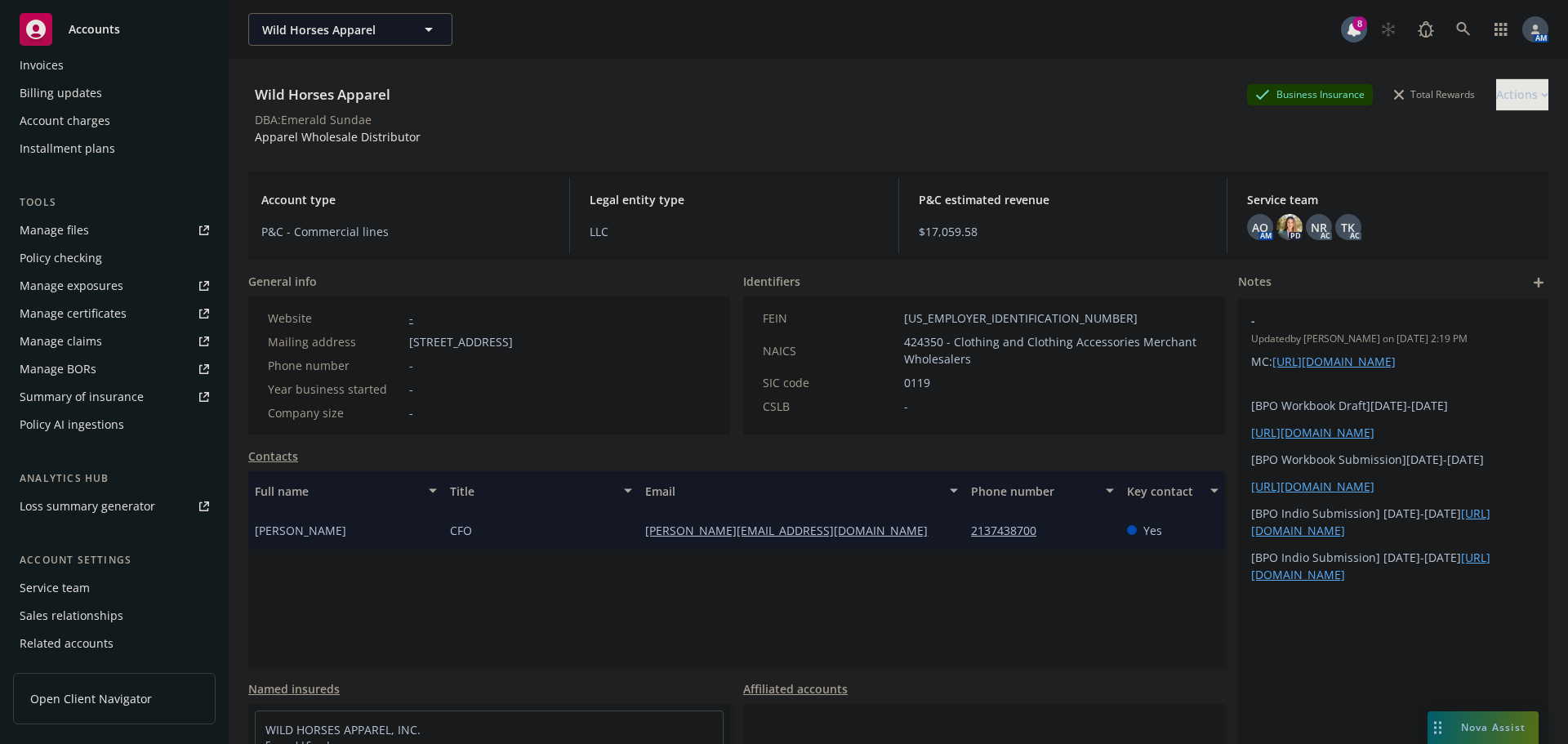
scroll to position [327, 0]
click at [61, 582] on div "Service team" at bounding box center [55, 584] width 70 height 26
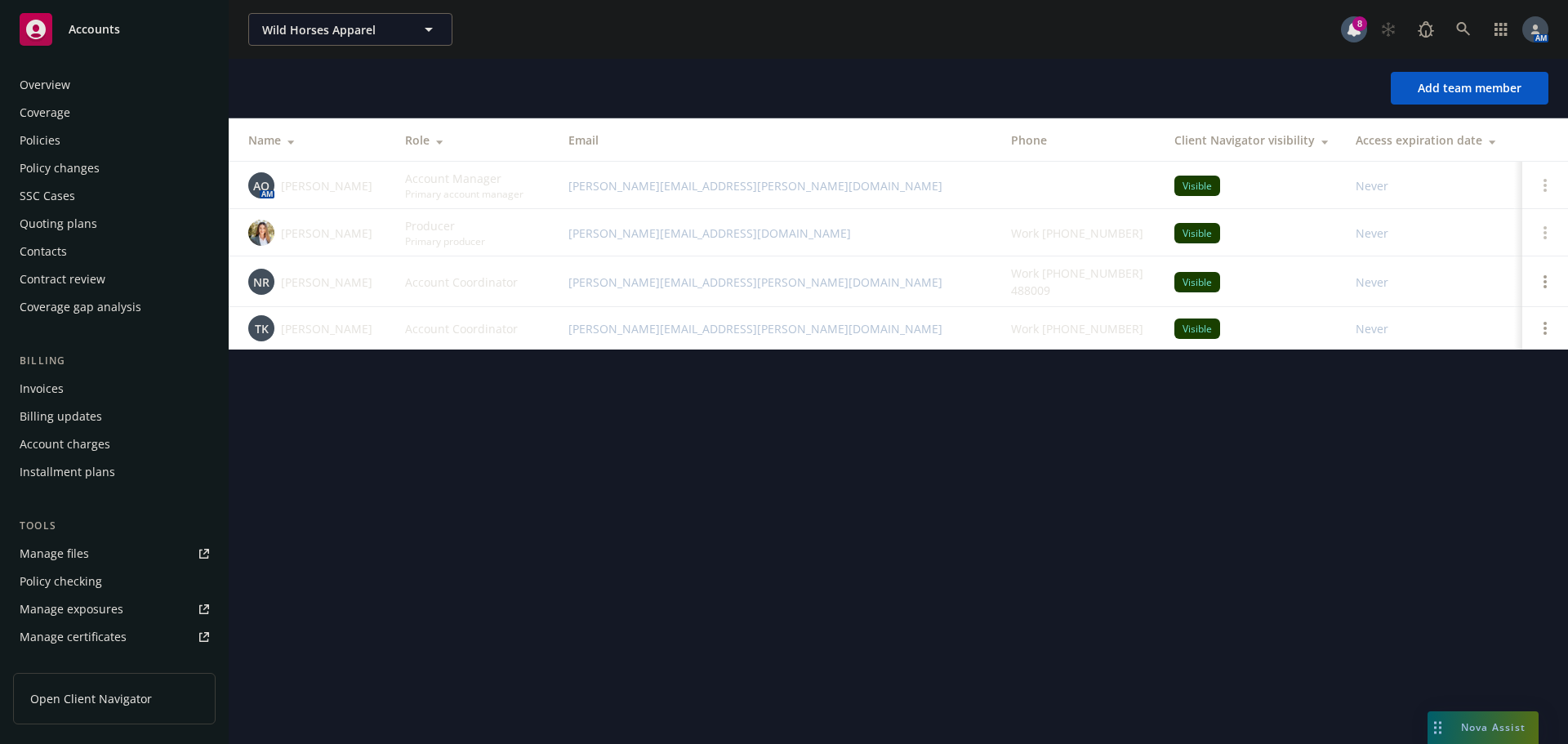
click at [76, 79] on div "Overview" at bounding box center [114, 84] width 189 height 26
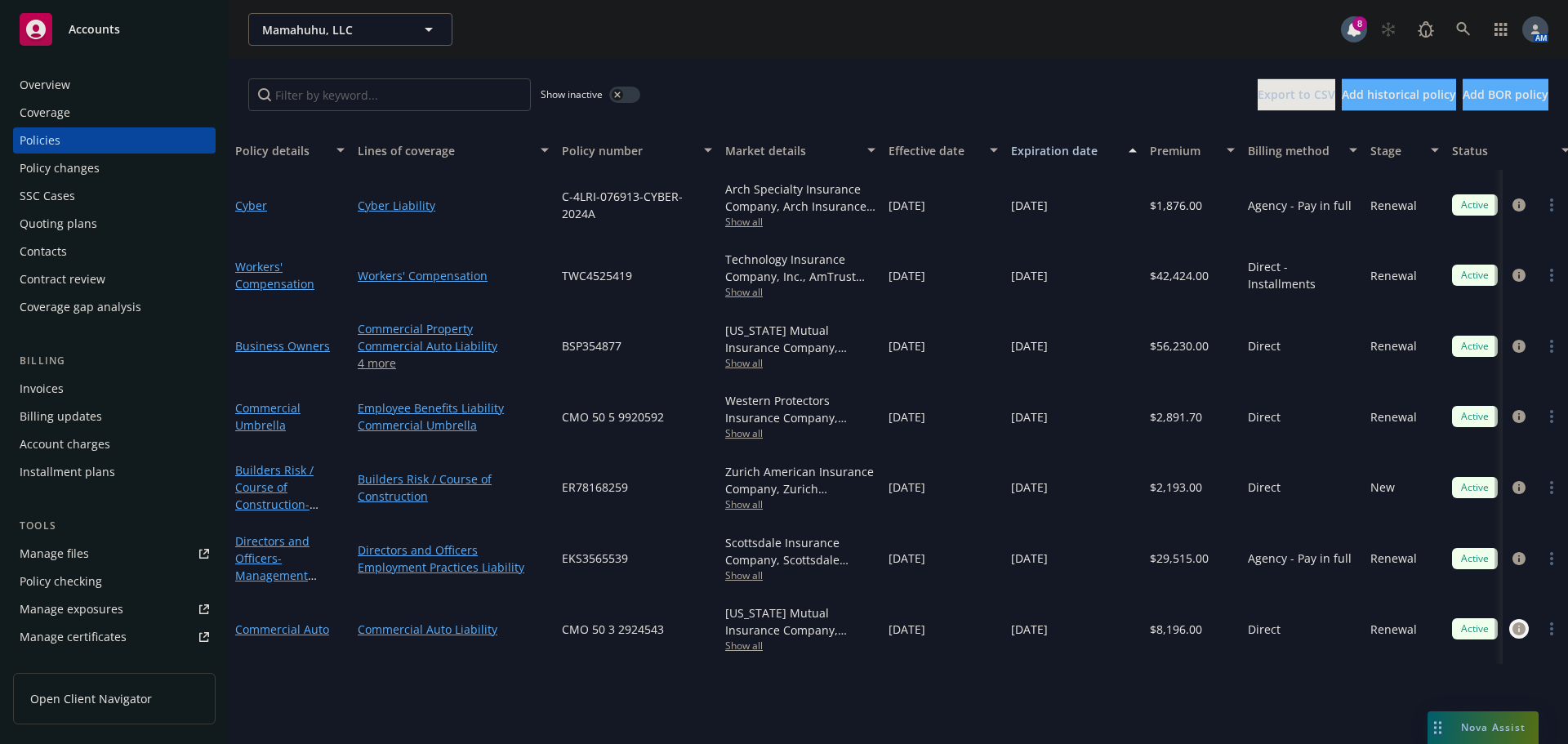
click at [1518, 628] on icon "circleInformation" at bounding box center [1520, 629] width 13 height 13
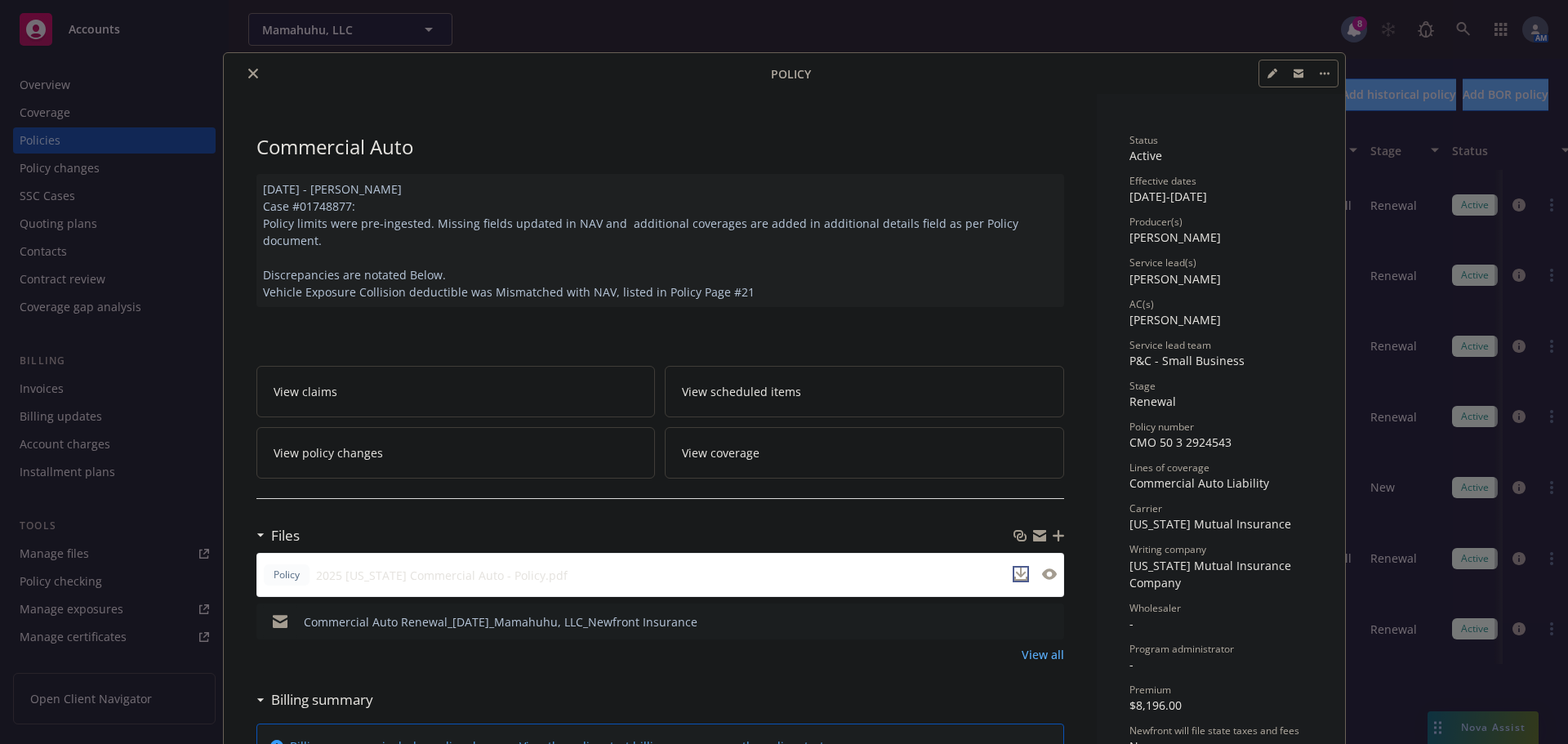
click at [1014, 567] on icon "download file" at bounding box center [1021, 574] width 13 height 13
